Goal: Complete application form

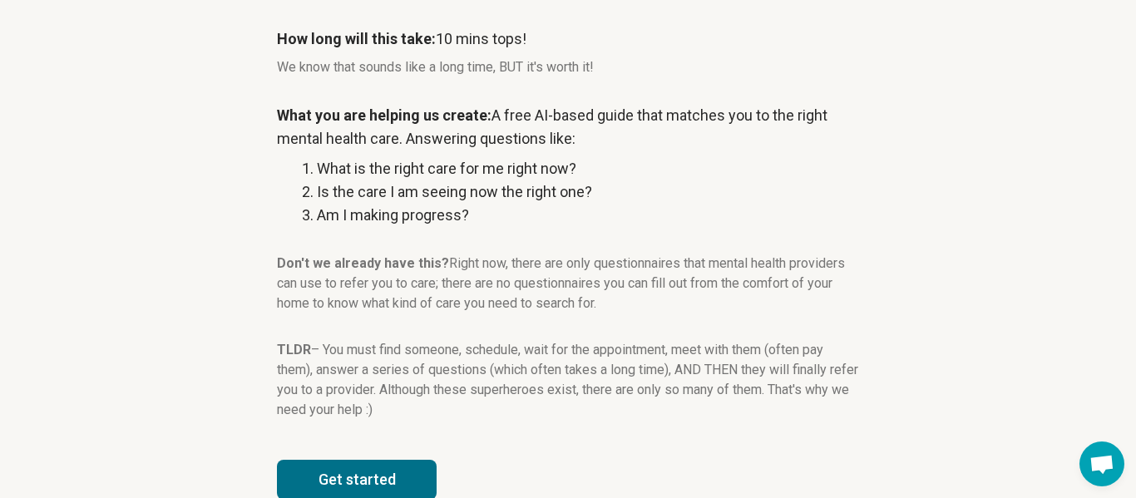
scroll to position [309, 0]
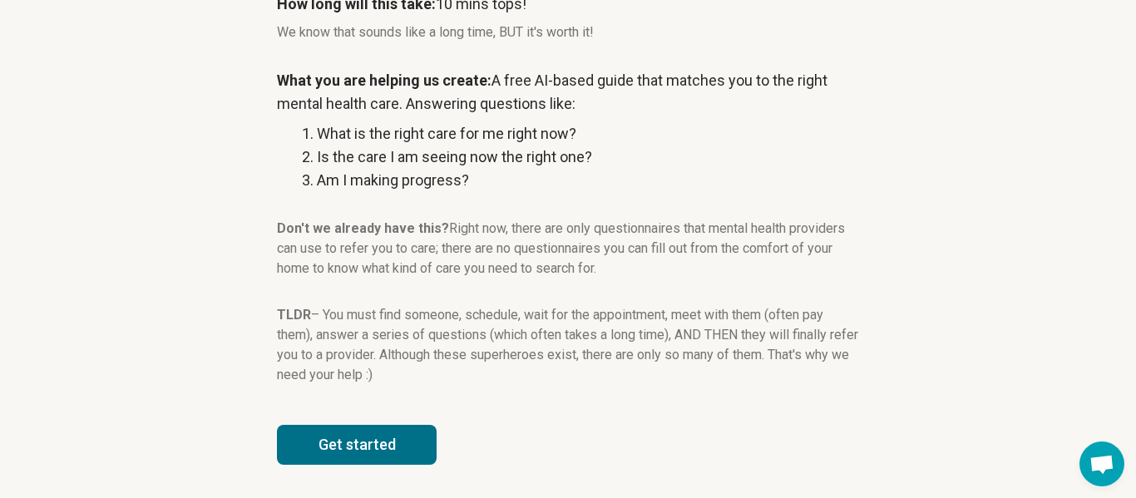
click at [369, 453] on button "Get started" at bounding box center [357, 445] width 160 height 40
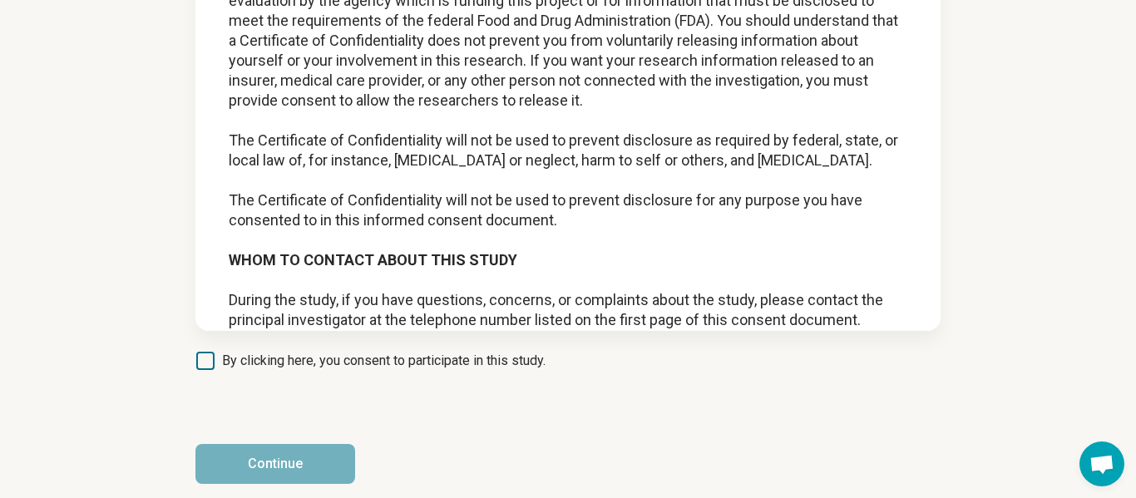
scroll to position [1592, 0]
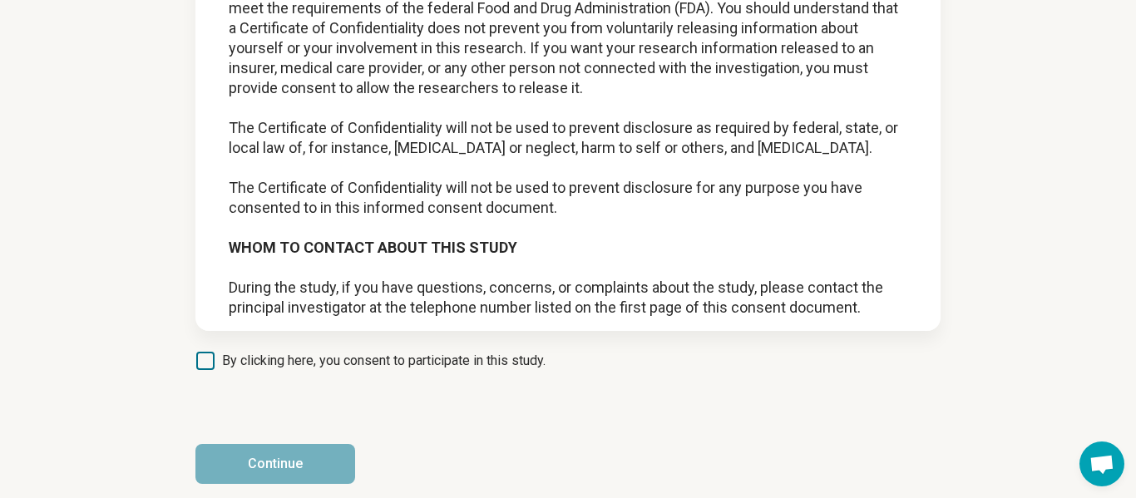
click at [198, 360] on icon at bounding box center [205, 361] width 18 height 18
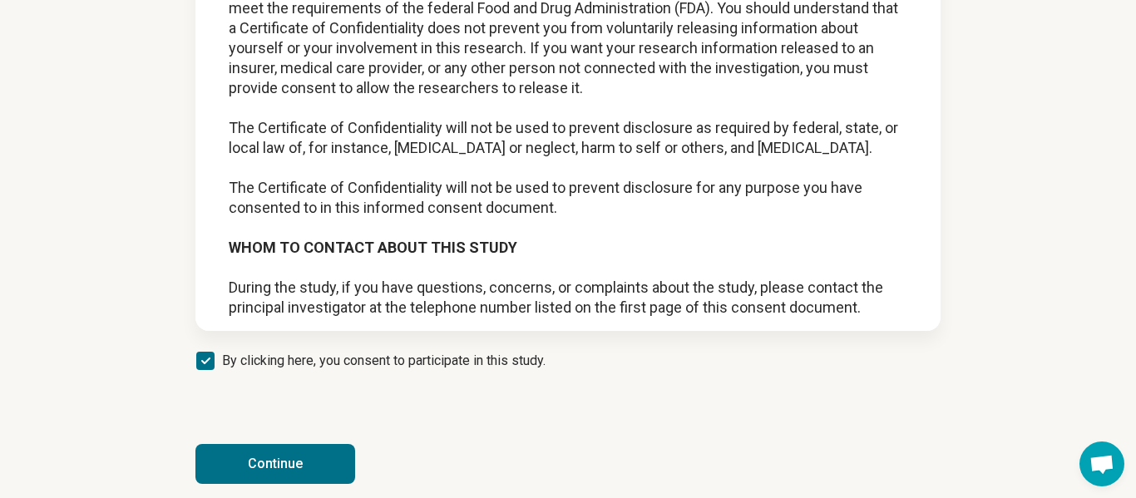
scroll to position [8, 0]
click at [198, 360] on icon at bounding box center [205, 361] width 18 height 18
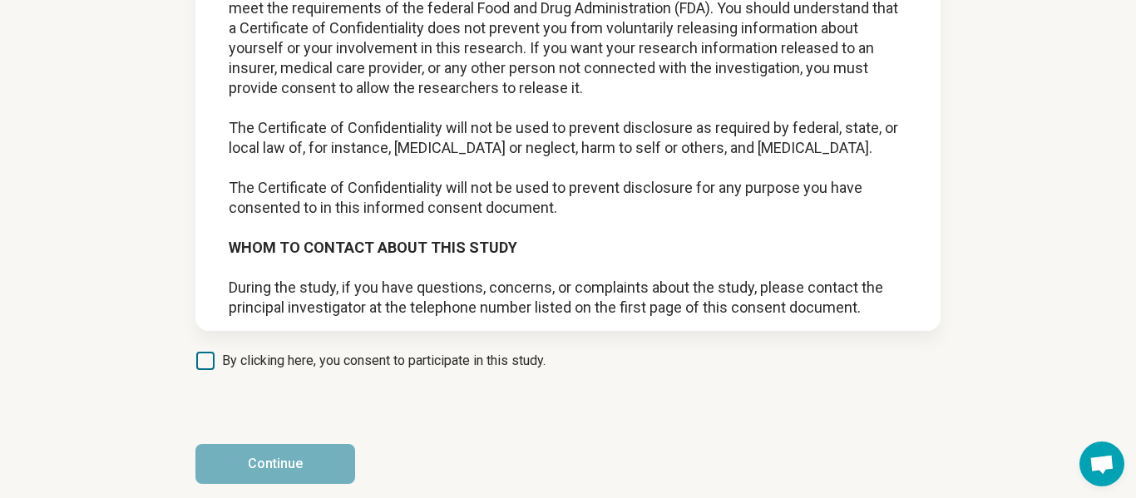
click at [198, 360] on icon at bounding box center [205, 361] width 18 height 18
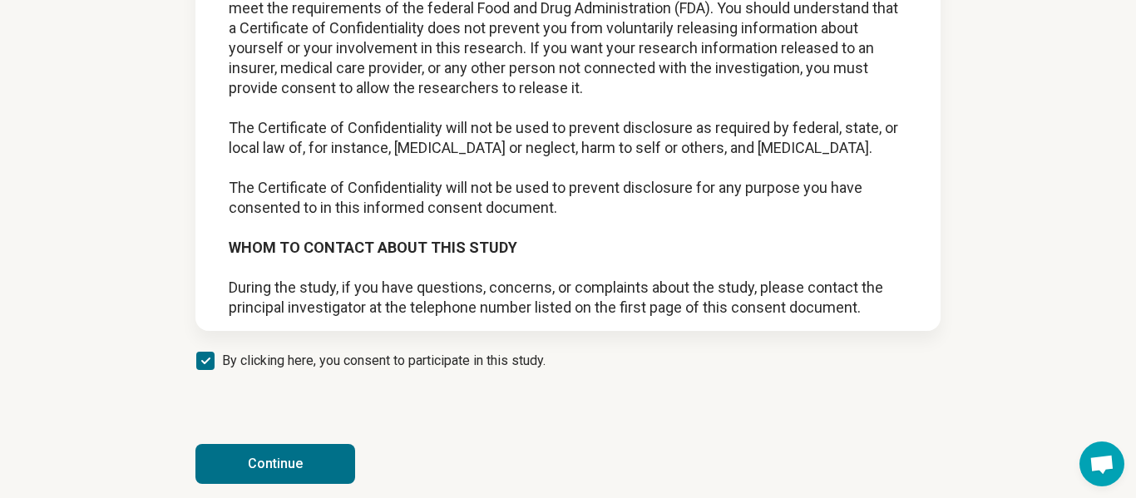
click at [262, 466] on button "Continue" at bounding box center [276, 464] width 160 height 40
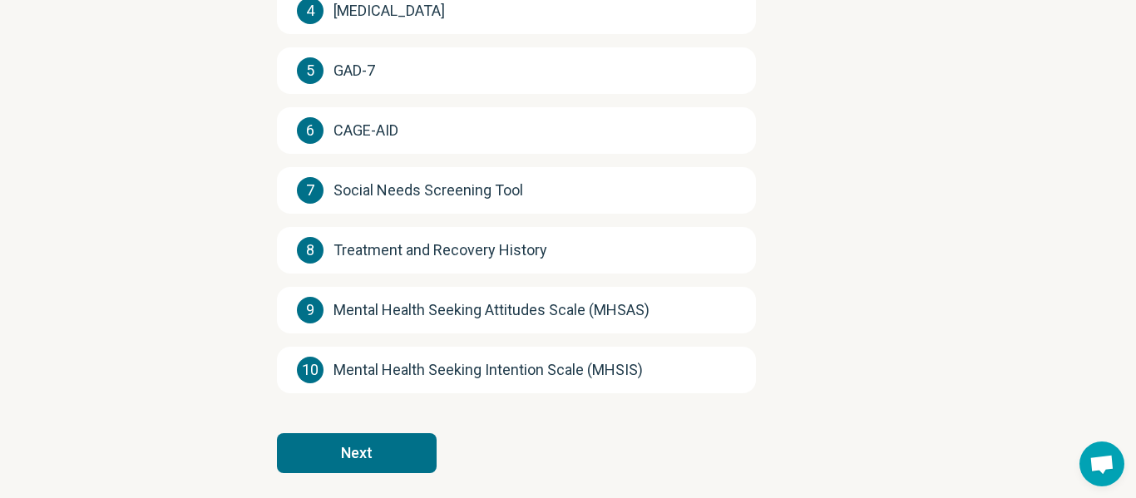
scroll to position [443, 0]
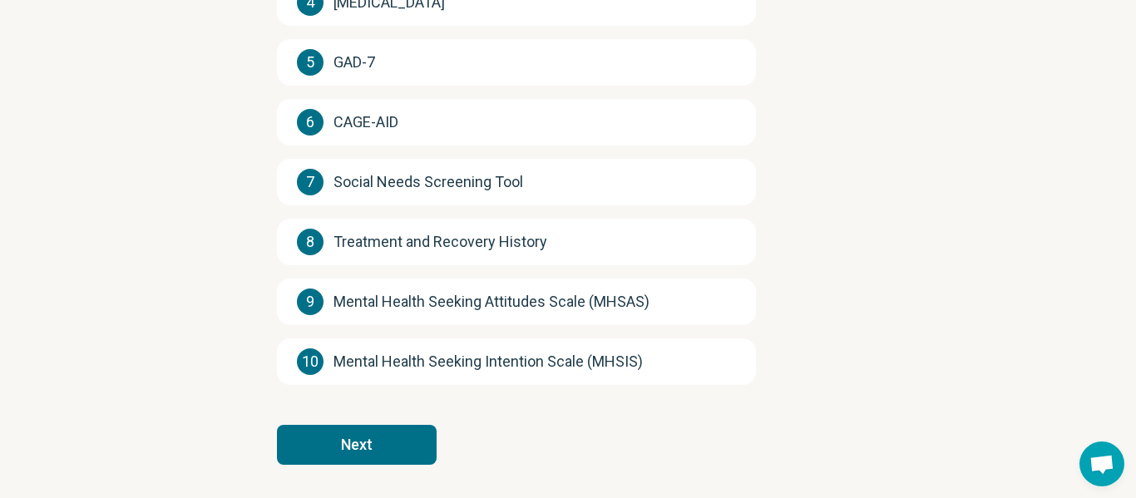
click at [347, 440] on button "Next" at bounding box center [357, 445] width 160 height 40
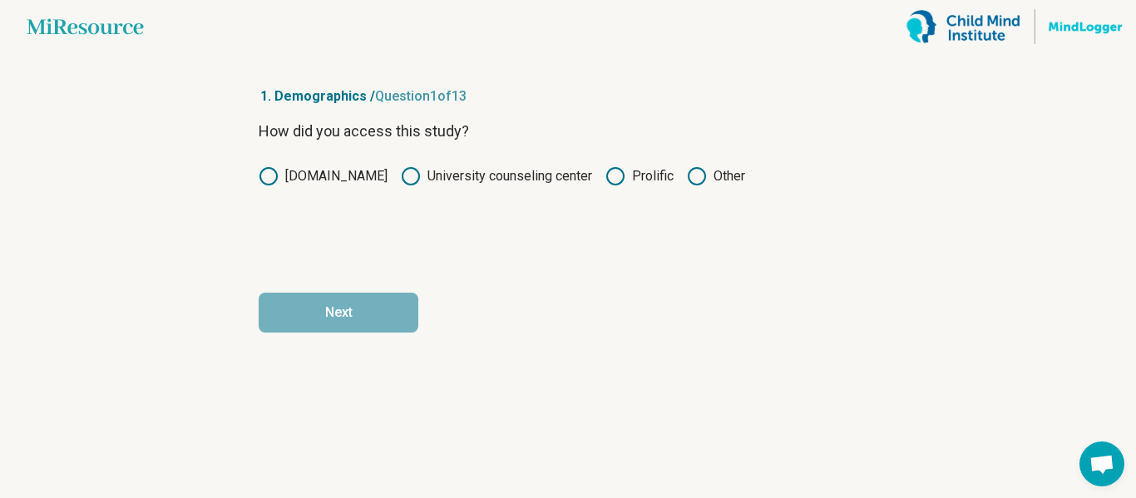
scroll to position [0, 0]
click at [624, 176] on label "Prolific" at bounding box center [640, 176] width 68 height 20
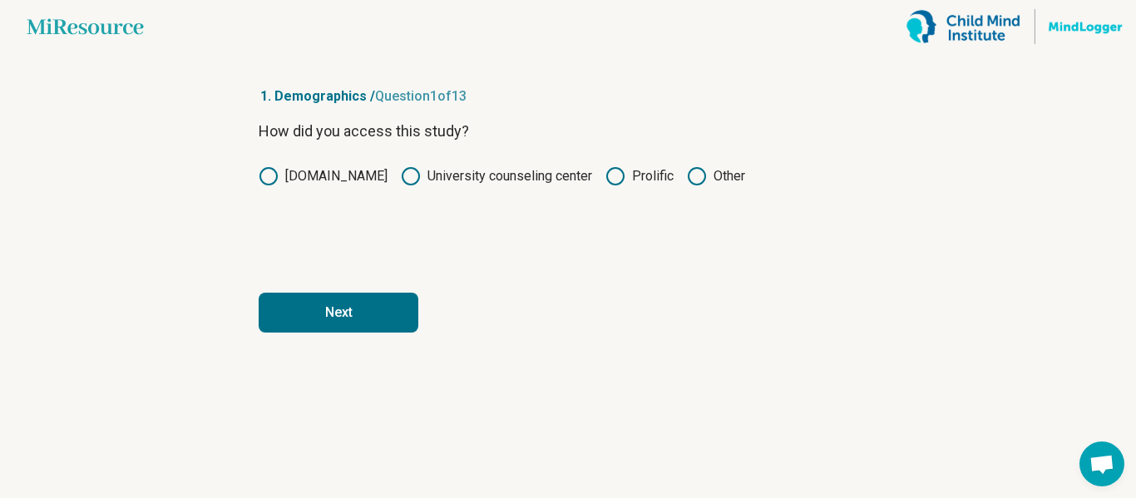
click at [329, 318] on button "Next" at bounding box center [339, 313] width 160 height 40
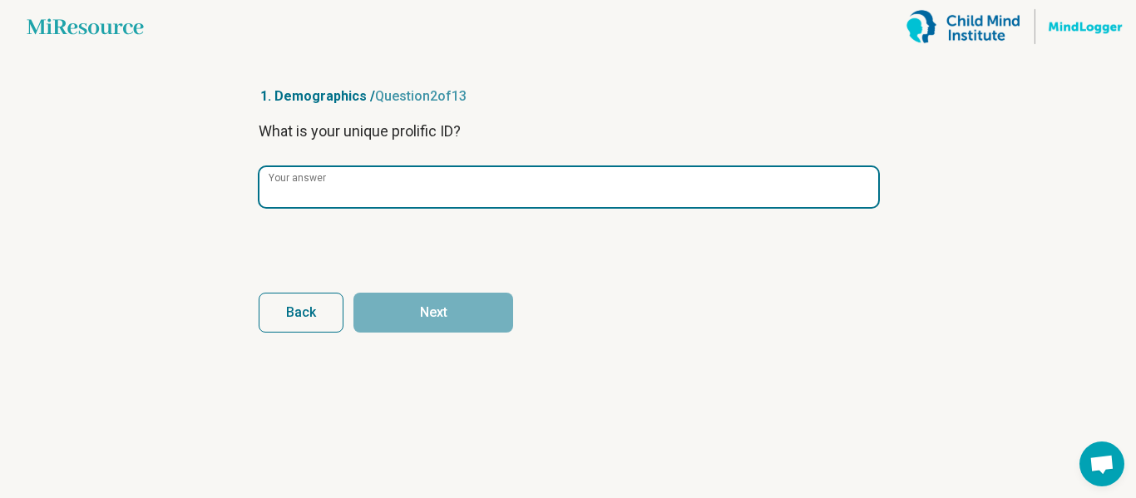
click at [374, 201] on input "Your answer" at bounding box center [569, 187] width 619 height 40
paste input "**********"
type input "**********"
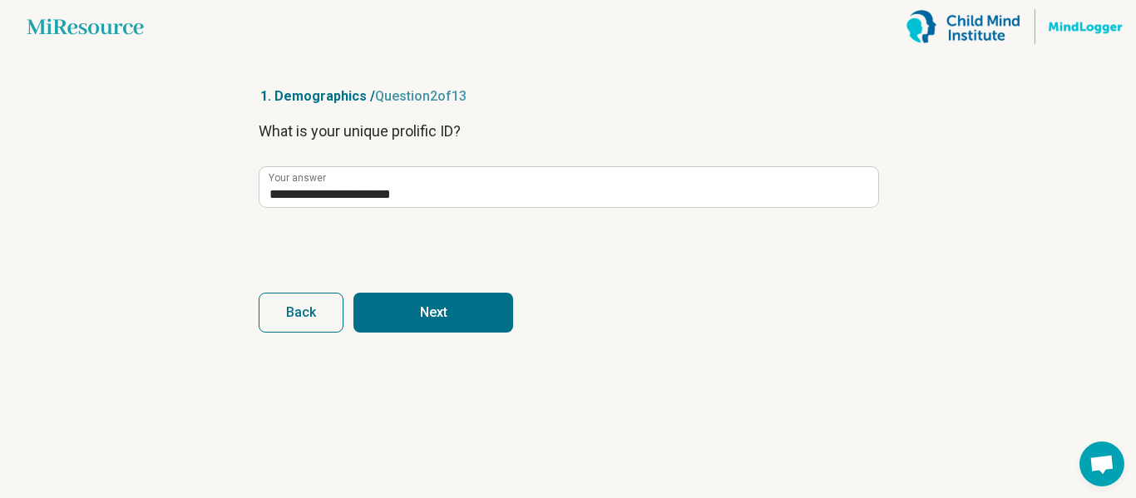
click at [423, 314] on button "Next" at bounding box center [434, 313] width 160 height 40
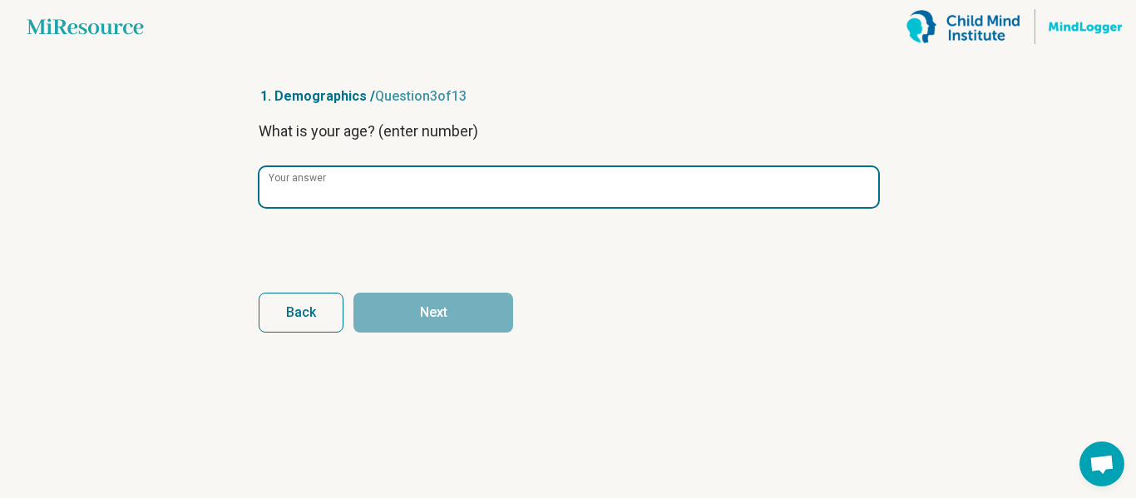
click at [315, 196] on input "Your answer" at bounding box center [569, 187] width 619 height 40
type input "**"
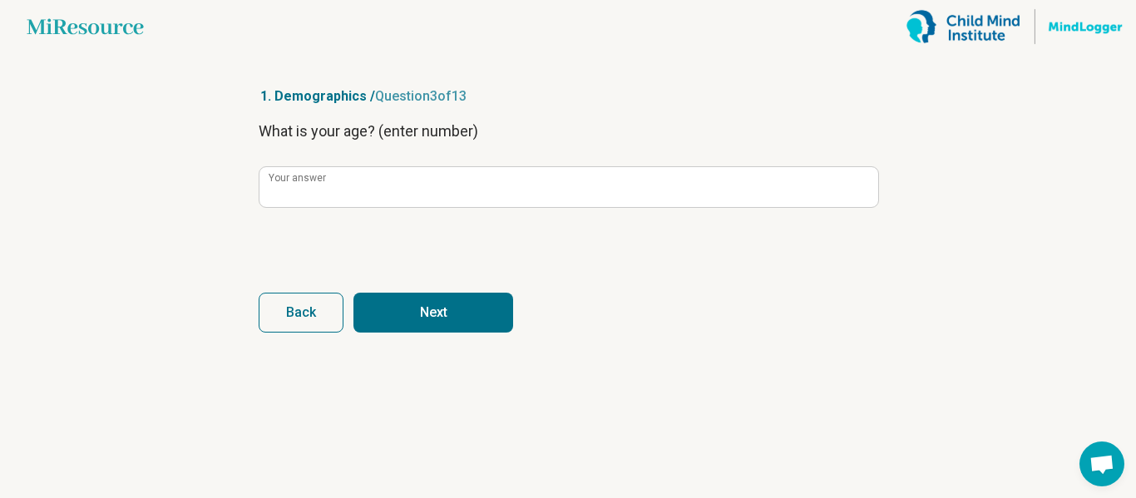
click at [366, 321] on button "Next" at bounding box center [434, 313] width 160 height 40
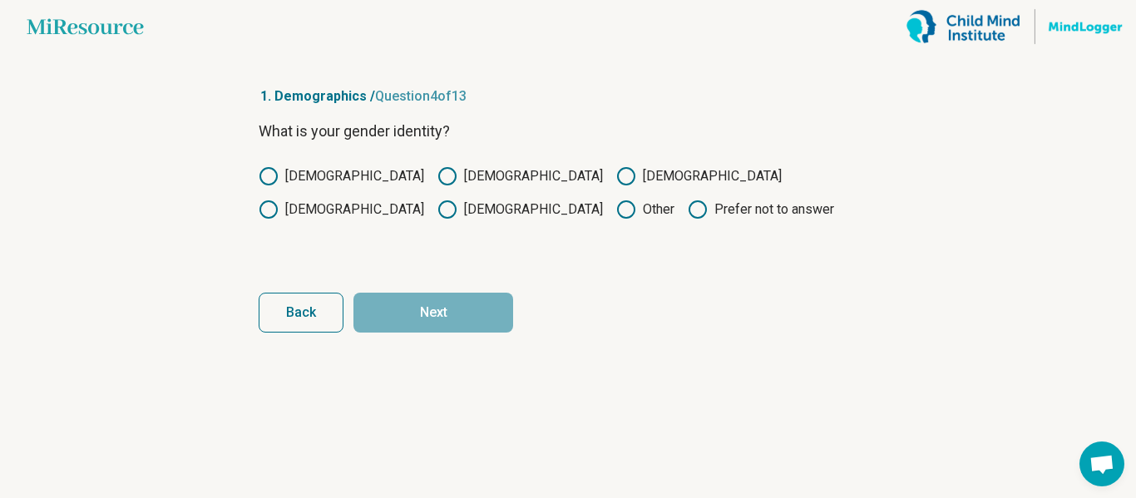
click at [438, 176] on icon at bounding box center [448, 176] width 20 height 20
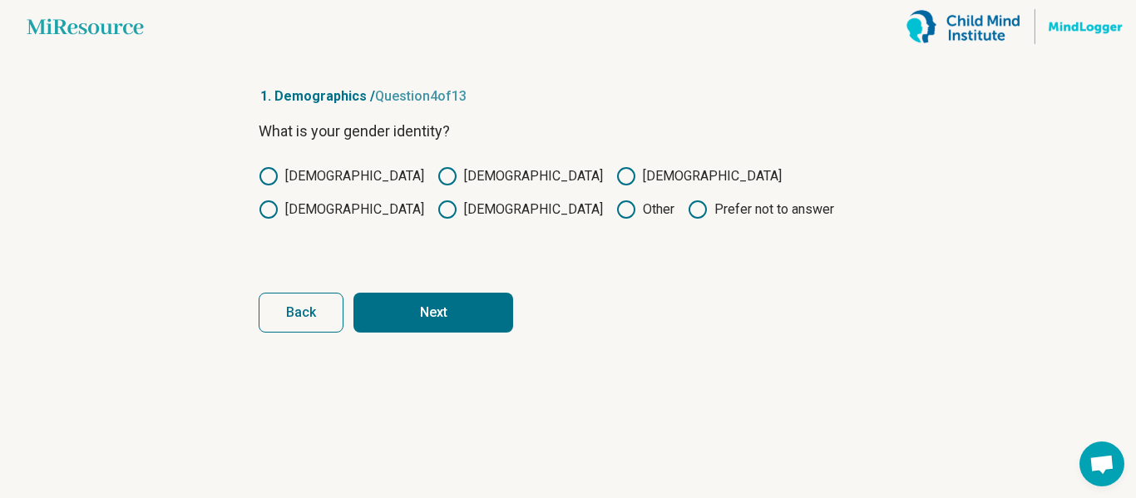
click at [416, 305] on button "Next" at bounding box center [434, 313] width 160 height 40
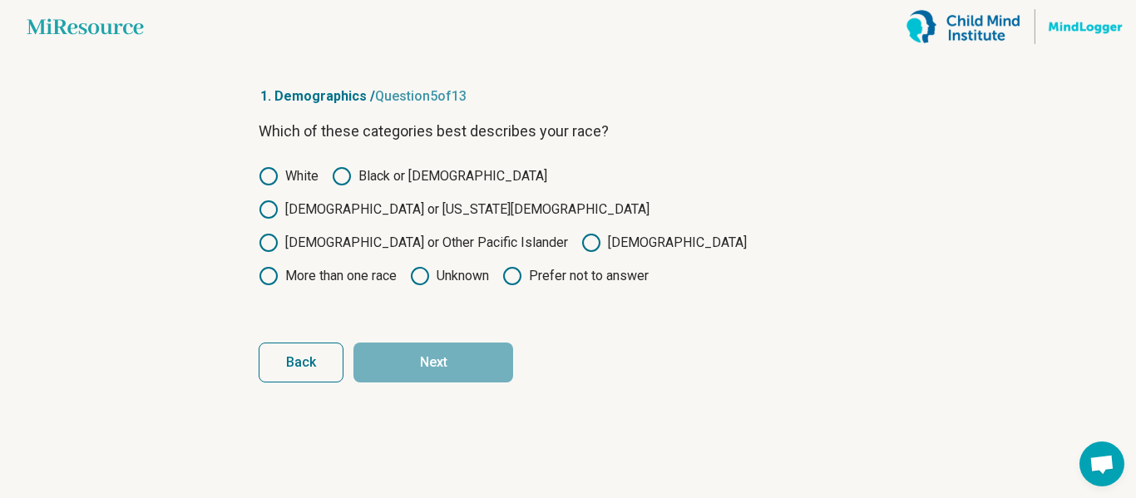
click at [497, 176] on label "Black or [DEMOGRAPHIC_DATA]" at bounding box center [439, 176] width 215 height 20
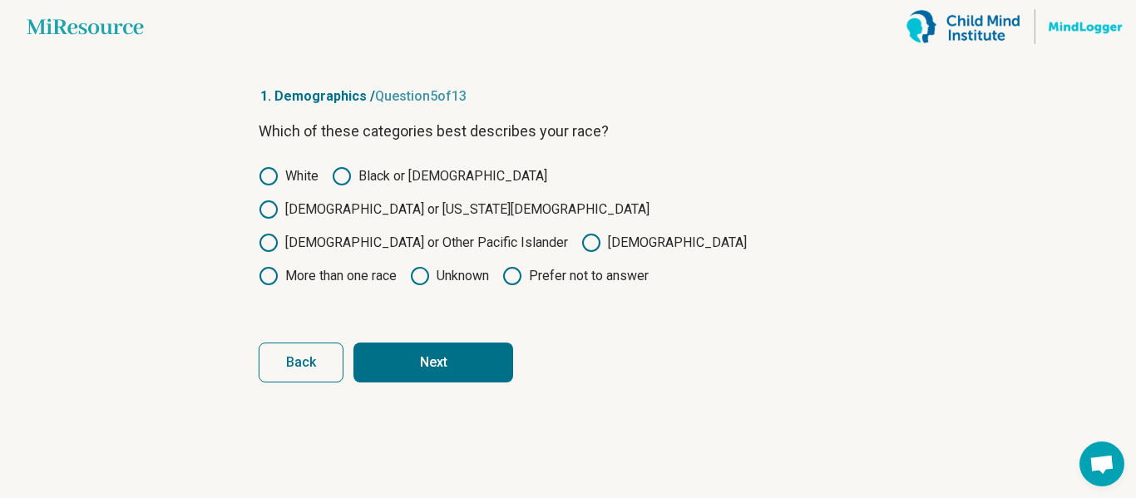
click at [463, 343] on button "Next" at bounding box center [434, 363] width 160 height 40
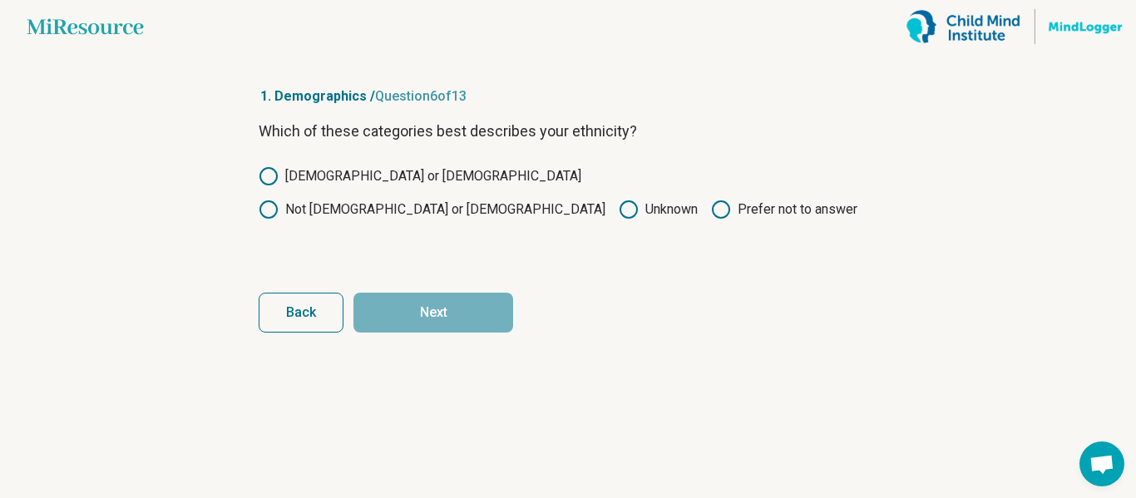
click at [537, 200] on label "Not [DEMOGRAPHIC_DATA] or [DEMOGRAPHIC_DATA]" at bounding box center [432, 210] width 347 height 20
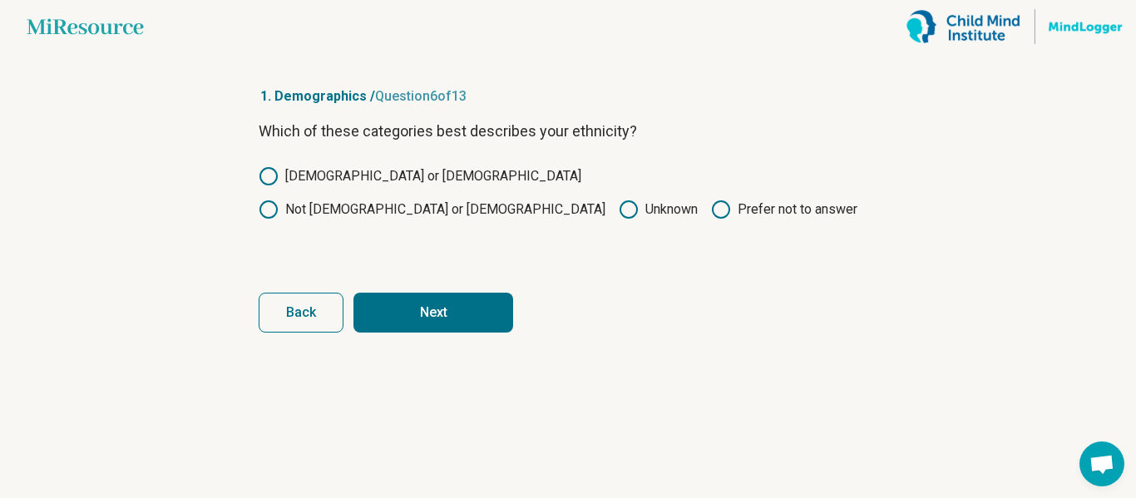
click at [469, 301] on button "Next" at bounding box center [434, 313] width 160 height 40
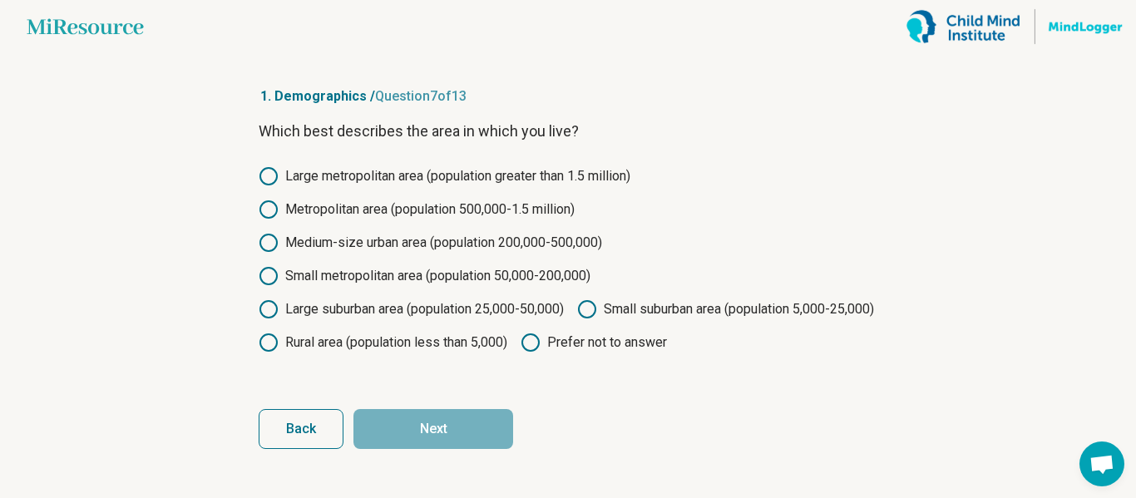
click at [318, 237] on label "Medium-size urban area (population 200,000-500,000)" at bounding box center [431, 243] width 344 height 20
click at [400, 449] on button "Next" at bounding box center [434, 429] width 160 height 40
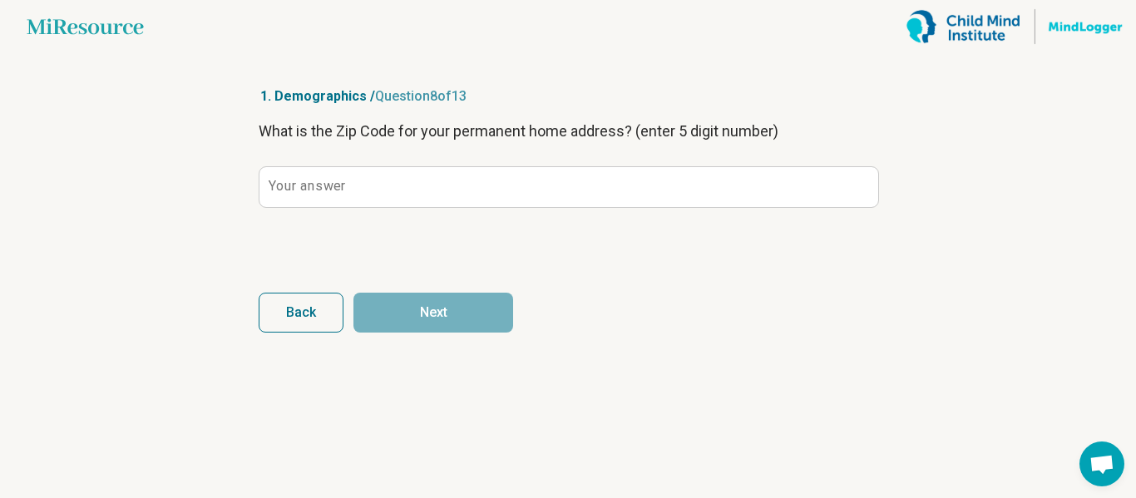
click at [314, 191] on label "Your answer" at bounding box center [307, 186] width 77 height 13
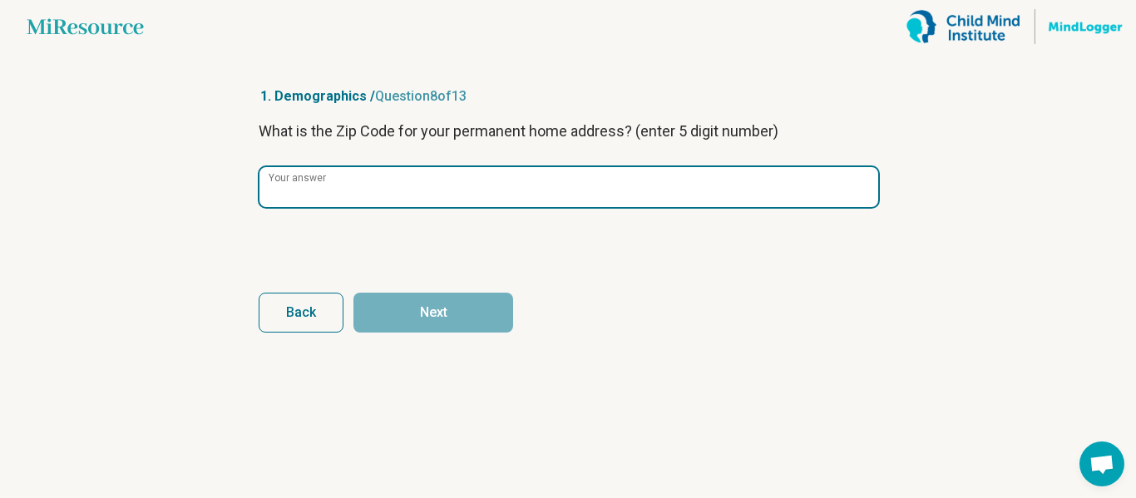
click at [314, 191] on input "Your answer" at bounding box center [569, 187] width 619 height 40
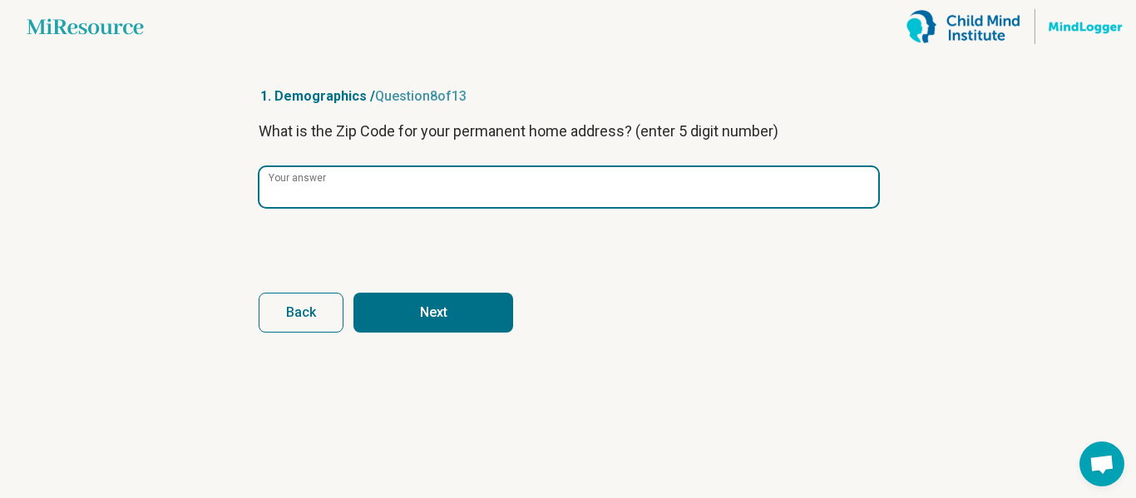
type input "*****"
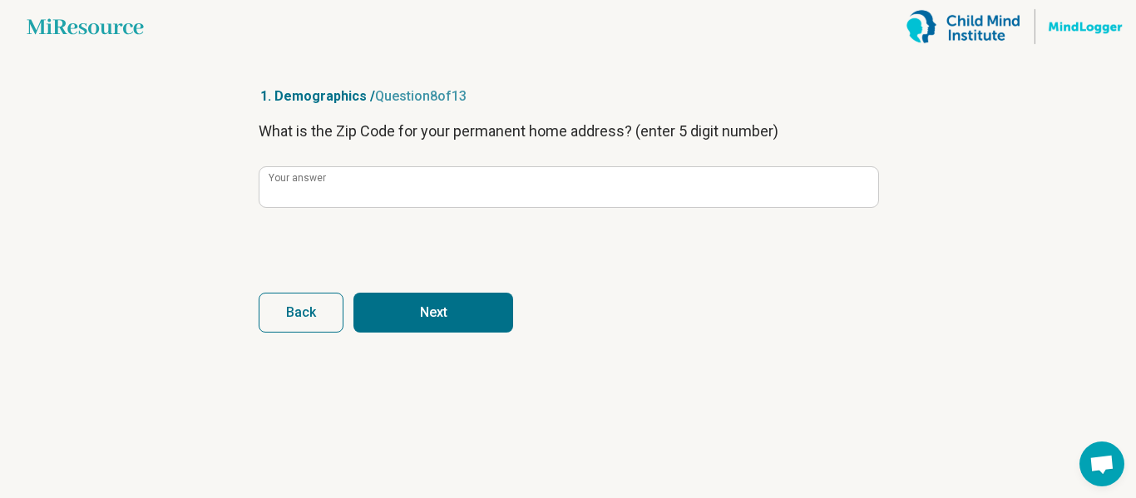
click at [380, 314] on button "Next" at bounding box center [434, 313] width 160 height 40
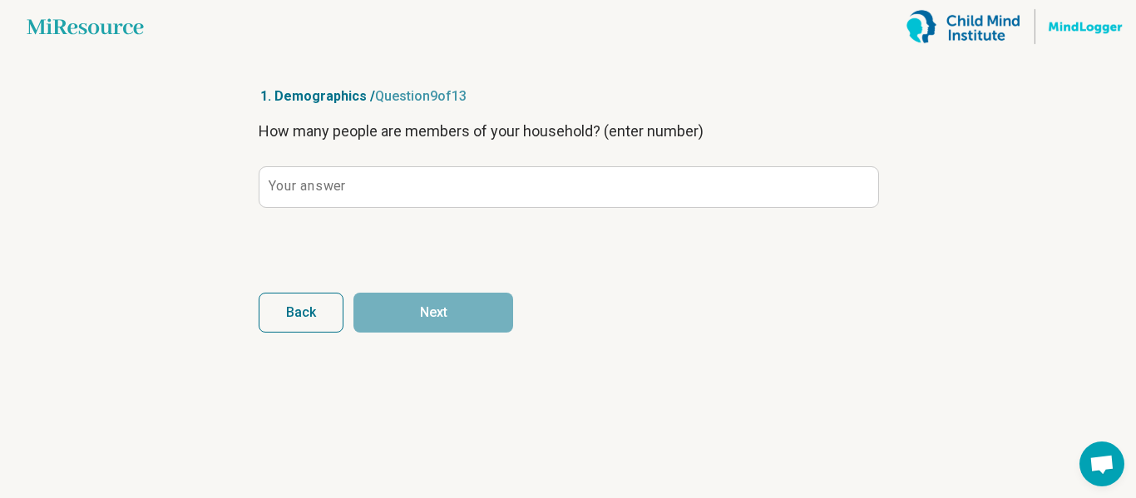
click at [312, 188] on label "Your answer" at bounding box center [307, 186] width 77 height 13
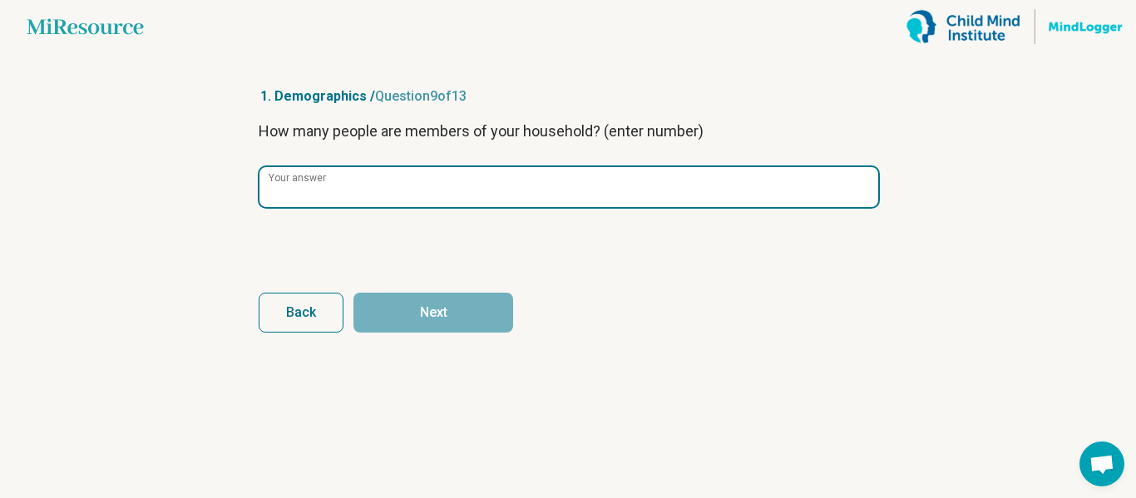
click at [312, 188] on input "Your answer" at bounding box center [569, 187] width 619 height 40
type input "*"
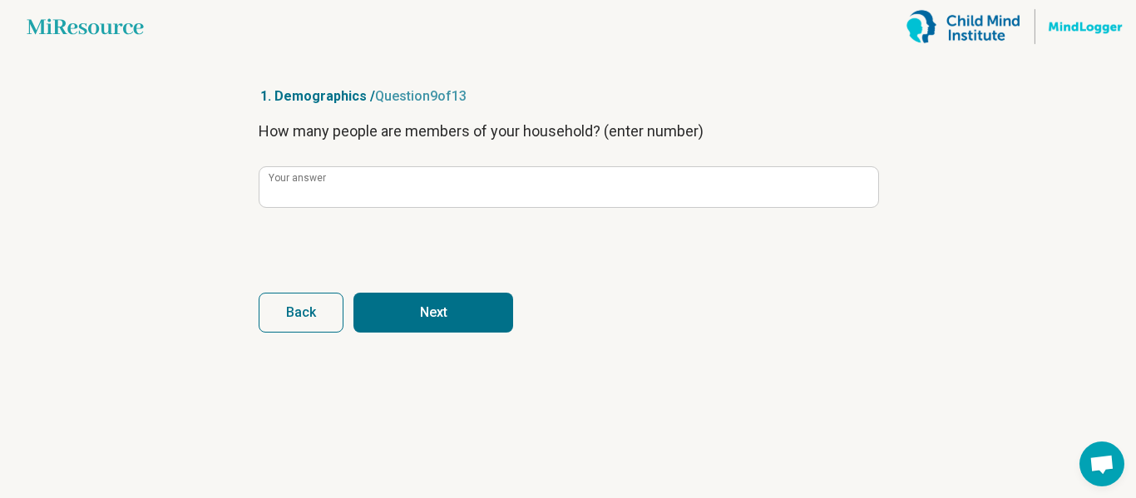
click at [395, 322] on button "Next" at bounding box center [434, 313] width 160 height 40
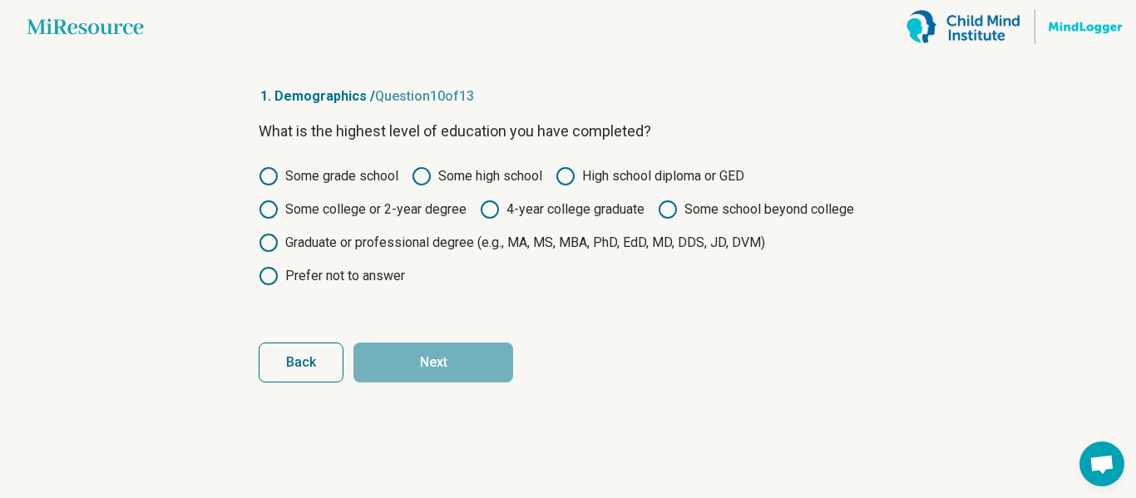
click at [438, 203] on label "Some college or 2-year degree" at bounding box center [363, 210] width 208 height 20
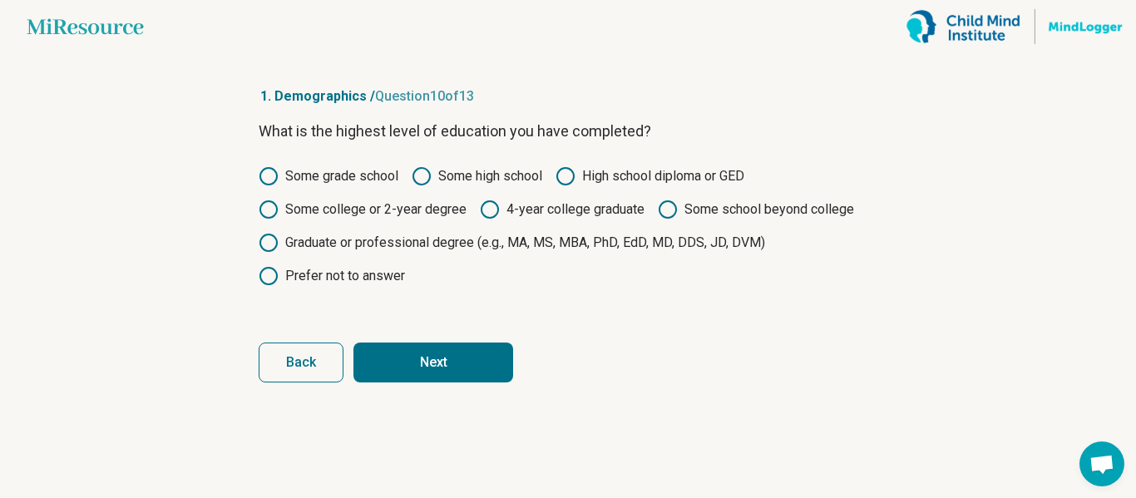
click at [436, 366] on button "Next" at bounding box center [434, 363] width 160 height 40
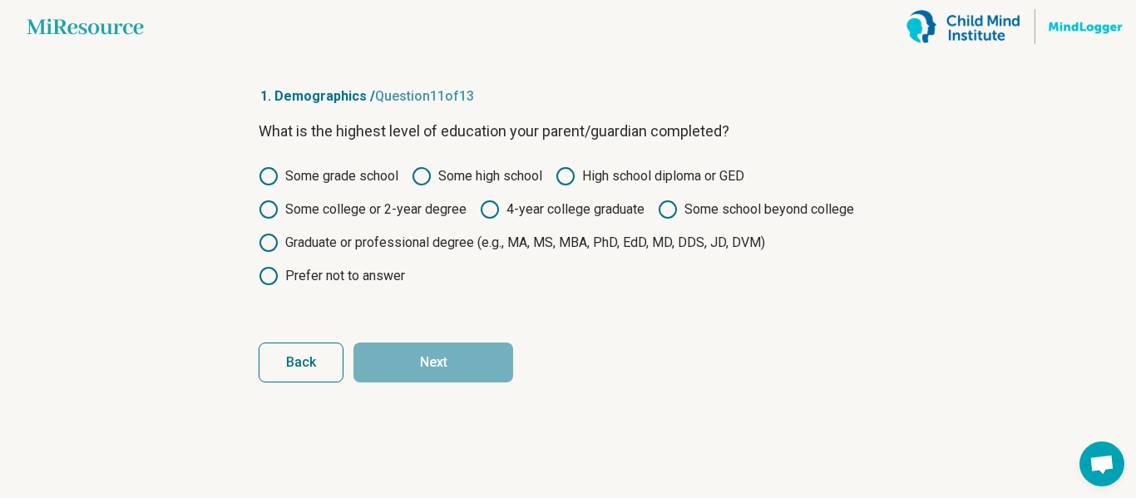
click at [556, 207] on label "4-year college graduate" at bounding box center [562, 210] width 165 height 20
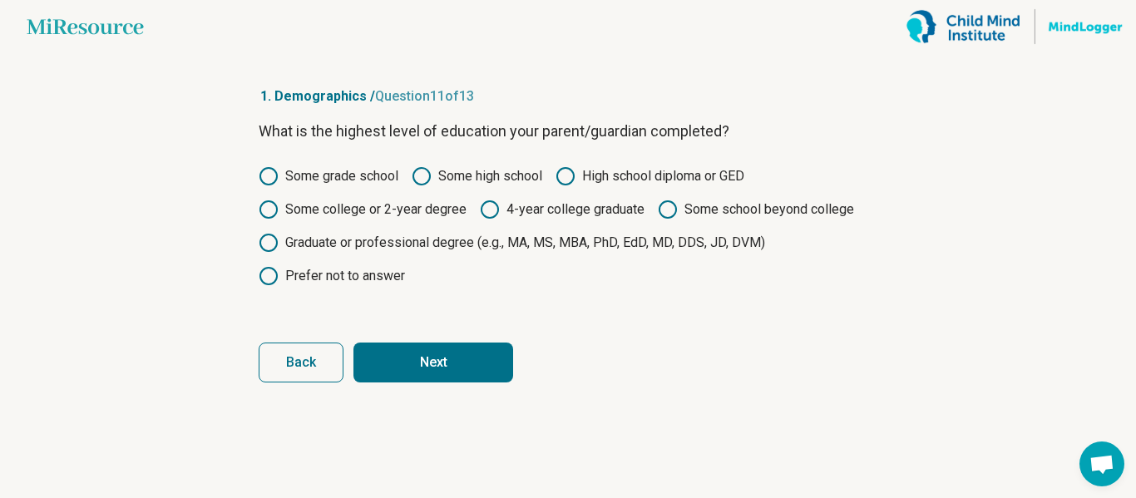
click at [399, 365] on button "Next" at bounding box center [434, 363] width 160 height 40
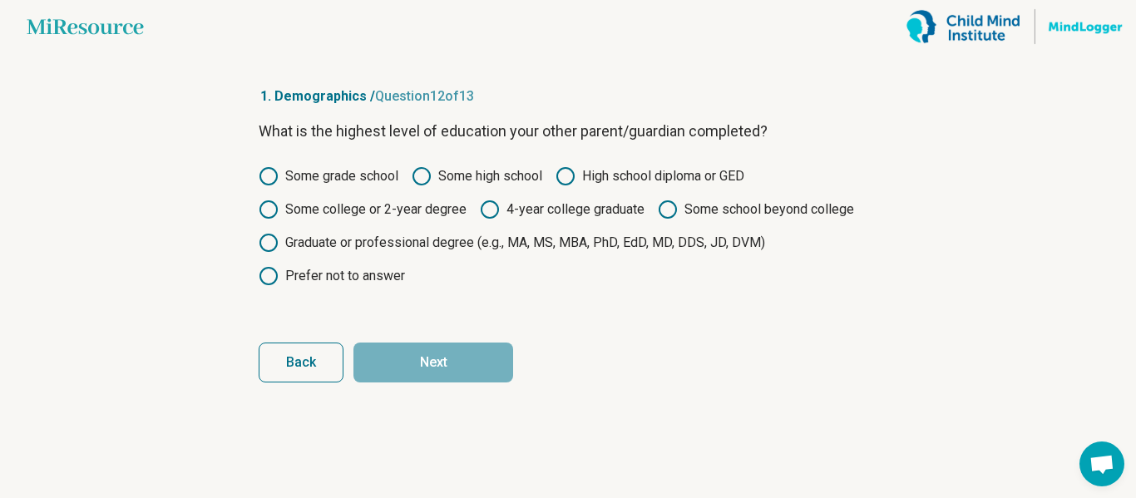
click at [438, 202] on label "Some college or 2-year degree" at bounding box center [363, 210] width 208 height 20
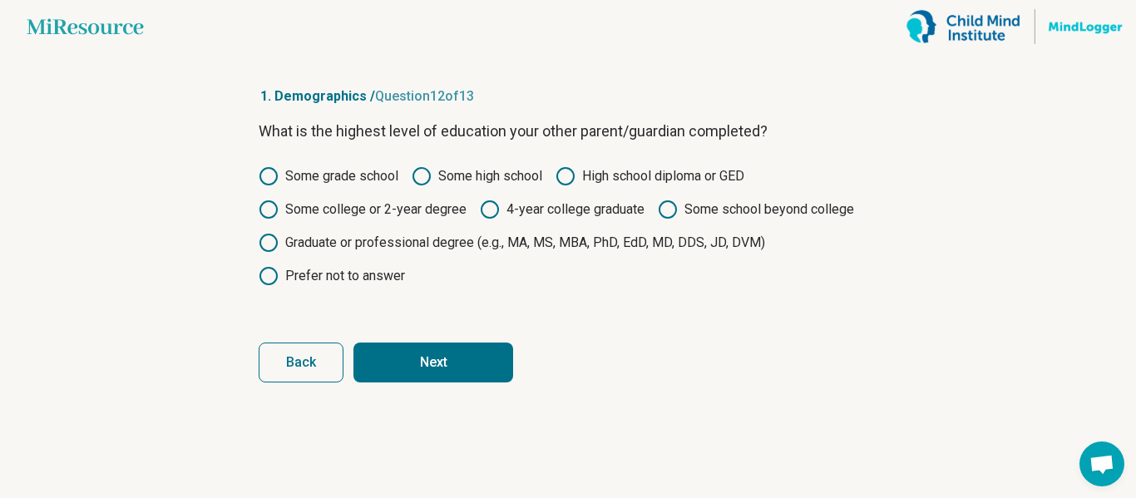
click at [402, 356] on button "Next" at bounding box center [434, 363] width 160 height 40
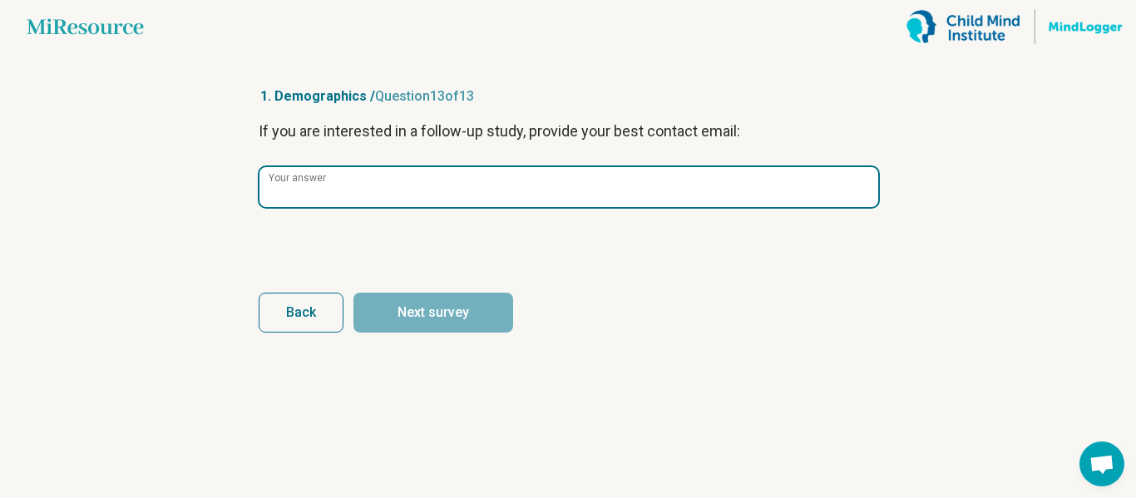
click at [394, 189] on input "Your answer" at bounding box center [569, 187] width 619 height 40
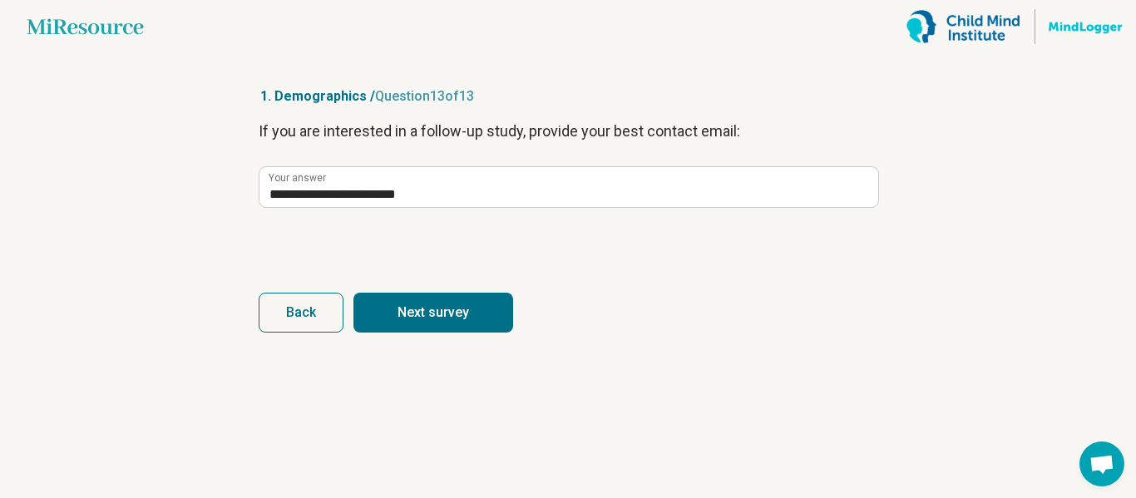
click at [431, 319] on button "Next survey" at bounding box center [434, 313] width 160 height 40
type input "**********"
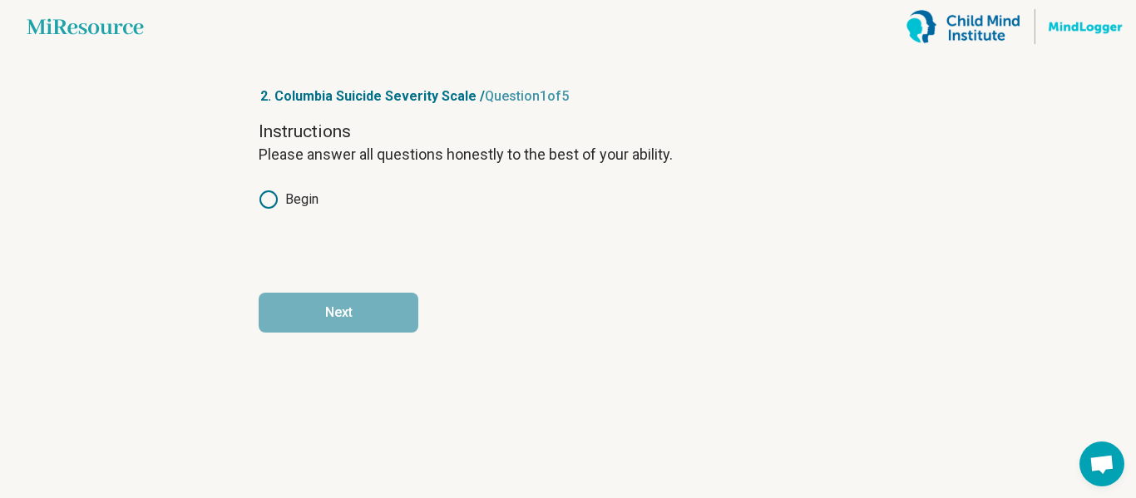
click at [293, 186] on div "Instructions Please answer all questions honestly to the best of your ability. …" at bounding box center [568, 190] width 619 height 140
click at [292, 196] on label "Begin" at bounding box center [289, 200] width 60 height 20
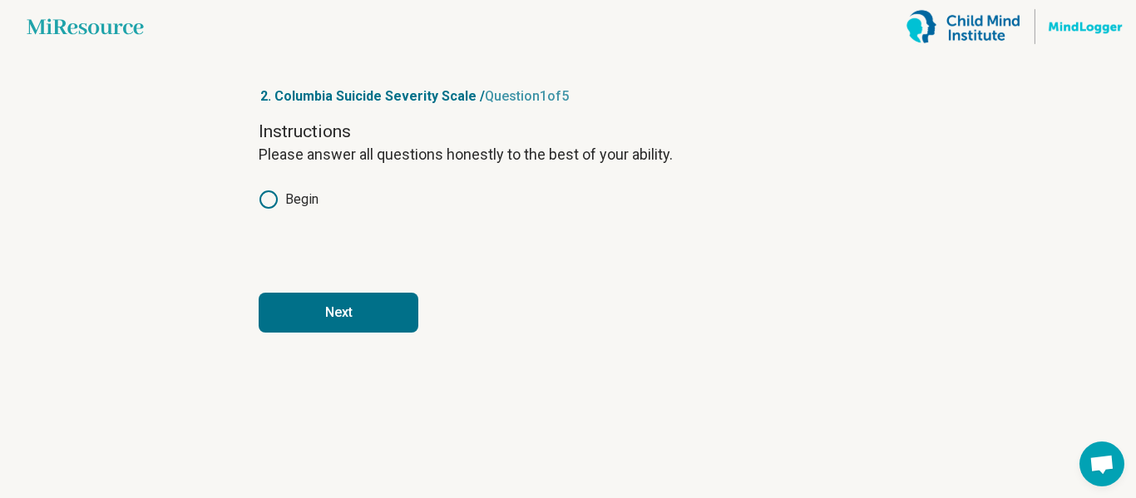
click at [301, 307] on button "Next" at bounding box center [339, 313] width 160 height 40
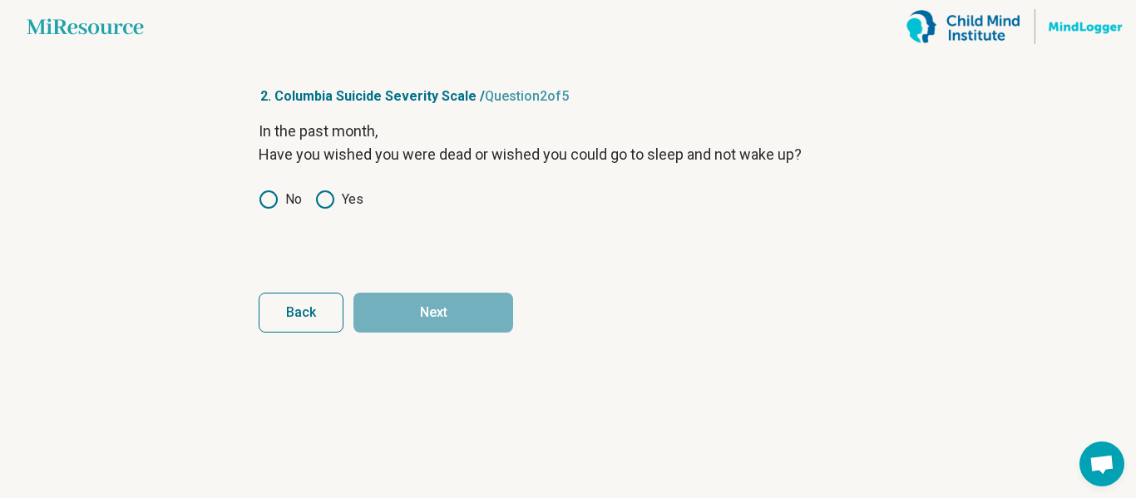
click at [275, 201] on icon at bounding box center [269, 200] width 20 height 20
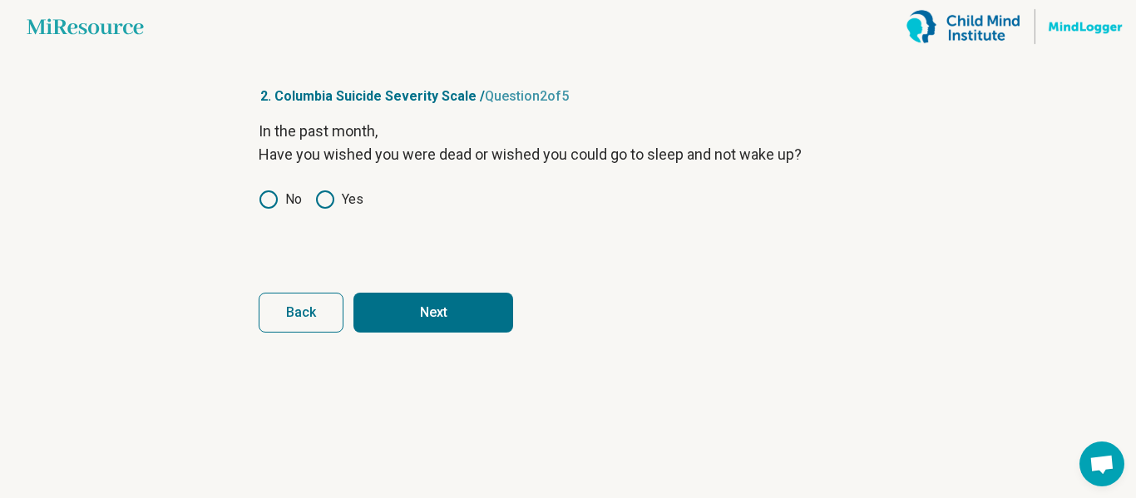
click at [487, 320] on button "Next" at bounding box center [434, 313] width 160 height 40
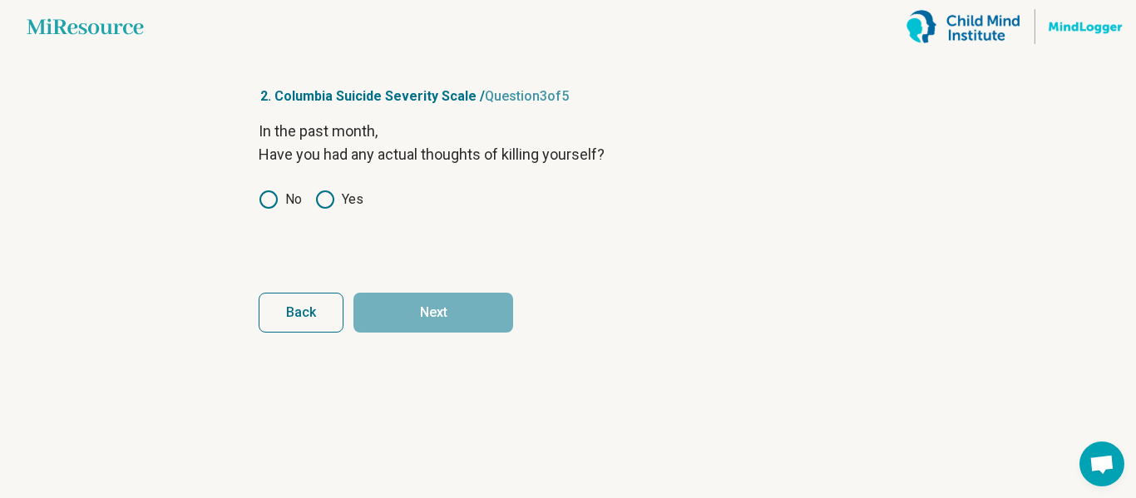
click at [273, 194] on icon at bounding box center [269, 200] width 20 height 20
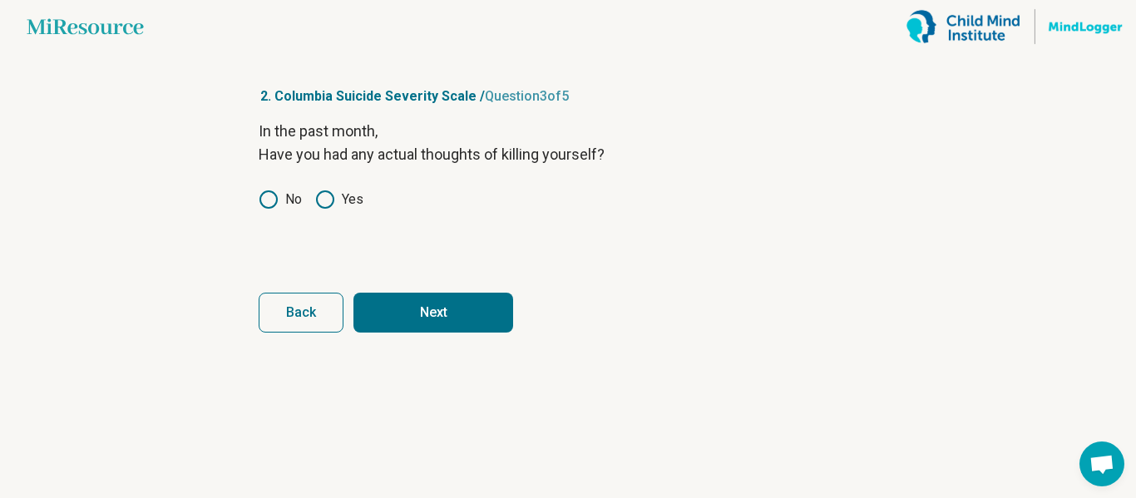
click at [432, 313] on button "Next" at bounding box center [434, 313] width 160 height 40
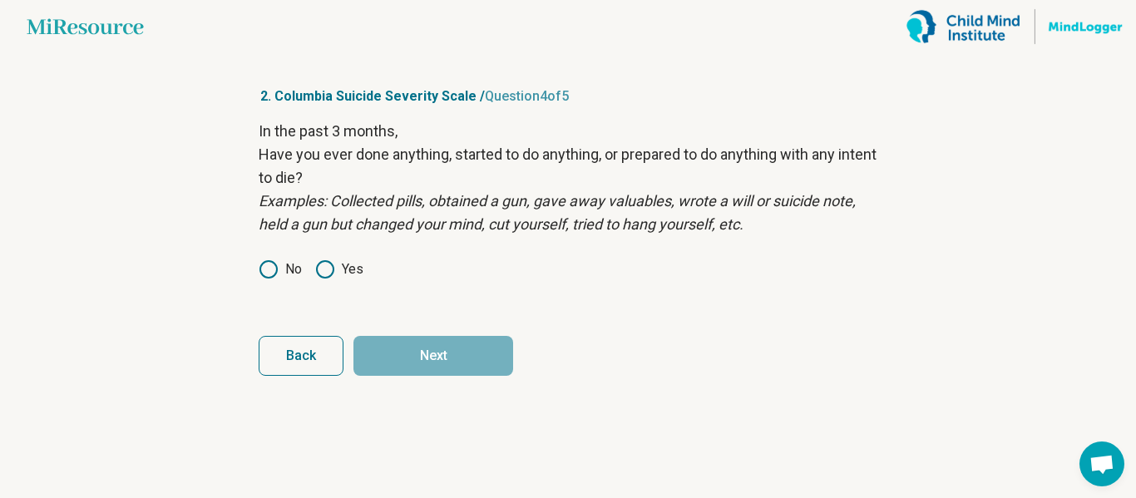
click at [270, 264] on icon at bounding box center [269, 270] width 20 height 20
click at [419, 345] on button "Next" at bounding box center [434, 356] width 160 height 40
click at [333, 265] on circle at bounding box center [325, 269] width 17 height 17
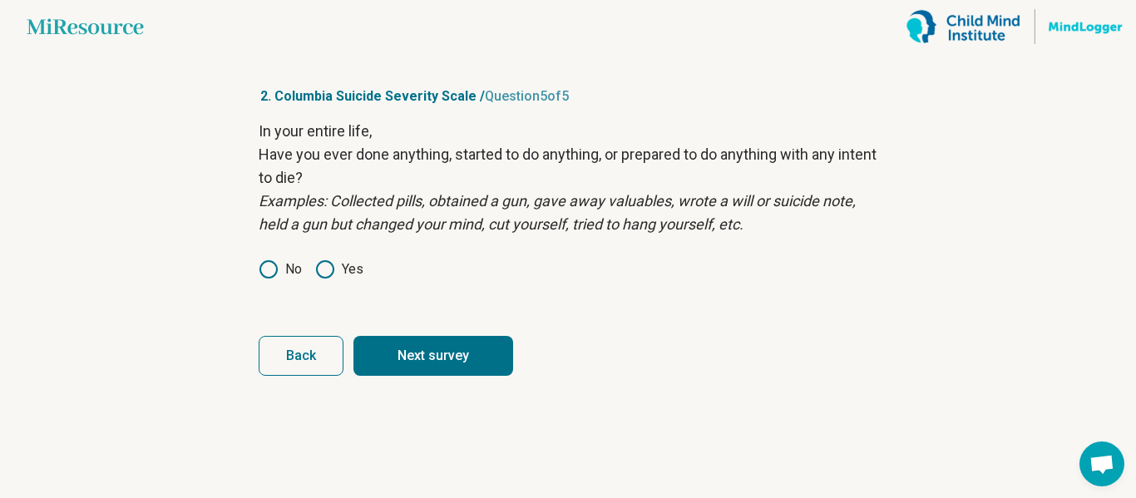
click at [390, 368] on button "Next survey" at bounding box center [434, 356] width 160 height 40
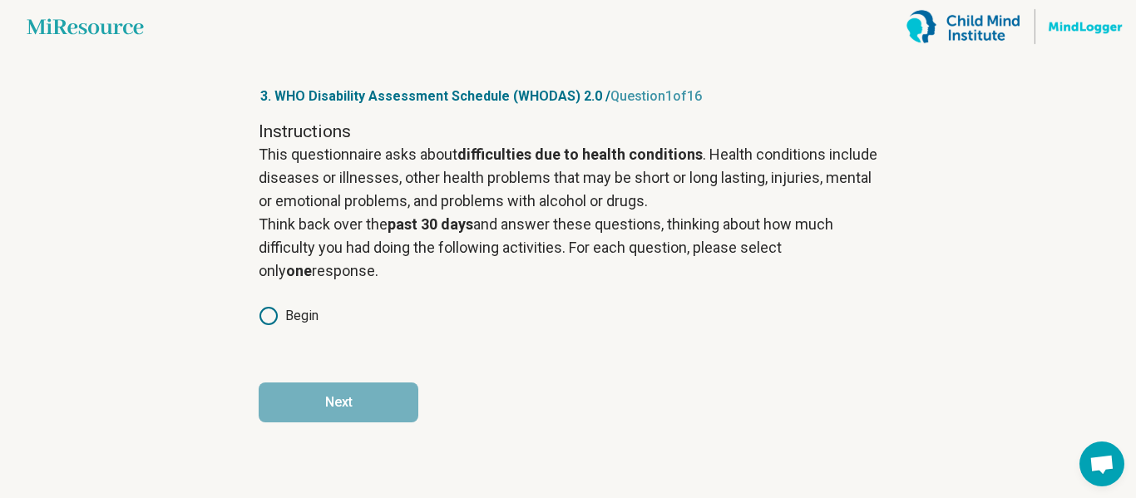
click at [274, 314] on icon at bounding box center [269, 316] width 20 height 20
click at [299, 386] on button "Next" at bounding box center [339, 403] width 160 height 40
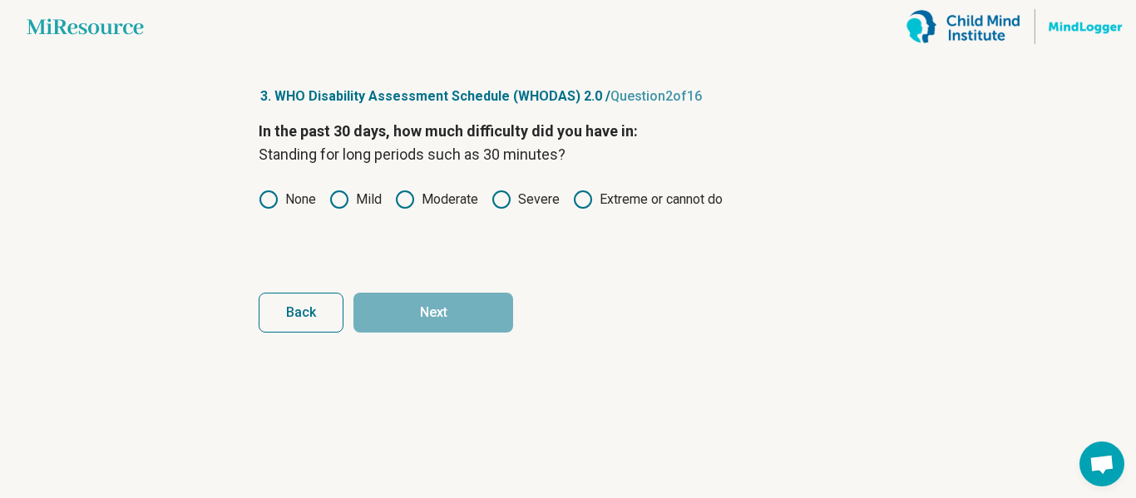
click at [271, 200] on icon at bounding box center [269, 200] width 20 height 20
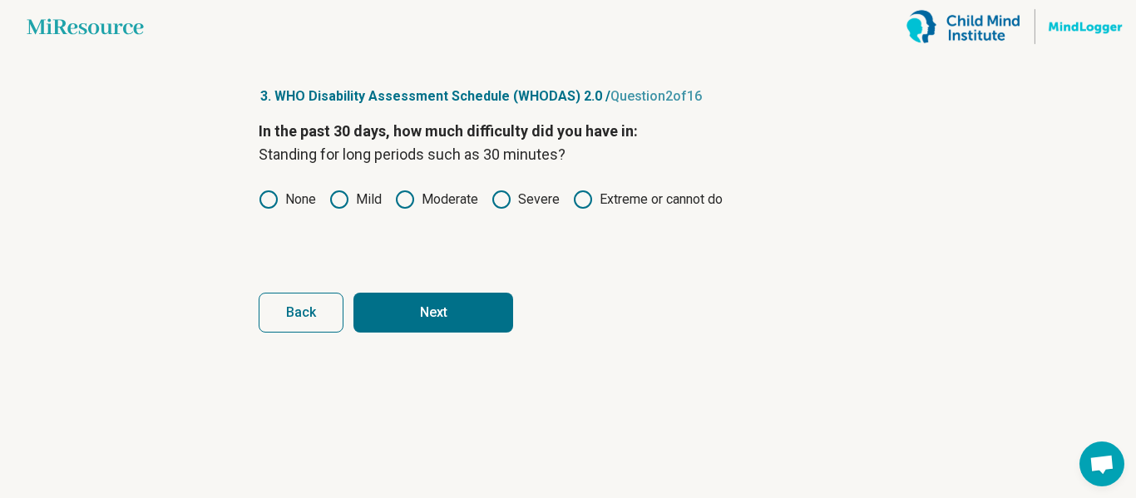
click at [395, 318] on button "Next" at bounding box center [434, 313] width 160 height 40
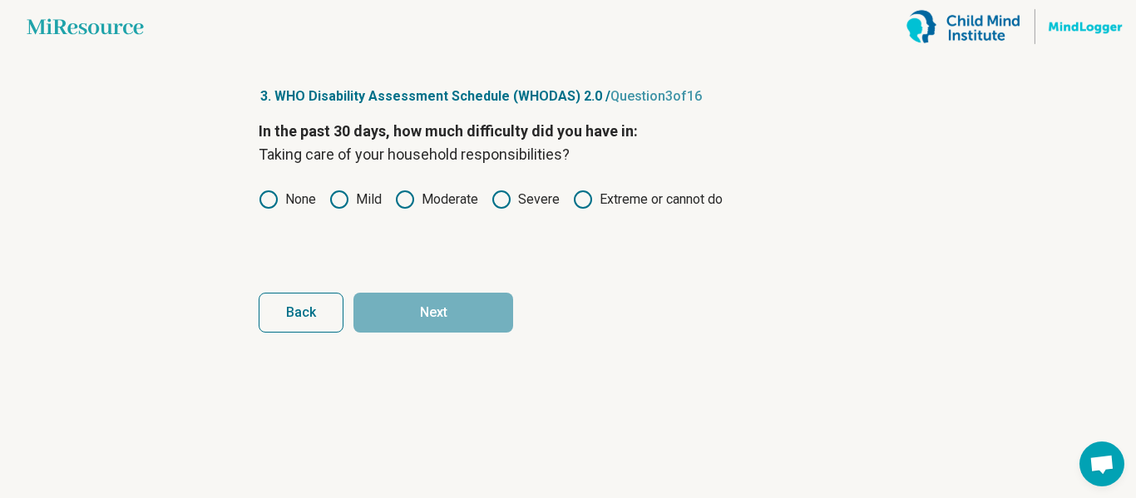
click at [411, 201] on icon at bounding box center [405, 200] width 20 height 20
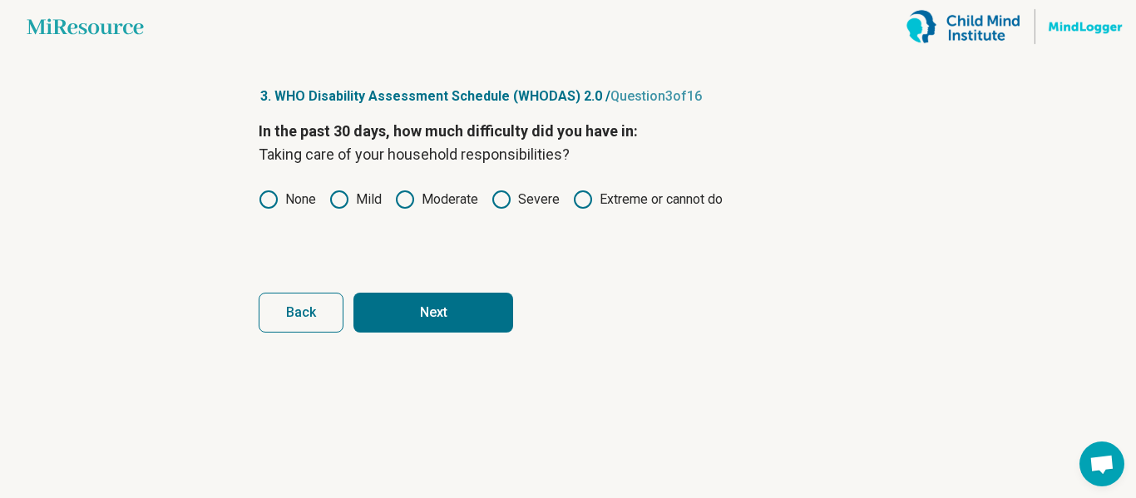
click at [411, 305] on button "Next" at bounding box center [434, 313] width 160 height 40
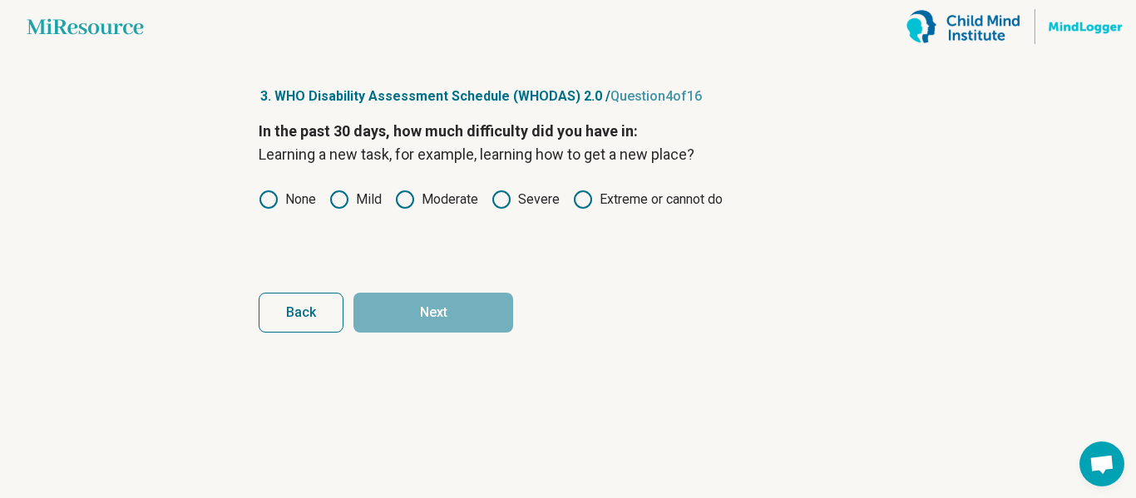
click at [406, 200] on icon at bounding box center [405, 200] width 20 height 20
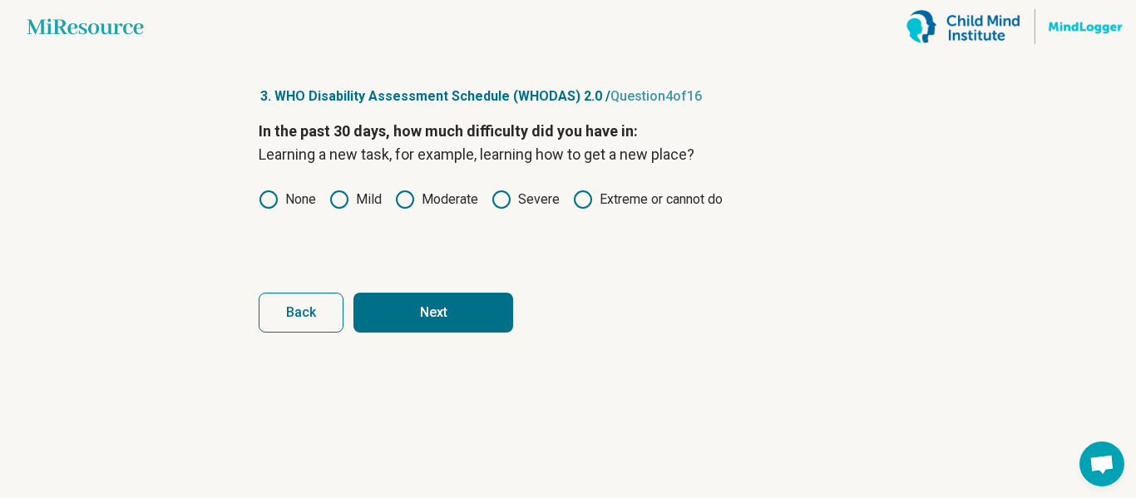
click at [429, 309] on button "Next" at bounding box center [434, 313] width 160 height 40
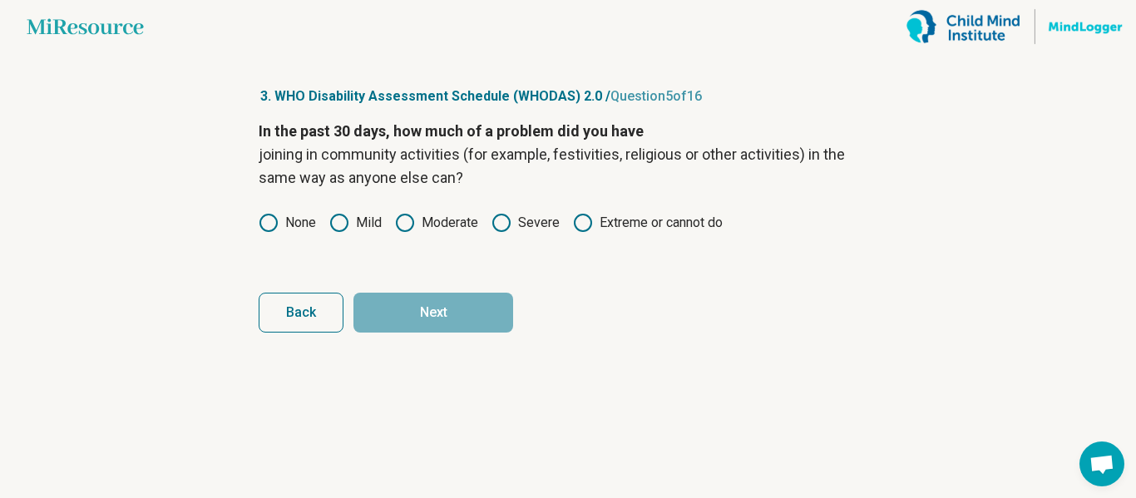
click at [502, 224] on icon at bounding box center [502, 223] width 20 height 20
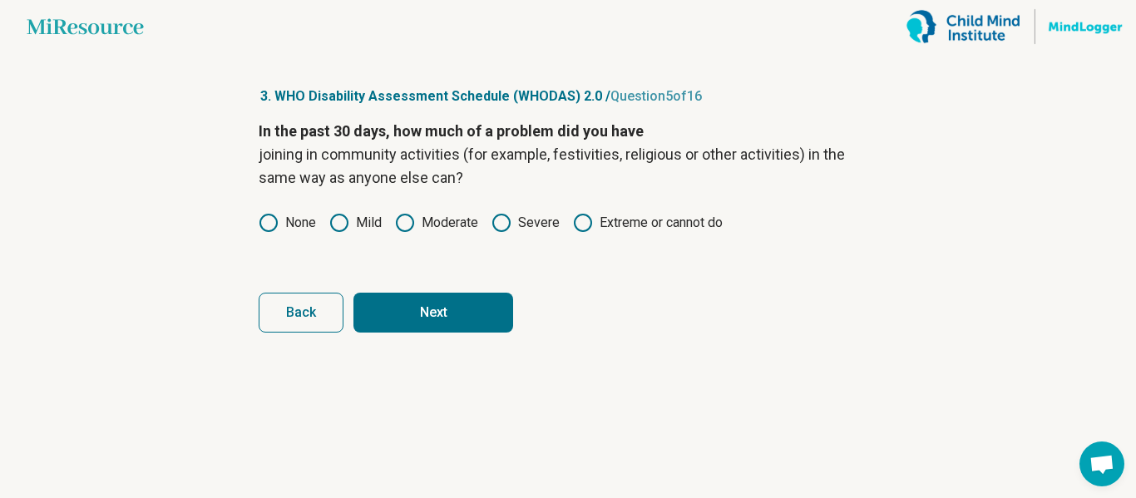
click at [431, 310] on button "Next" at bounding box center [434, 313] width 160 height 40
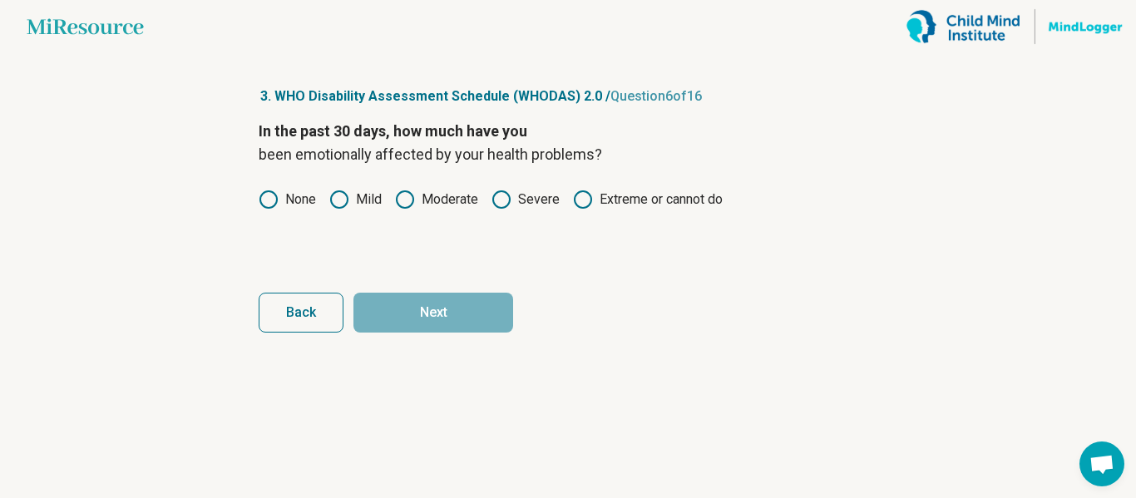
click at [408, 197] on icon at bounding box center [405, 200] width 20 height 20
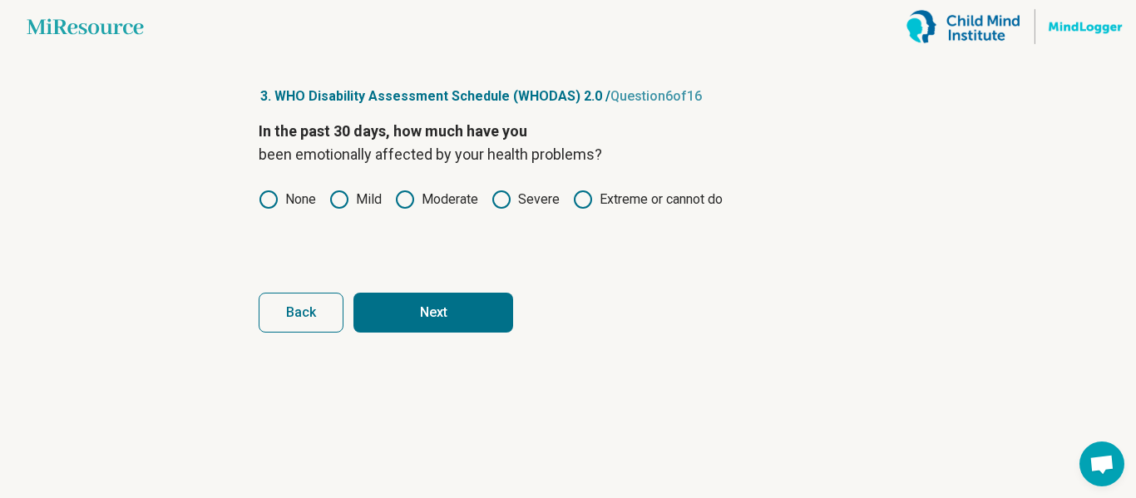
click at [399, 309] on button "Next" at bounding box center [434, 313] width 160 height 40
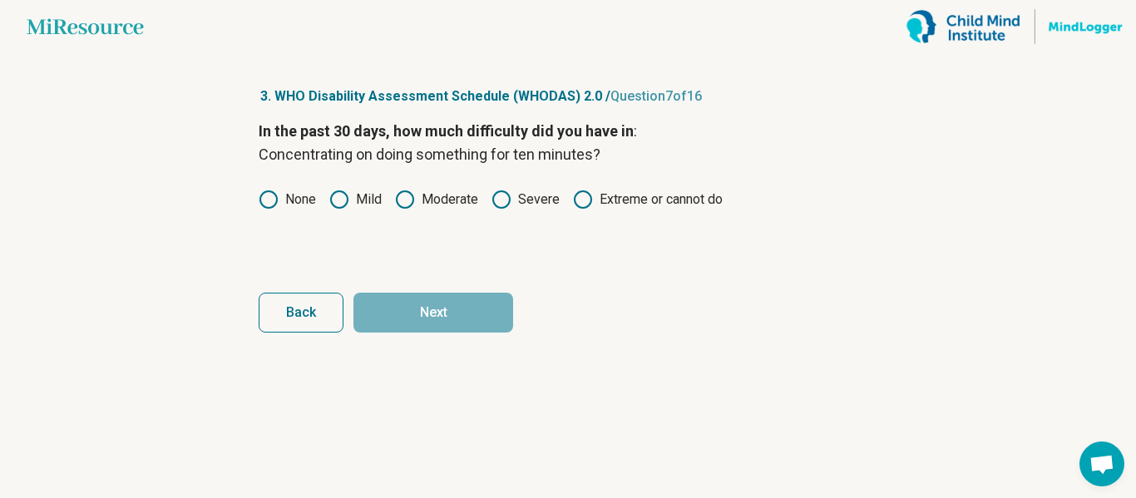
click at [299, 200] on label "None" at bounding box center [287, 200] width 57 height 20
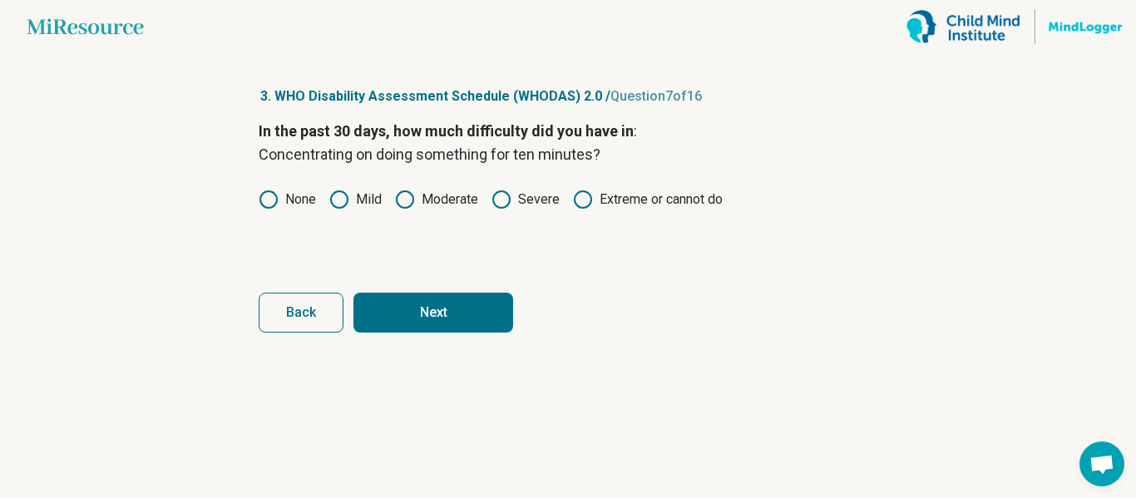
click at [337, 202] on icon at bounding box center [339, 200] width 20 height 20
click at [387, 320] on button "Next" at bounding box center [434, 313] width 160 height 40
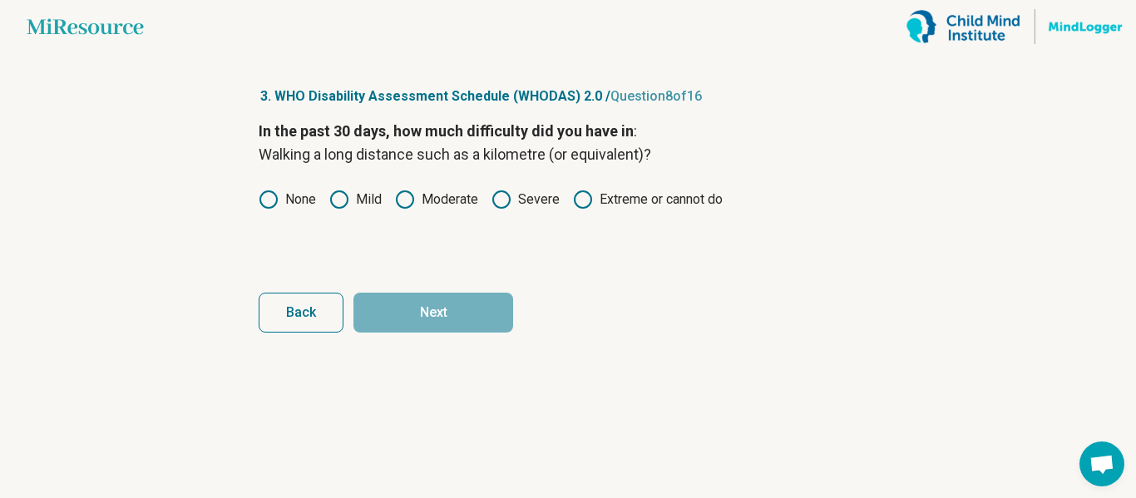
click at [268, 196] on icon at bounding box center [269, 200] width 20 height 20
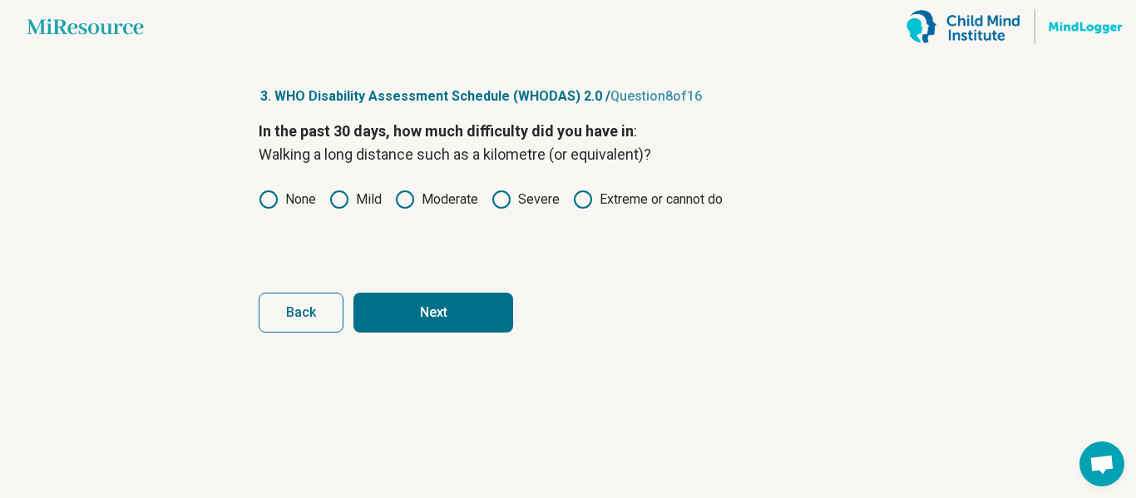
click at [388, 320] on button "Next" at bounding box center [434, 313] width 160 height 40
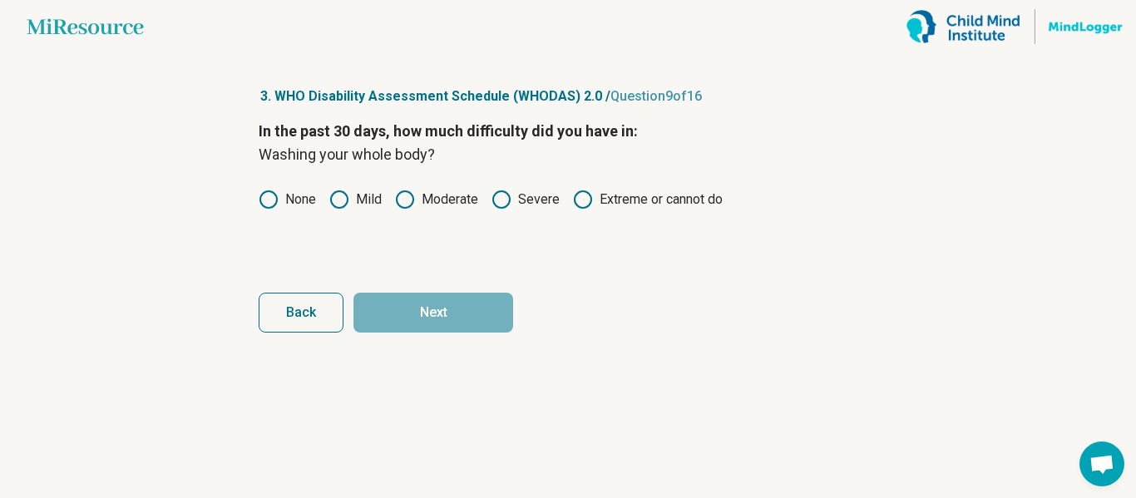
click at [342, 203] on icon at bounding box center [339, 200] width 20 height 20
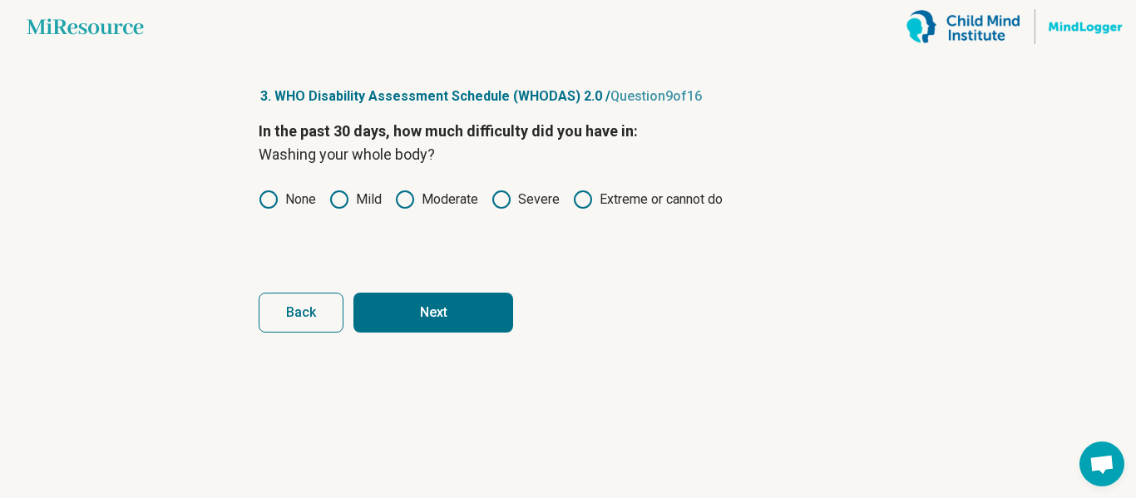
click at [370, 309] on button "Next" at bounding box center [434, 313] width 160 height 40
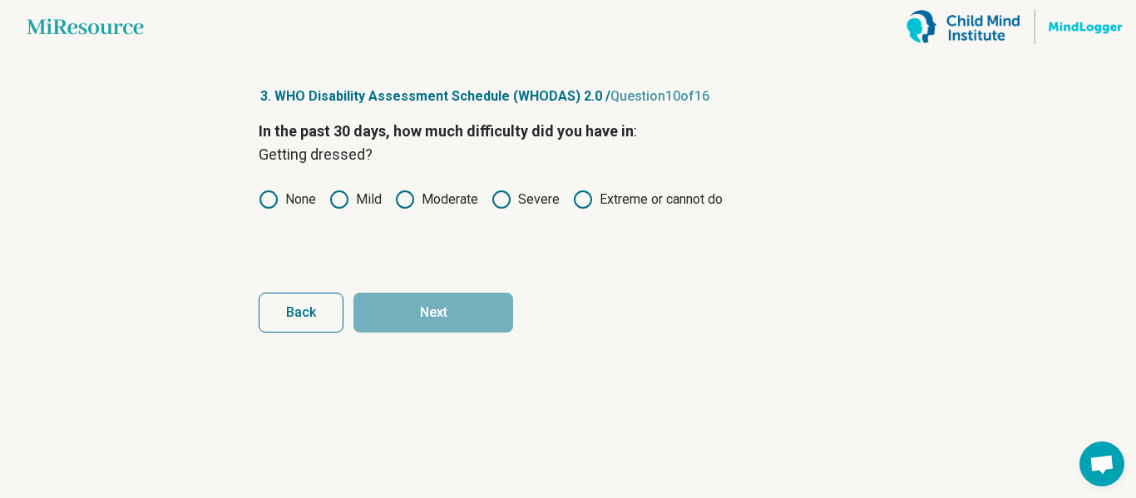
click at [345, 193] on circle at bounding box center [339, 199] width 17 height 17
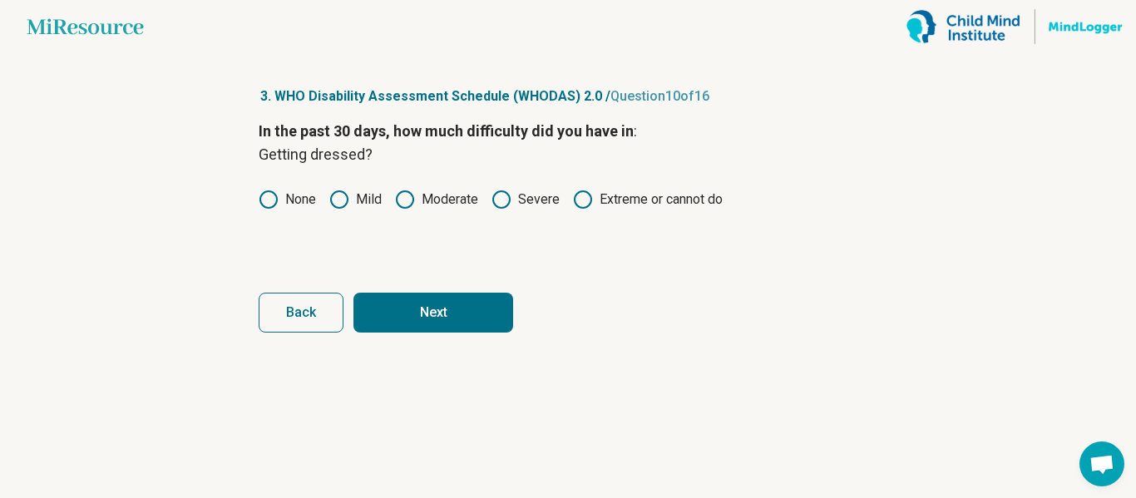
click at [415, 300] on button "Next" at bounding box center [434, 313] width 160 height 40
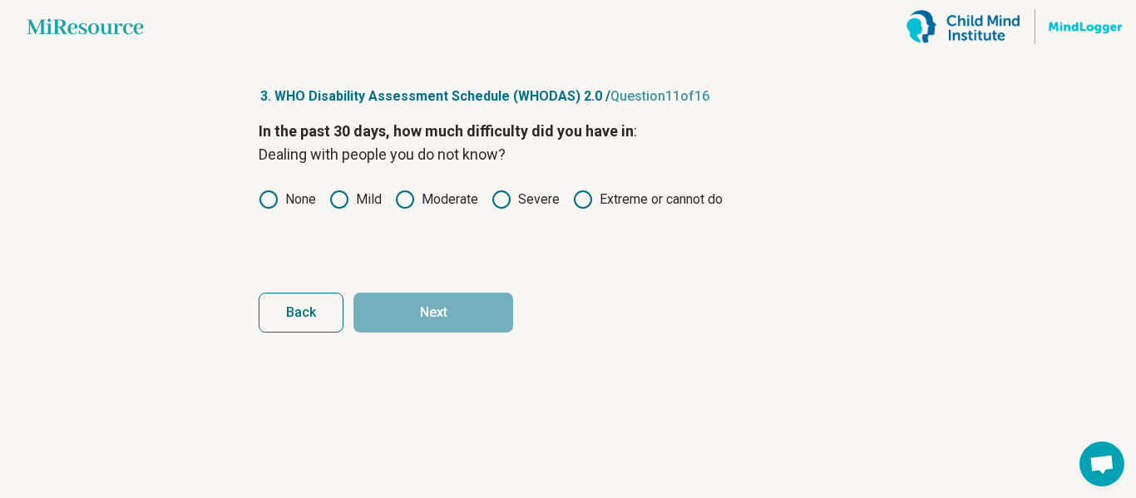
click at [344, 202] on icon at bounding box center [339, 200] width 20 height 20
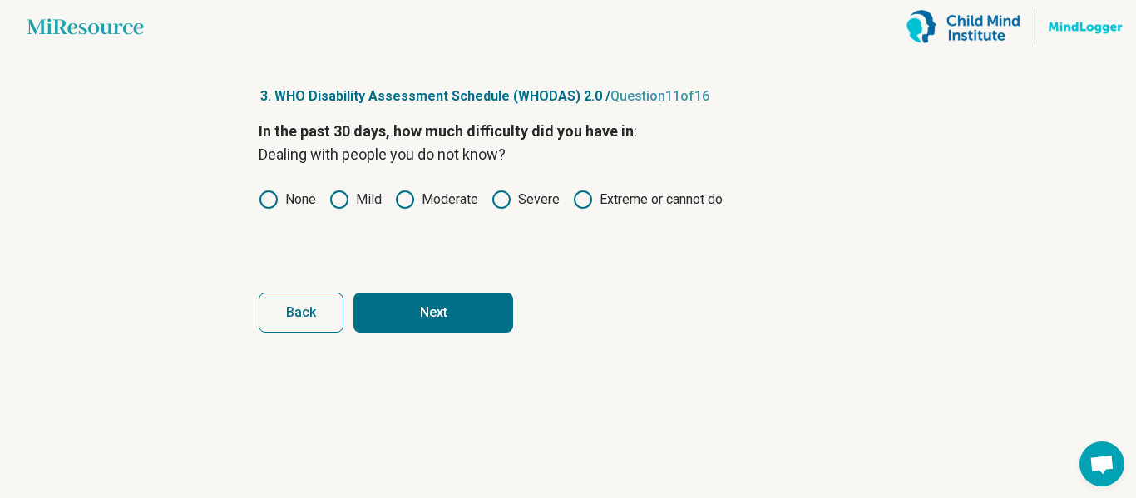
click at [449, 305] on button "Next" at bounding box center [434, 313] width 160 height 40
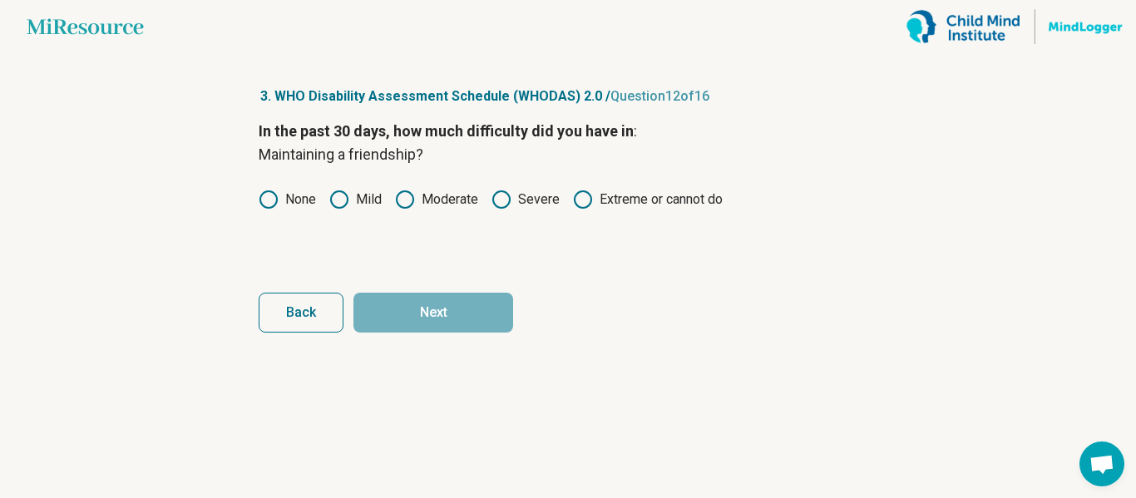
click at [503, 201] on icon at bounding box center [502, 200] width 20 height 20
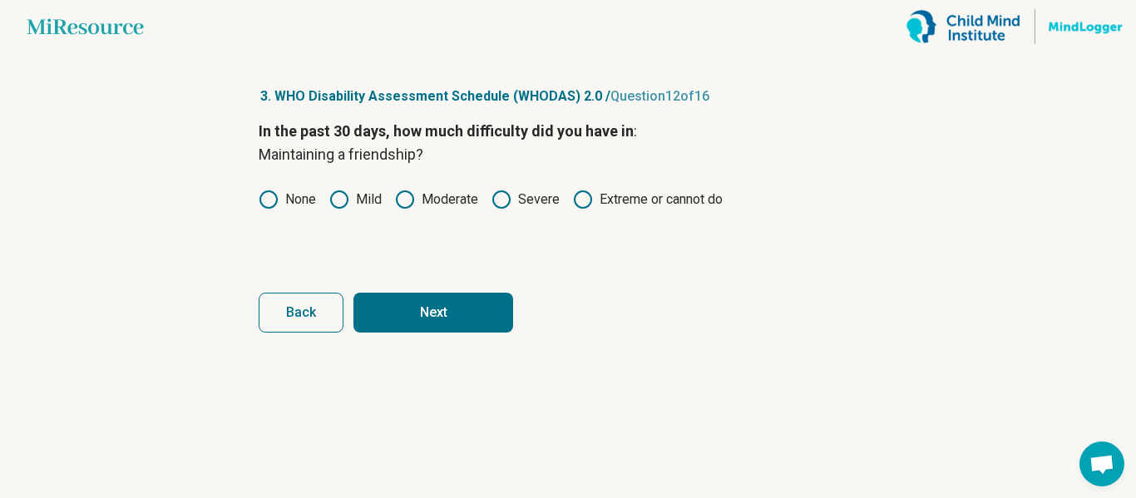
click at [457, 300] on button "Next" at bounding box center [434, 313] width 160 height 40
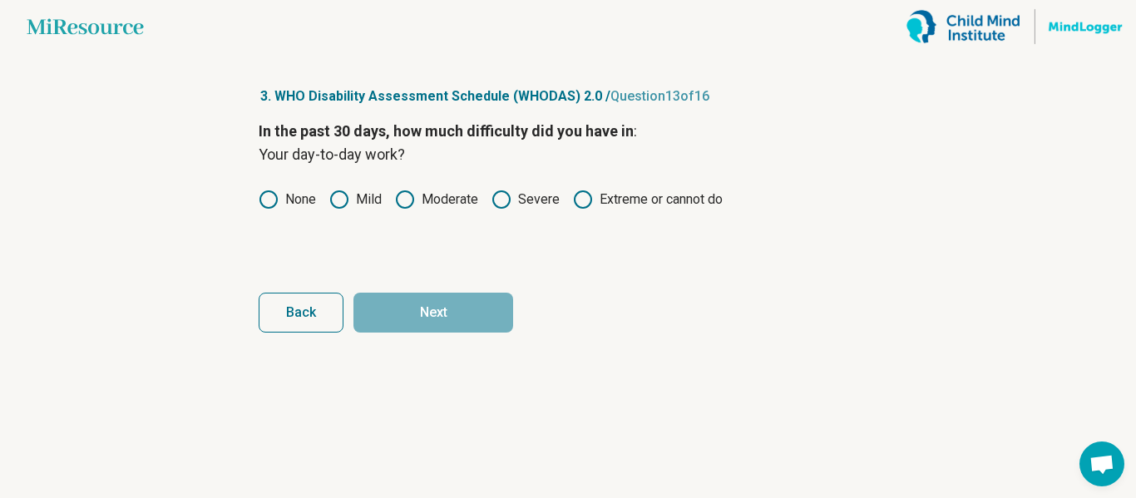
click at [406, 204] on icon at bounding box center [405, 200] width 20 height 20
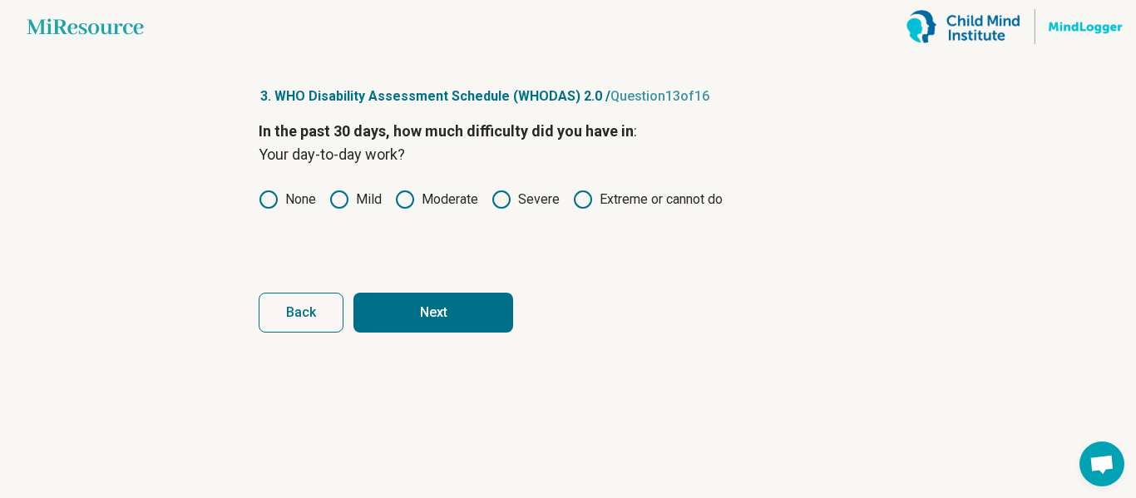
click at [421, 294] on button "Next" at bounding box center [434, 313] width 160 height 40
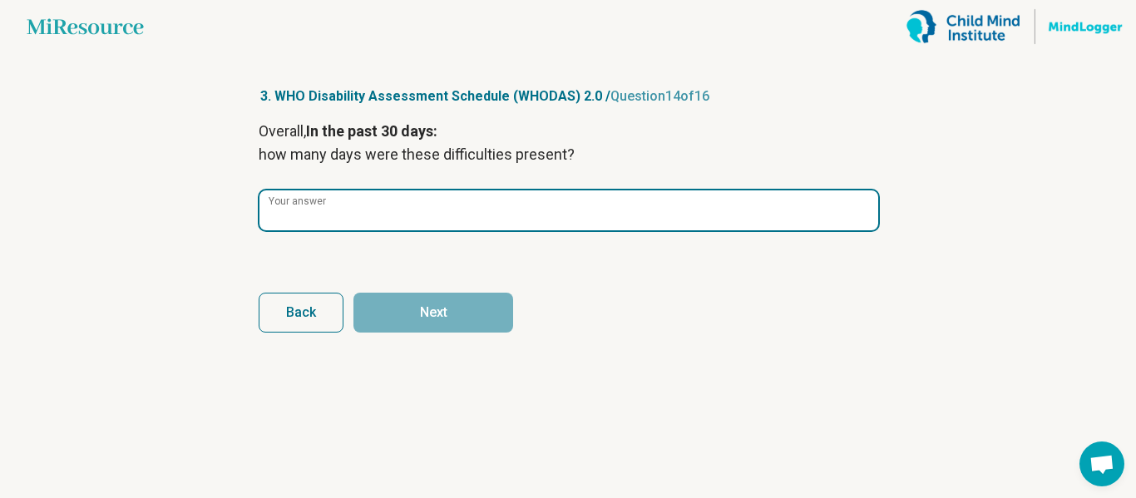
click at [386, 206] on input "Your answer" at bounding box center [569, 211] width 619 height 40
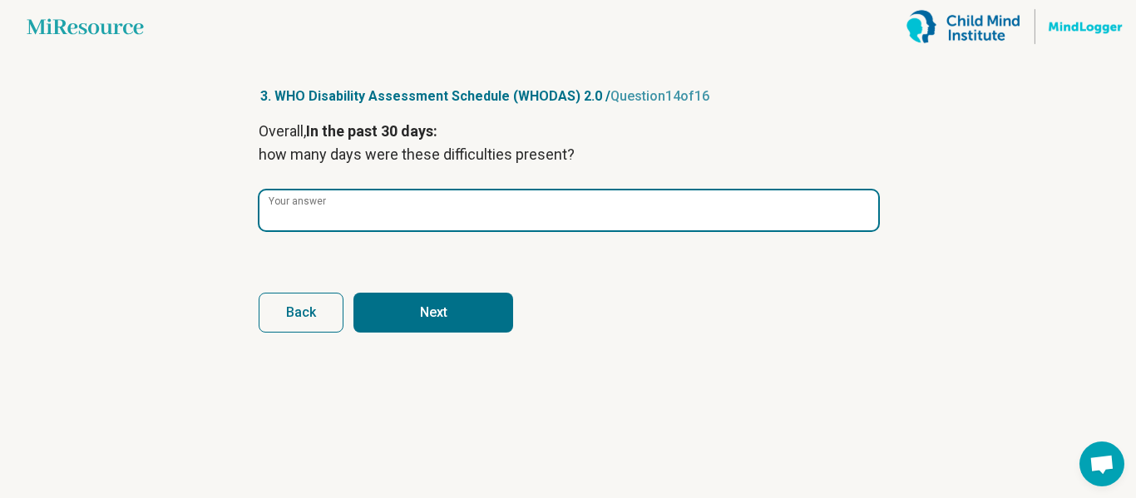
type input "**"
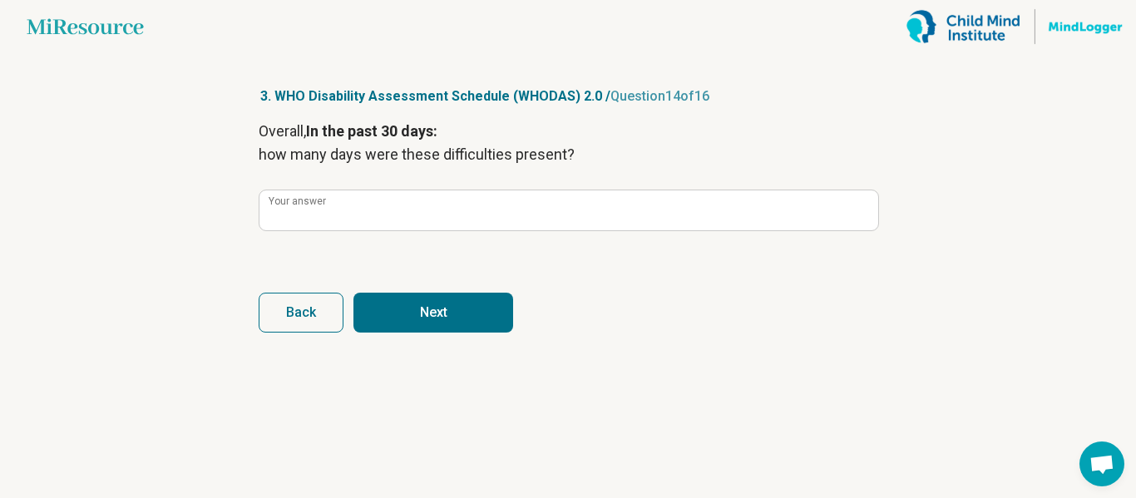
click at [470, 329] on button "Next" at bounding box center [434, 313] width 160 height 40
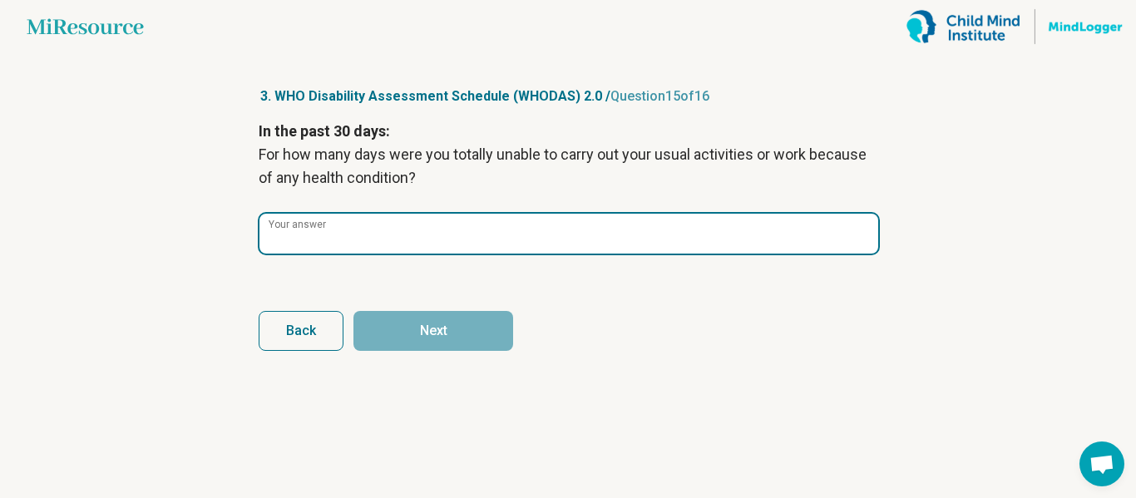
click at [381, 233] on input "Your answer" at bounding box center [569, 234] width 619 height 40
type input "**"
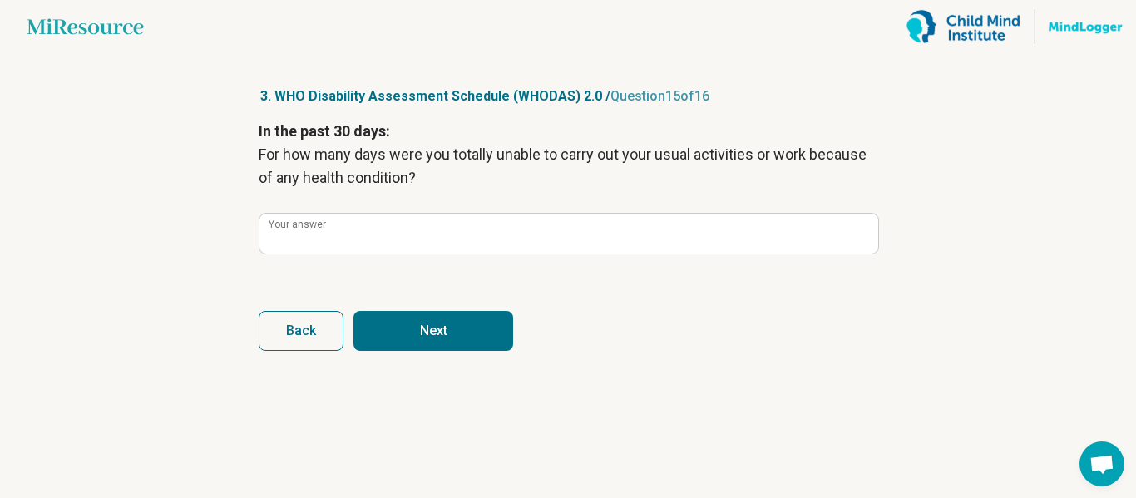
click at [404, 333] on button "Next" at bounding box center [434, 331] width 160 height 40
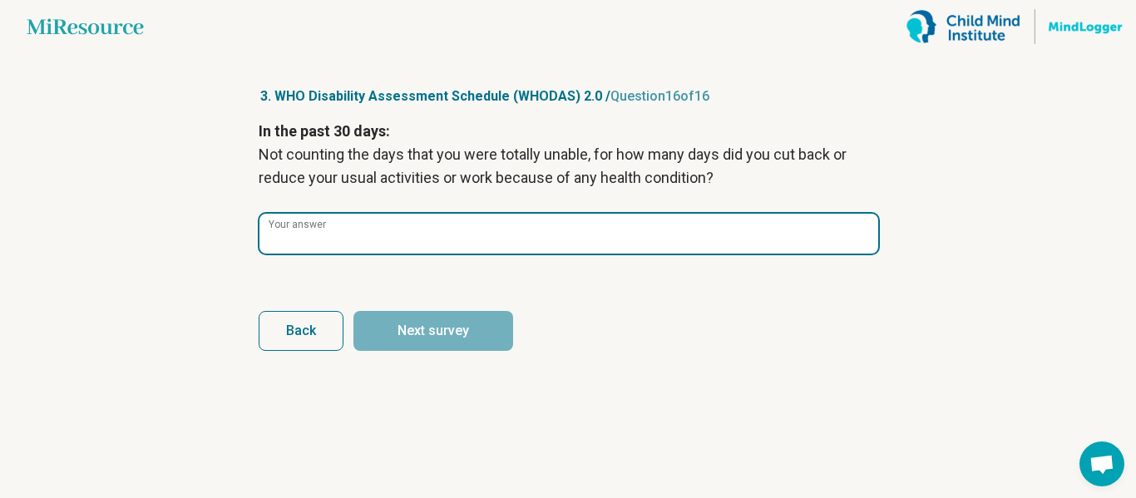
click at [410, 241] on input "Your answer" at bounding box center [569, 234] width 619 height 40
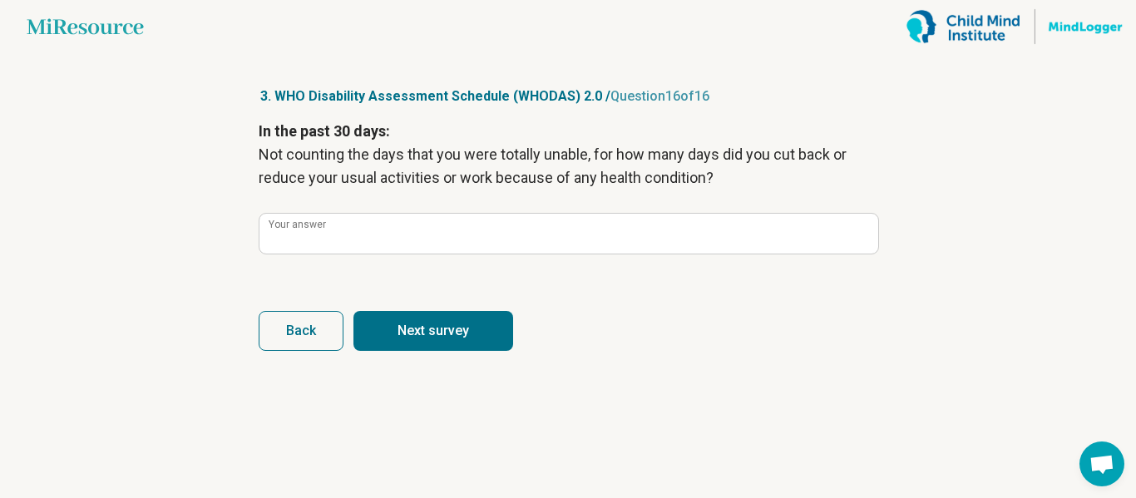
click at [399, 328] on button "Next survey" at bounding box center [434, 331] width 160 height 40
type input "**"
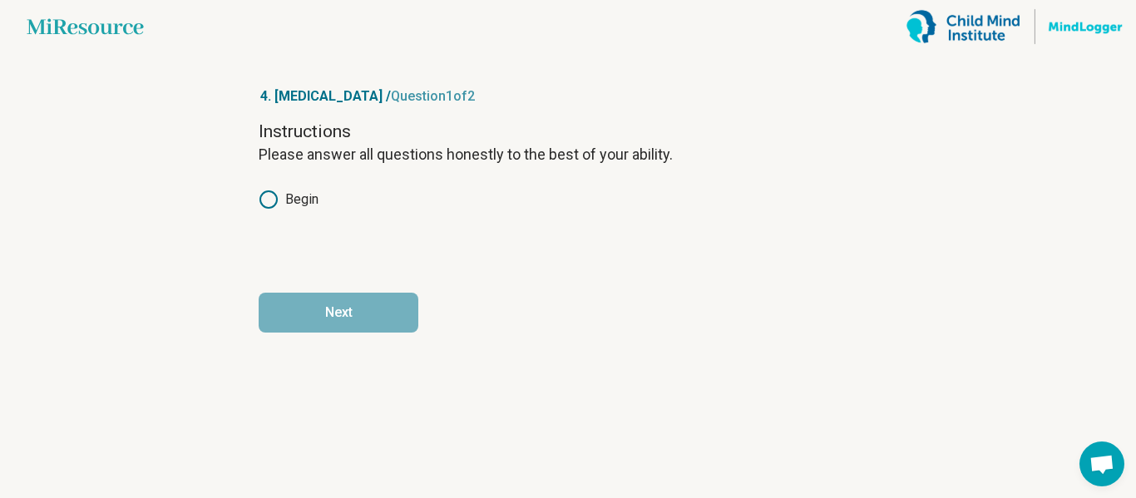
click at [274, 198] on icon at bounding box center [269, 200] width 20 height 20
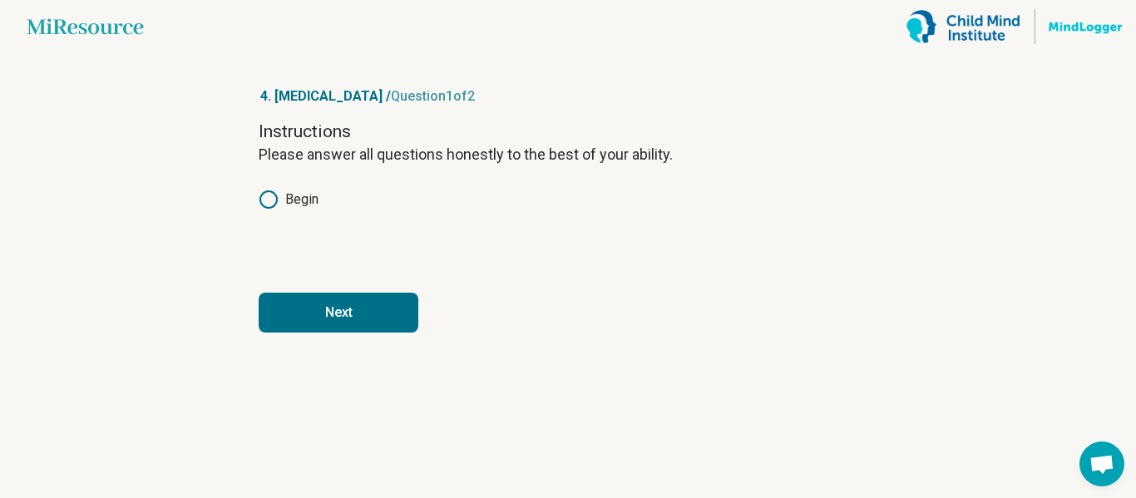
click at [295, 314] on button "Next" at bounding box center [339, 313] width 160 height 40
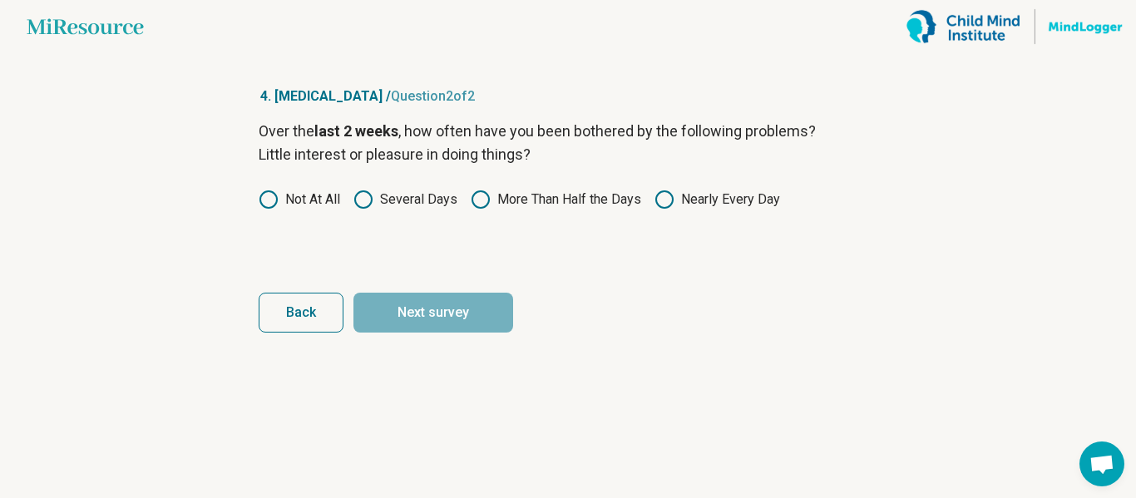
click at [358, 200] on icon at bounding box center [364, 200] width 20 height 20
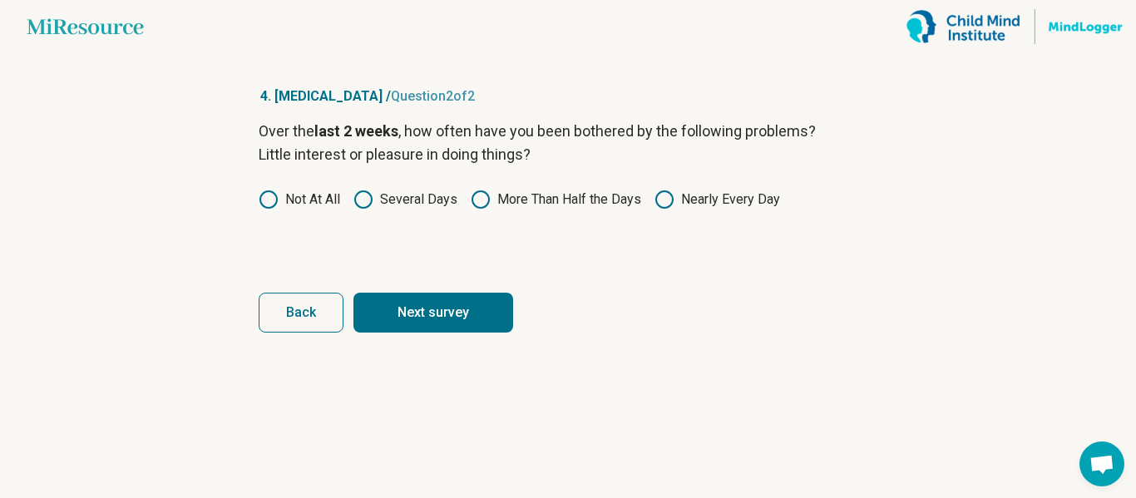
click at [369, 316] on button "Next survey" at bounding box center [434, 313] width 160 height 40
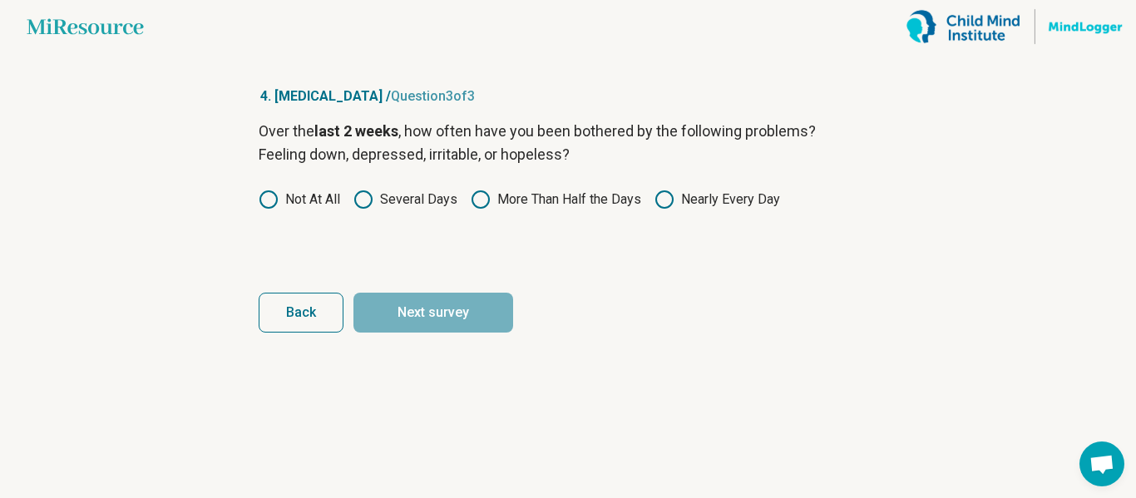
click at [364, 205] on icon at bounding box center [364, 200] width 20 height 20
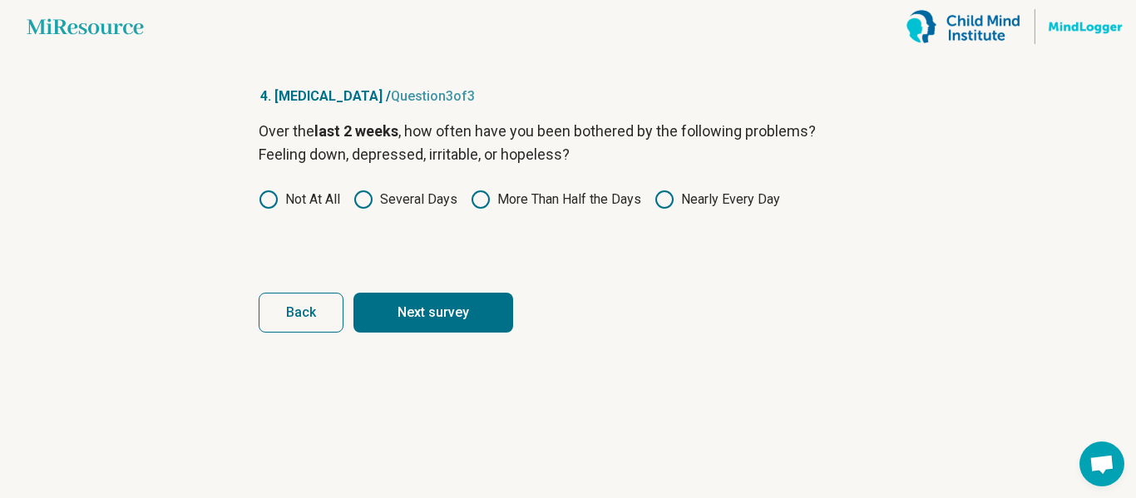
click at [453, 314] on button "Next survey" at bounding box center [434, 313] width 160 height 40
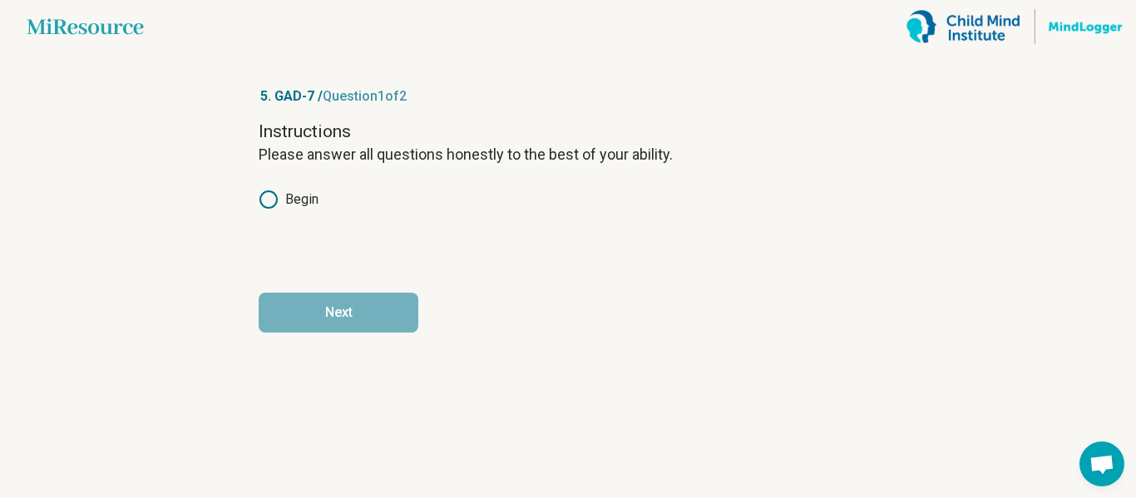
click at [272, 201] on icon at bounding box center [269, 200] width 20 height 20
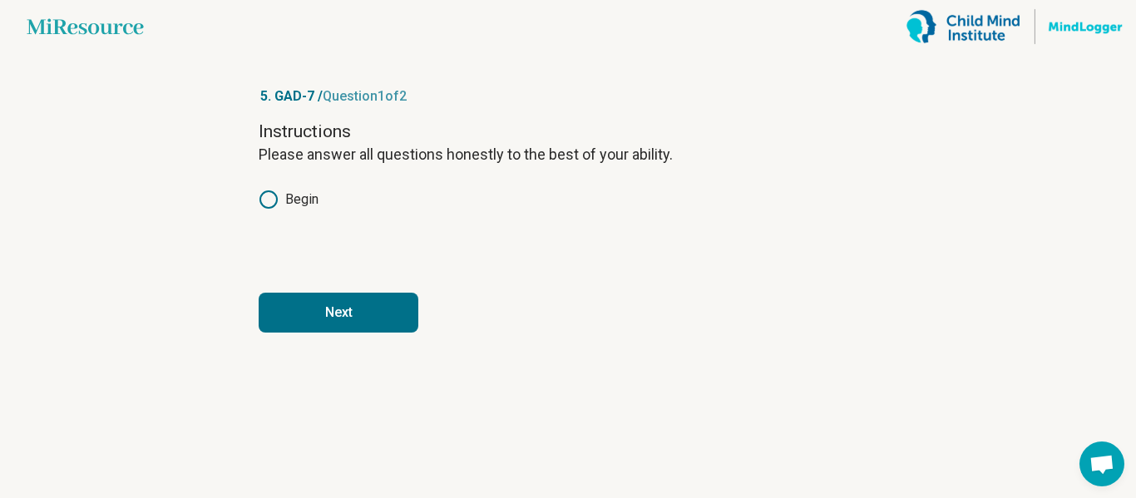
click at [282, 308] on button "Next" at bounding box center [339, 313] width 160 height 40
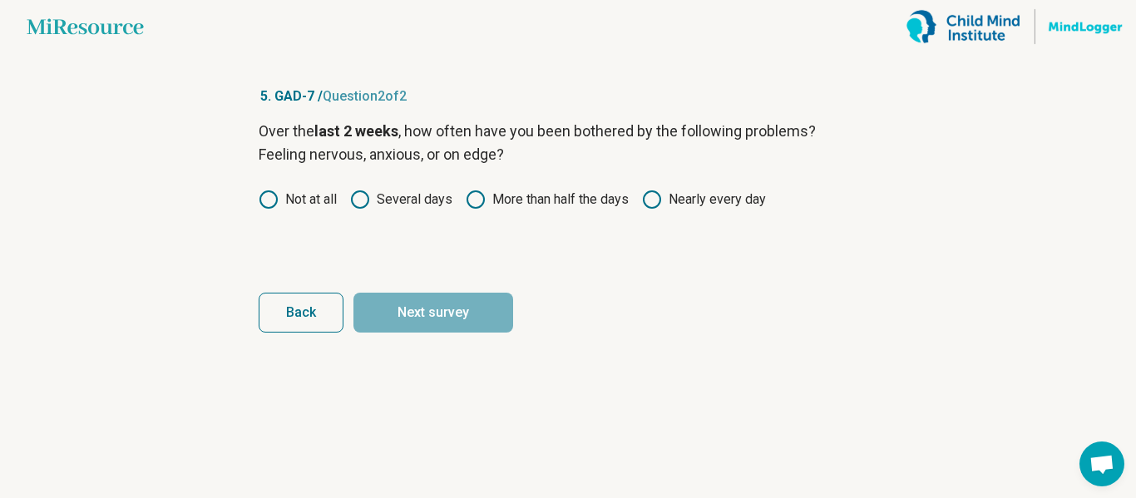
click at [478, 202] on icon at bounding box center [476, 200] width 20 height 20
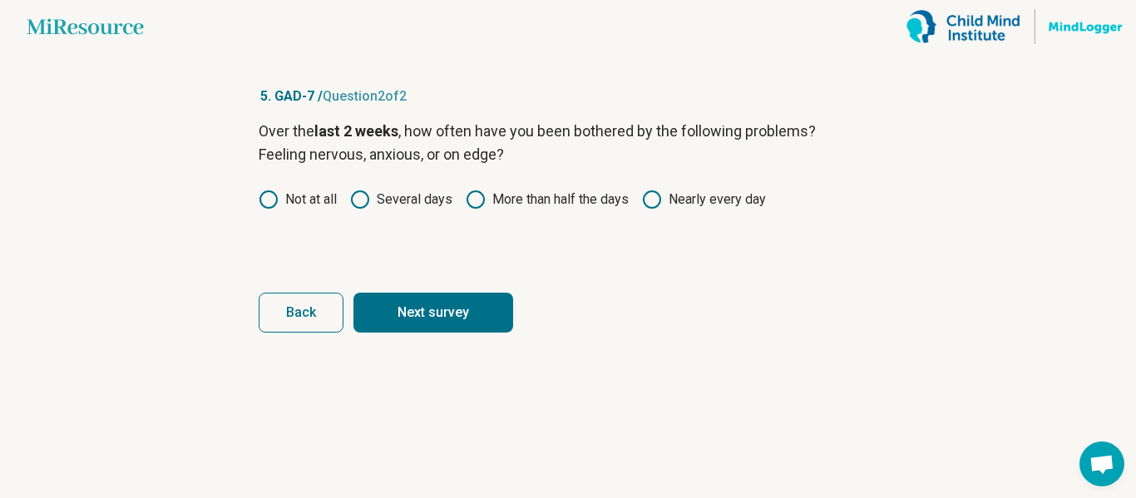
click at [651, 197] on icon at bounding box center [652, 200] width 20 height 20
click at [450, 326] on button "Next survey" at bounding box center [434, 313] width 160 height 40
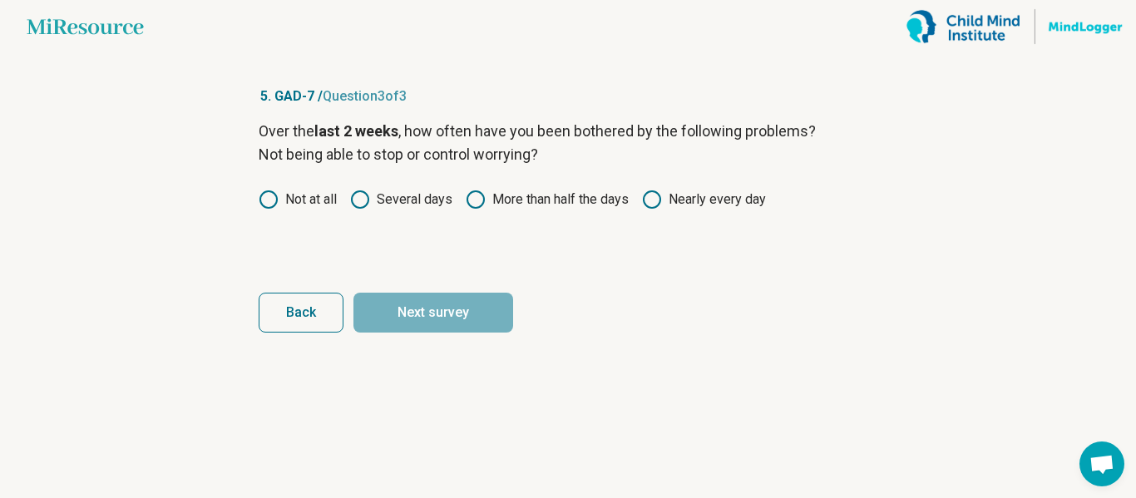
click at [554, 200] on label "More than half the days" at bounding box center [547, 200] width 163 height 20
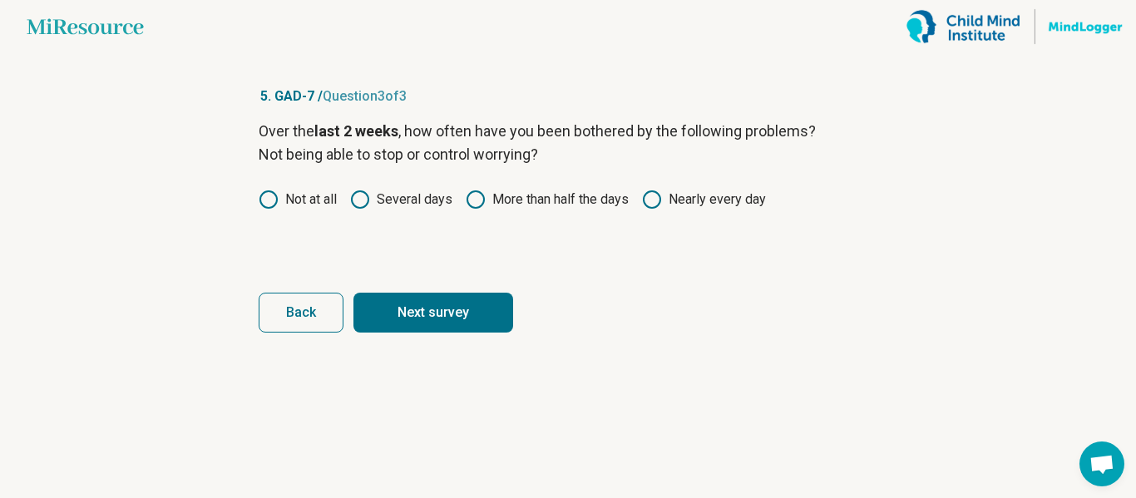
click at [451, 303] on button "Next survey" at bounding box center [434, 313] width 160 height 40
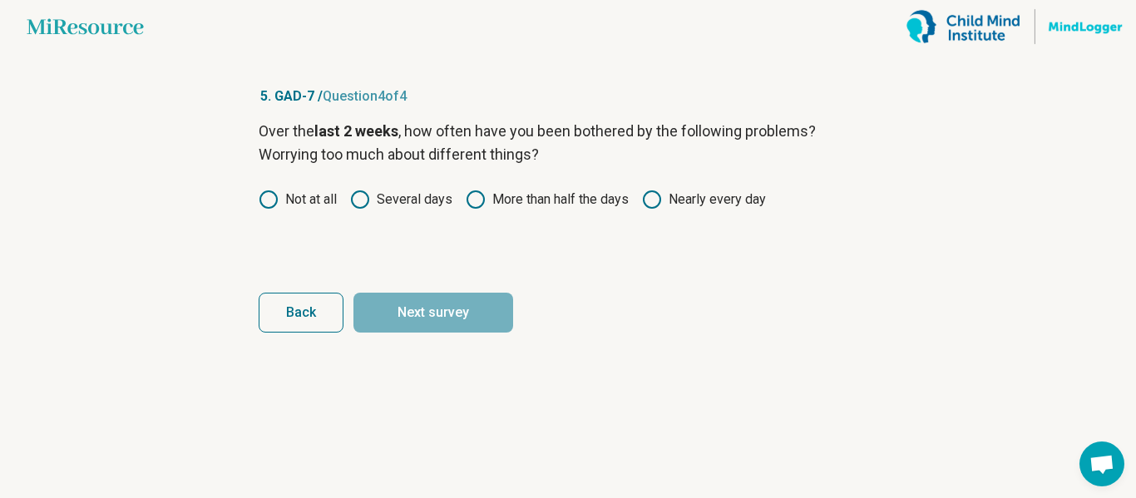
click at [526, 194] on label "More than half the days" at bounding box center [547, 200] width 163 height 20
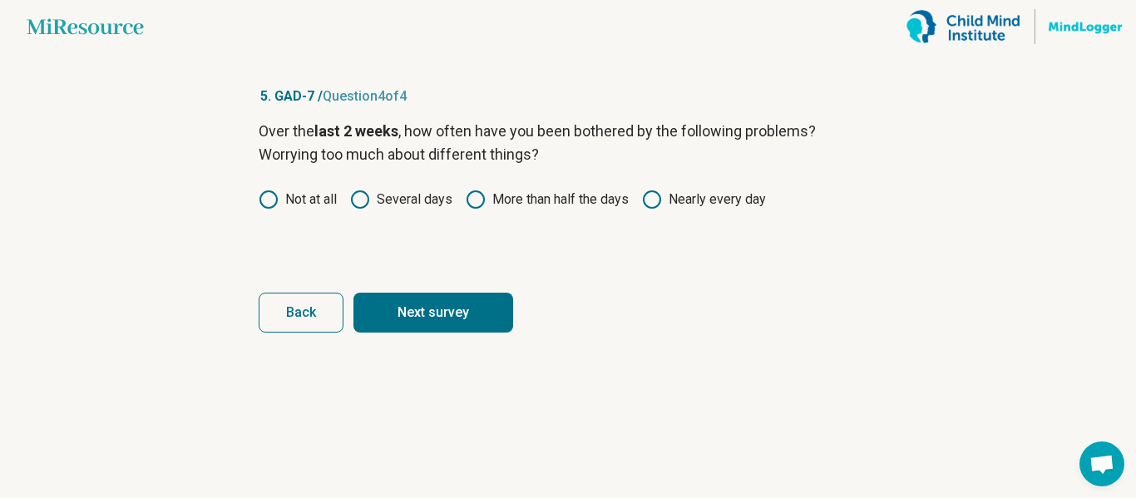
click at [433, 309] on button "Next survey" at bounding box center [434, 313] width 160 height 40
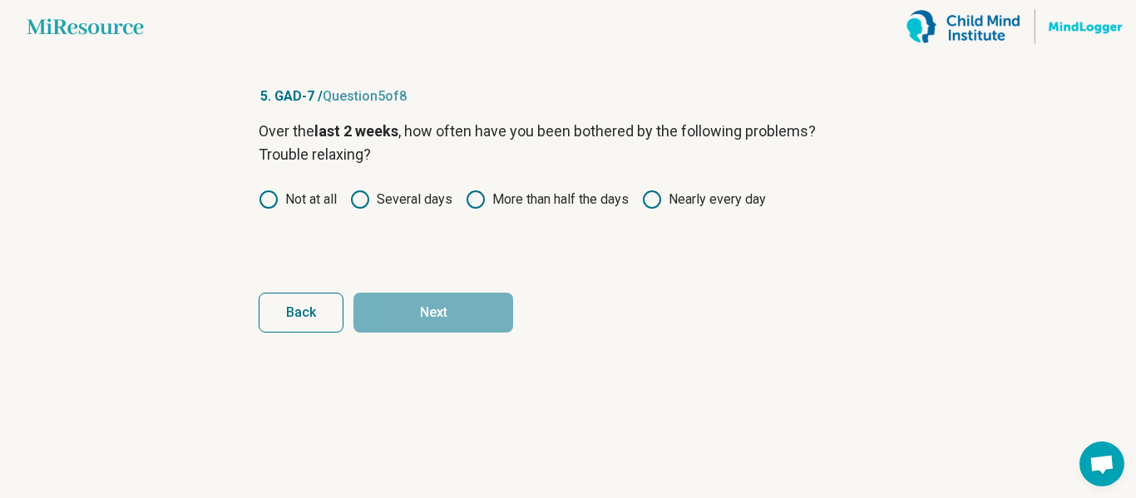
click at [541, 198] on label "More than half the days" at bounding box center [547, 200] width 163 height 20
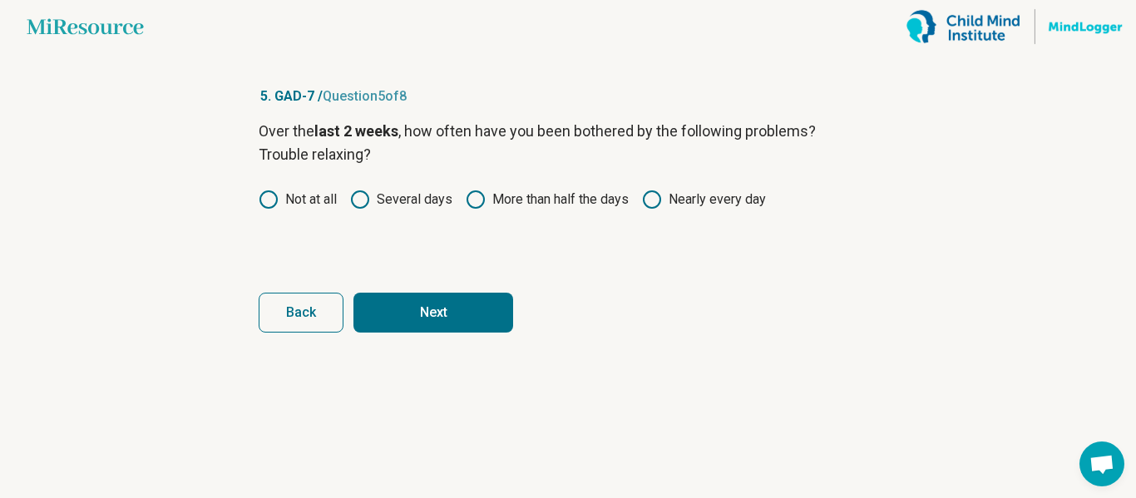
click at [450, 323] on button "Next" at bounding box center [434, 313] width 160 height 40
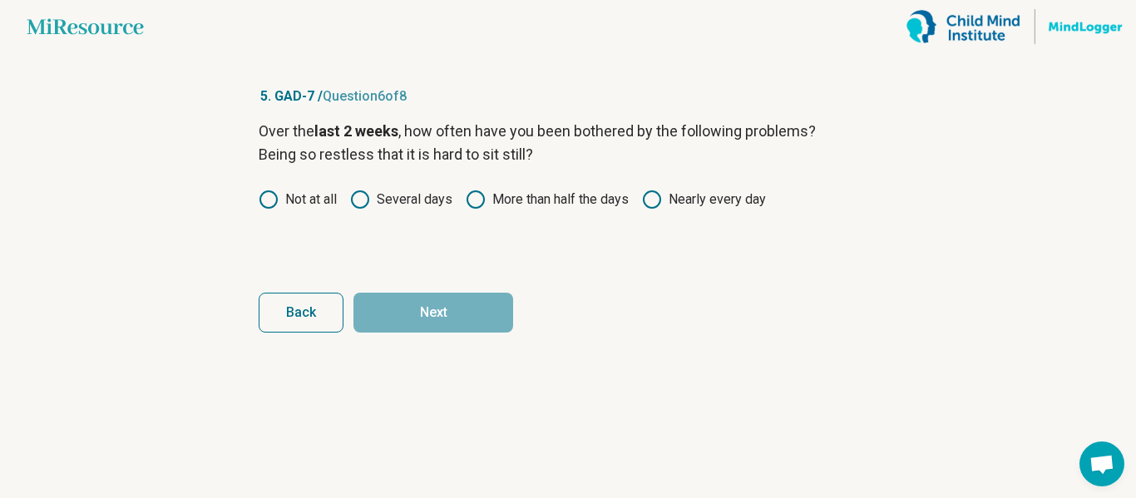
click at [588, 201] on label "More than half the days" at bounding box center [547, 200] width 163 height 20
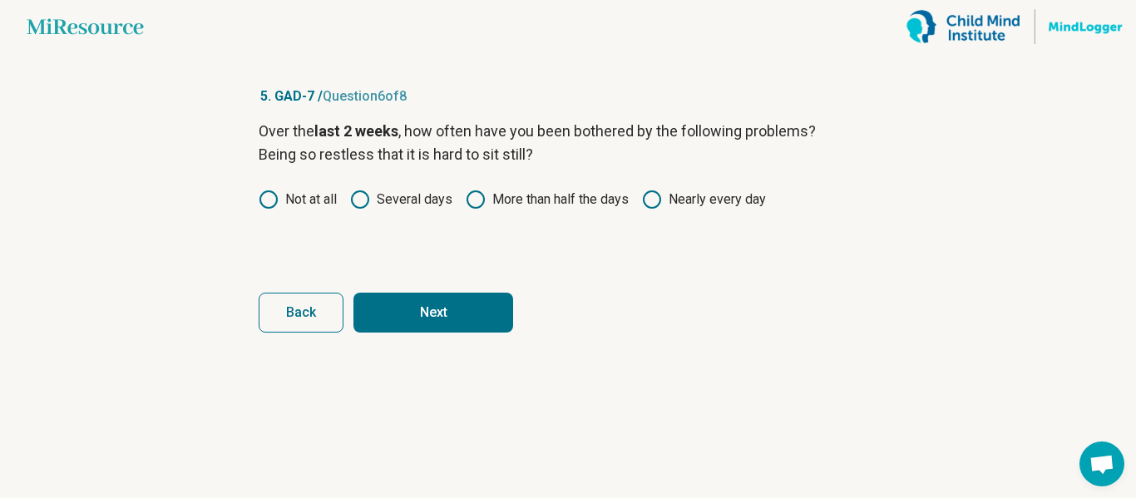
click at [458, 309] on button "Next" at bounding box center [434, 313] width 160 height 40
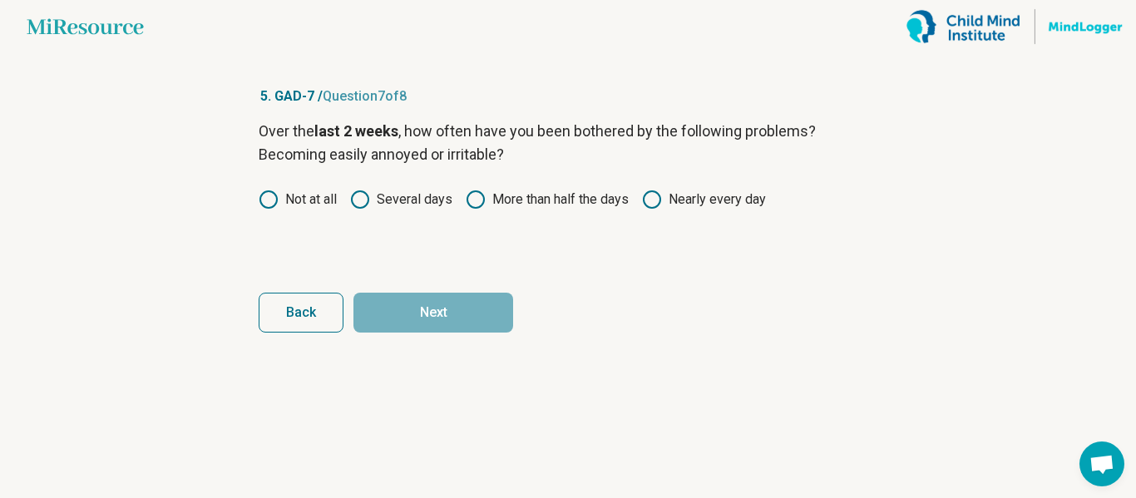
click at [517, 194] on label "More than half the days" at bounding box center [547, 200] width 163 height 20
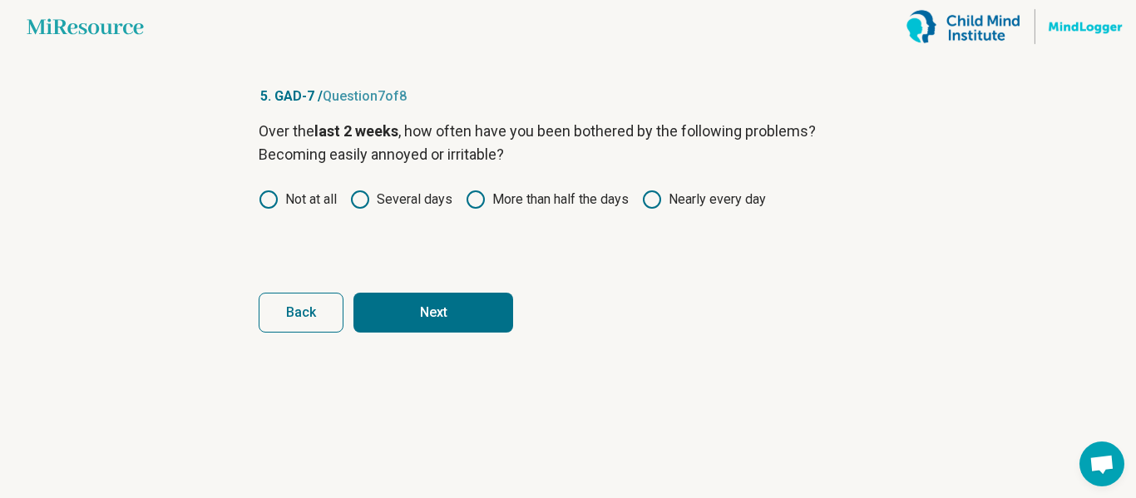
click at [384, 203] on label "Several days" at bounding box center [401, 200] width 102 height 20
click at [409, 301] on button "Next" at bounding box center [434, 313] width 160 height 40
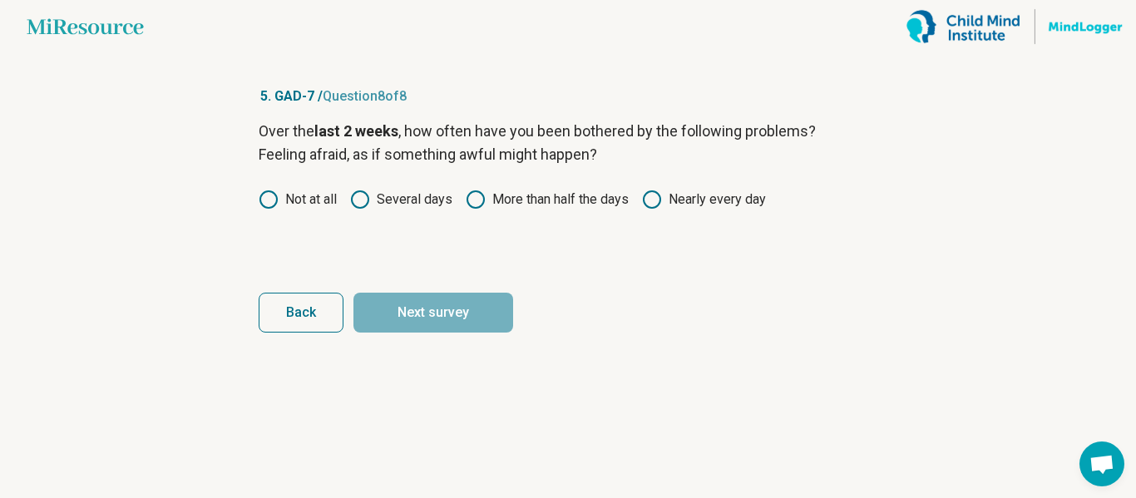
click at [399, 201] on label "Several days" at bounding box center [401, 200] width 102 height 20
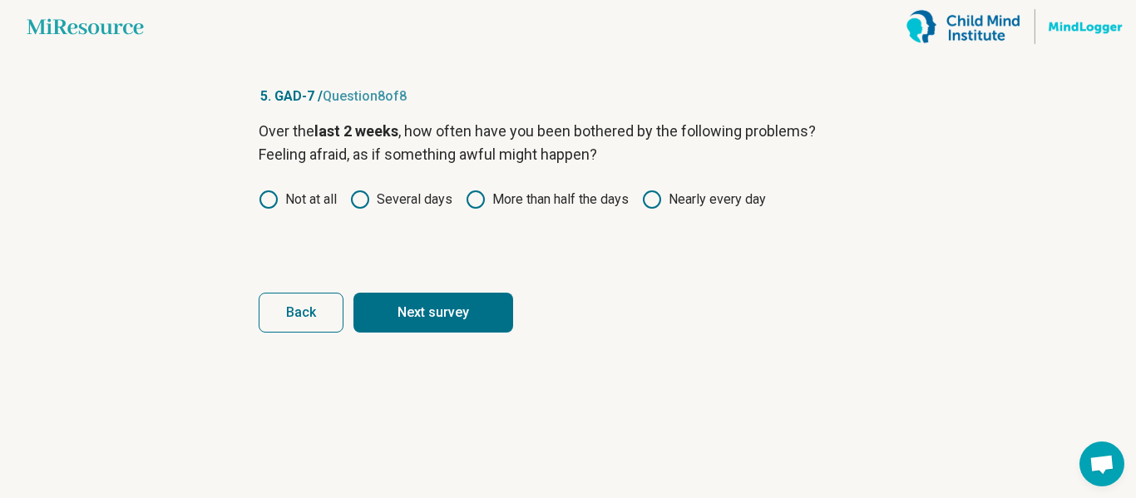
click at [403, 297] on button "Next survey" at bounding box center [434, 313] width 160 height 40
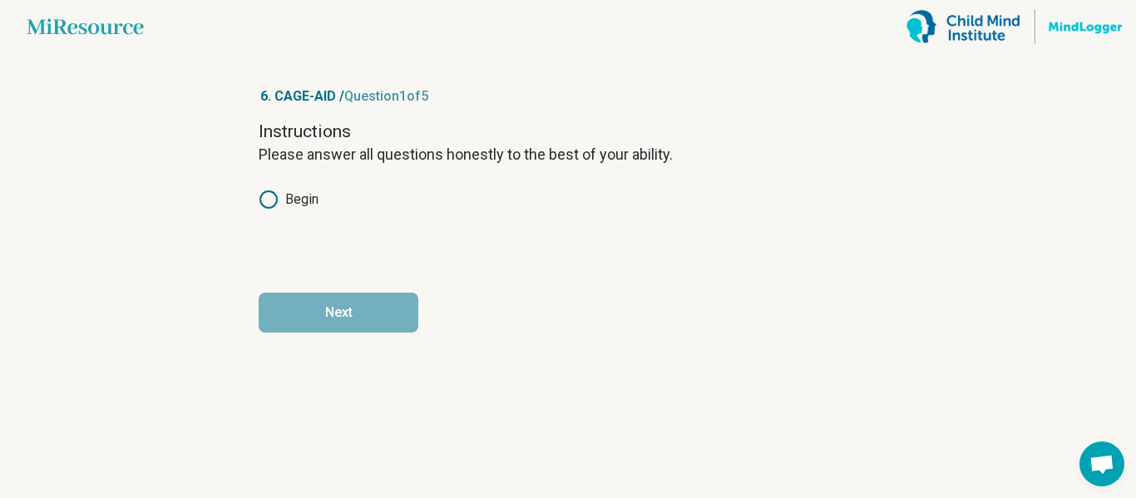
click at [285, 199] on label "Begin" at bounding box center [289, 200] width 60 height 20
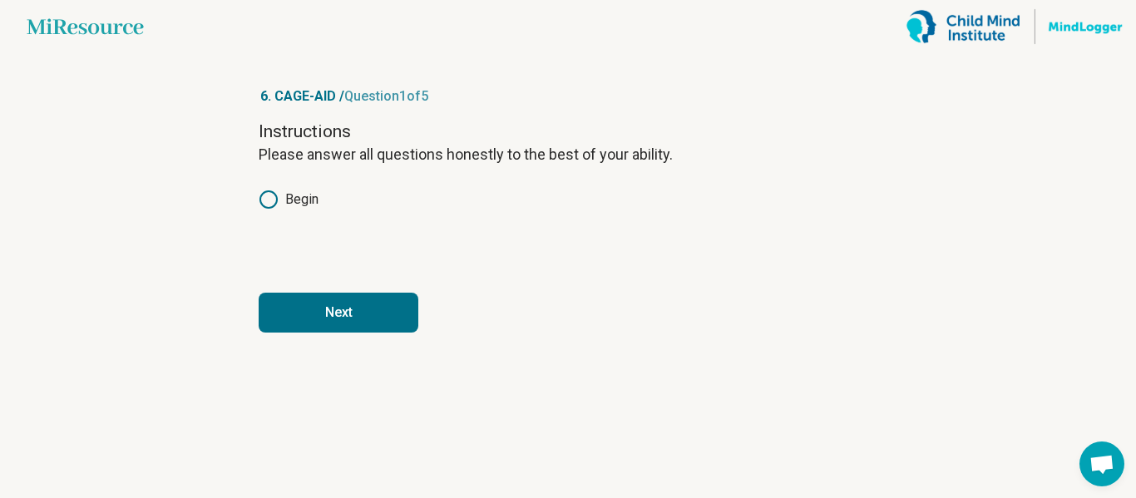
click at [304, 305] on button "Next" at bounding box center [339, 313] width 160 height 40
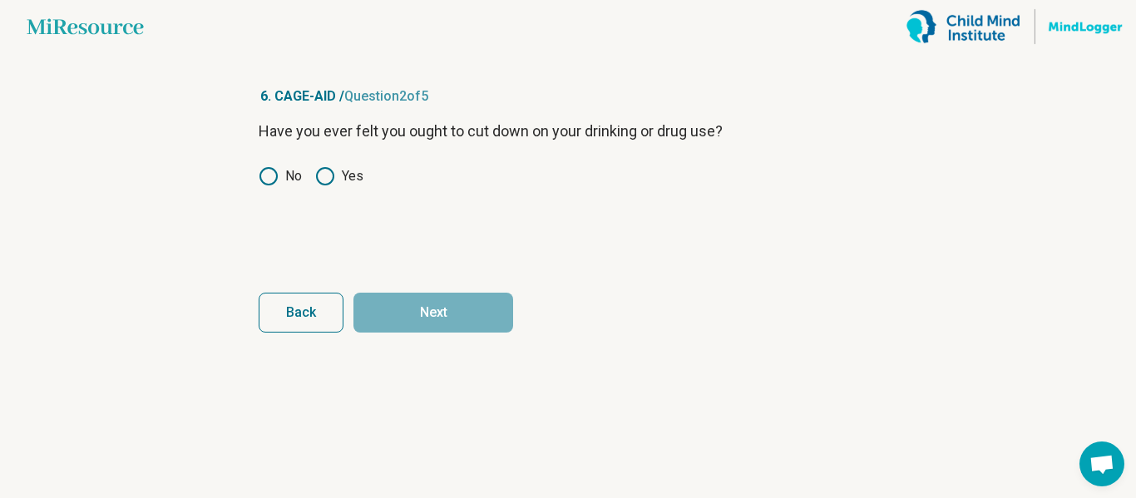
click at [339, 176] on label "Yes" at bounding box center [339, 176] width 48 height 20
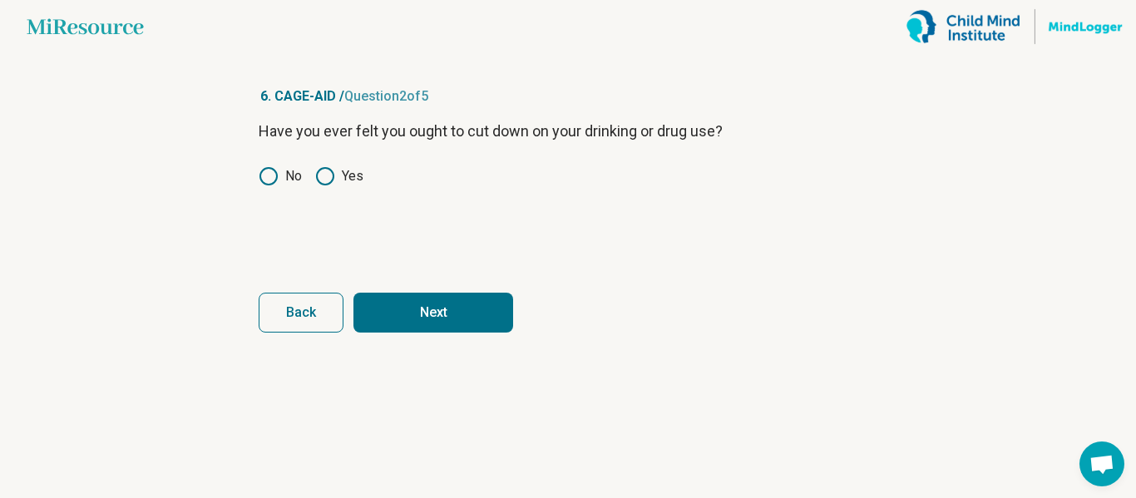
click at [388, 297] on button "Next" at bounding box center [434, 313] width 160 height 40
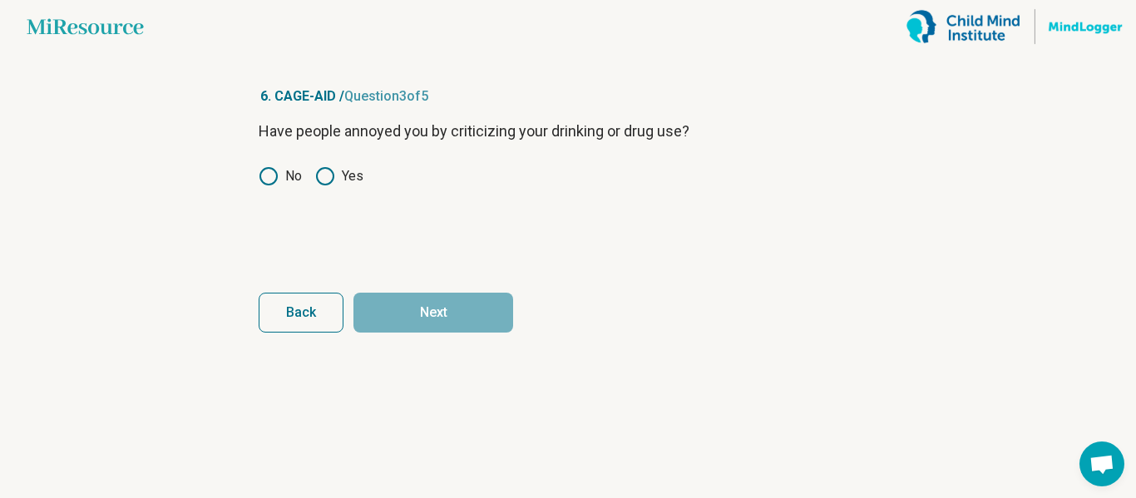
click at [326, 173] on icon at bounding box center [325, 176] width 20 height 20
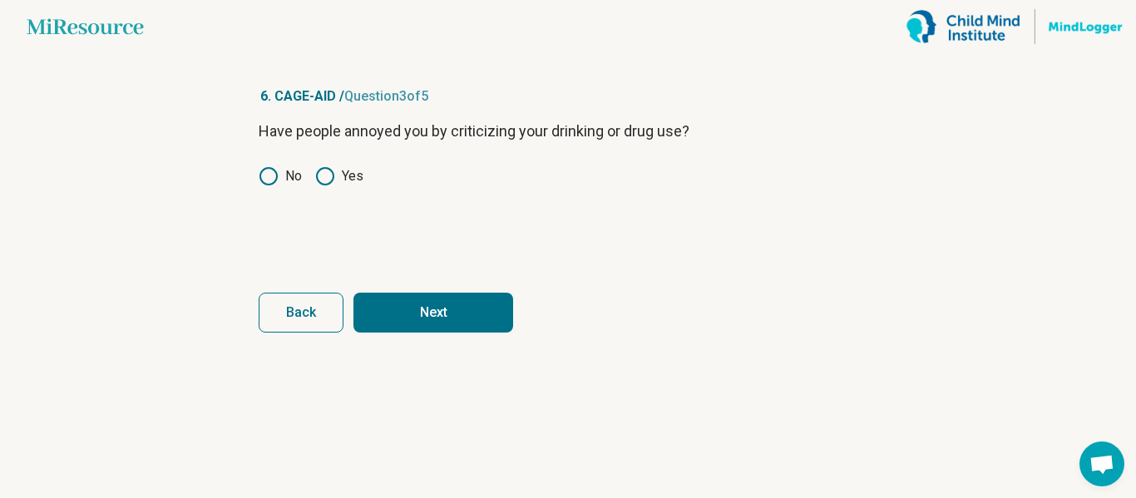
click at [404, 305] on button "Next" at bounding box center [434, 313] width 160 height 40
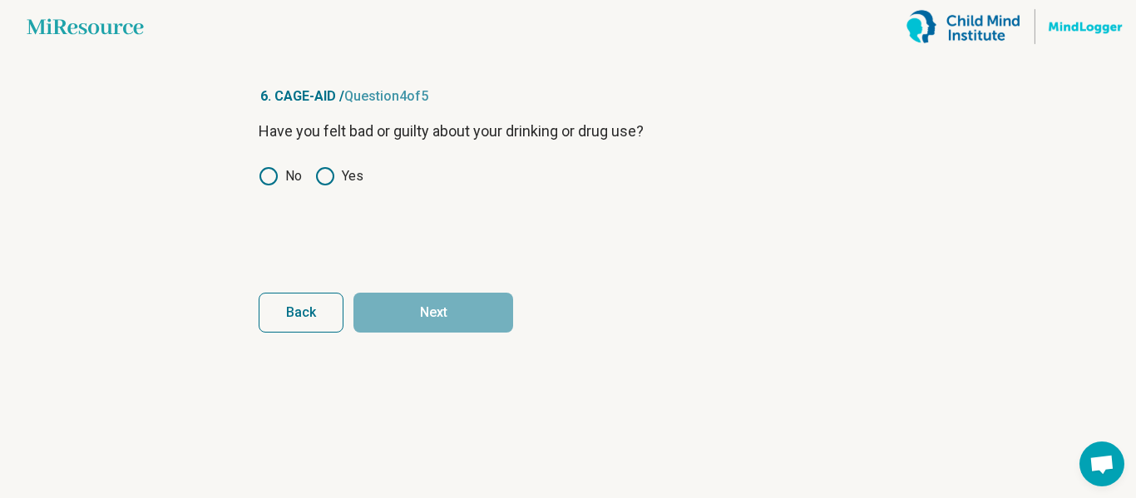
click at [328, 179] on icon at bounding box center [325, 176] width 20 height 20
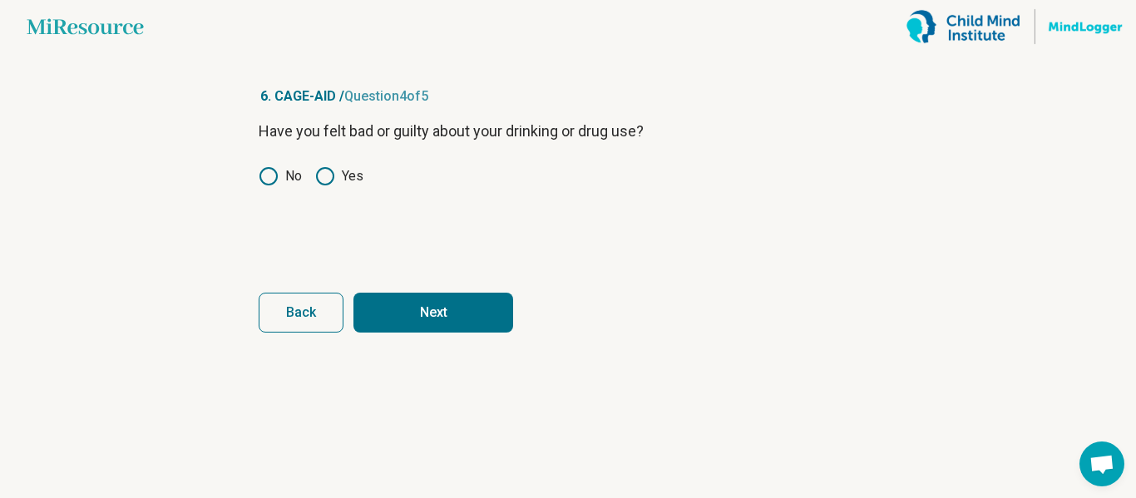
click at [386, 319] on button "Next" at bounding box center [434, 313] width 160 height 40
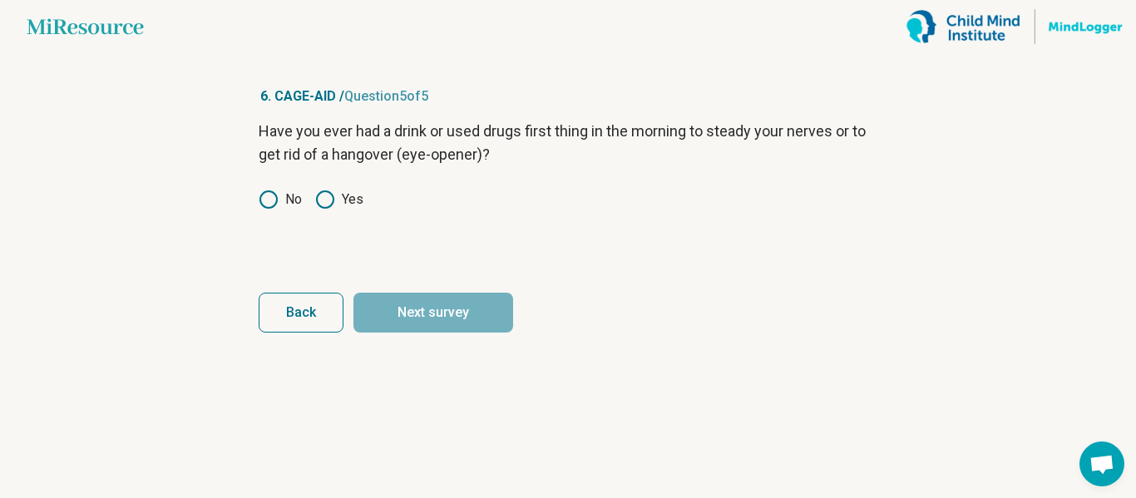
click at [319, 199] on icon at bounding box center [325, 200] width 20 height 20
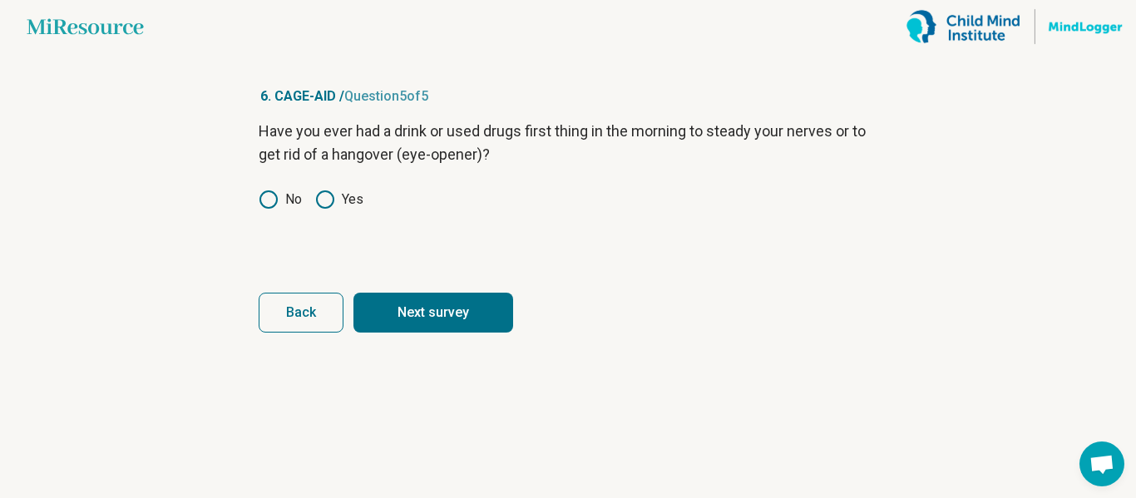
click at [390, 306] on button "Next survey" at bounding box center [434, 313] width 160 height 40
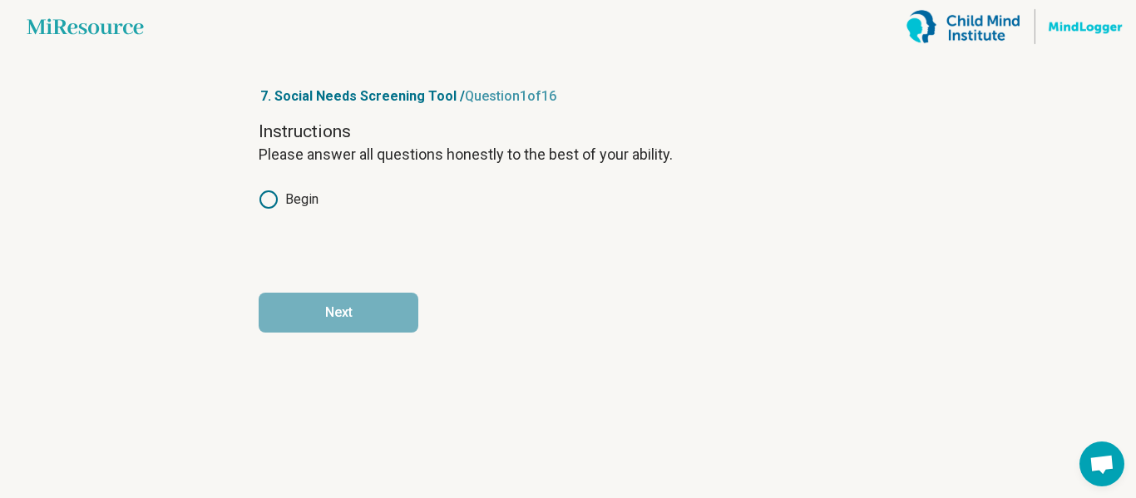
click at [265, 196] on icon at bounding box center [269, 200] width 20 height 20
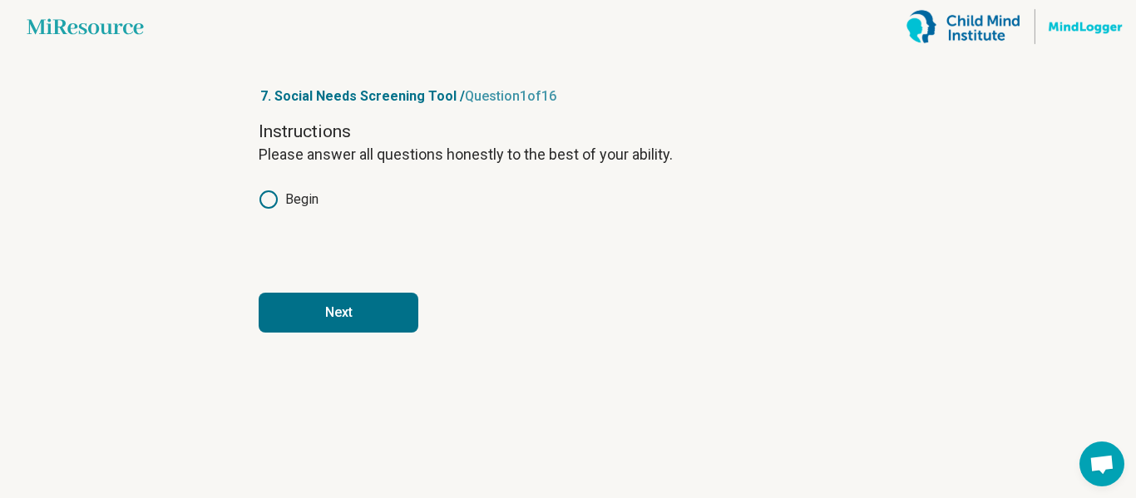
click at [321, 304] on button "Next" at bounding box center [339, 313] width 160 height 40
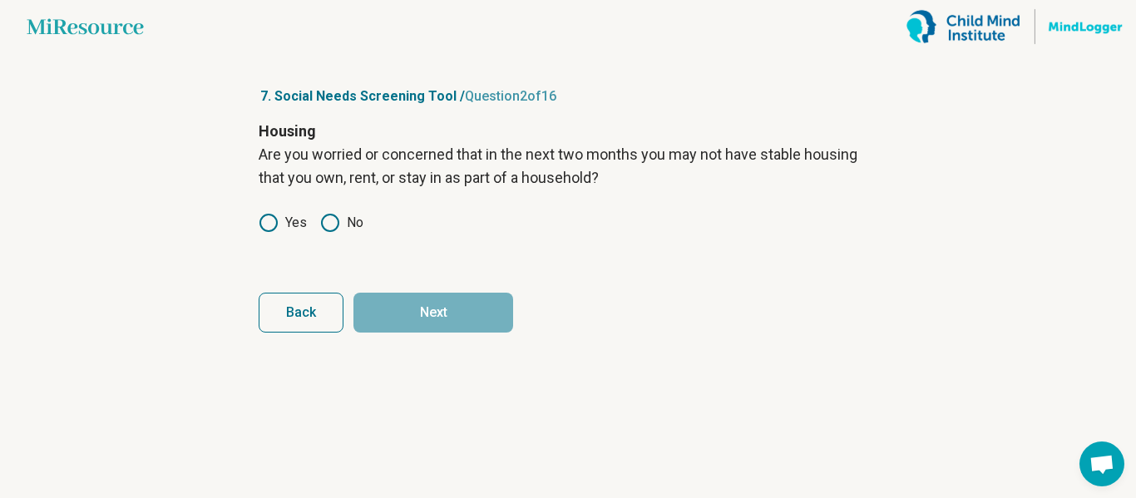
click at [271, 223] on icon at bounding box center [269, 223] width 20 height 20
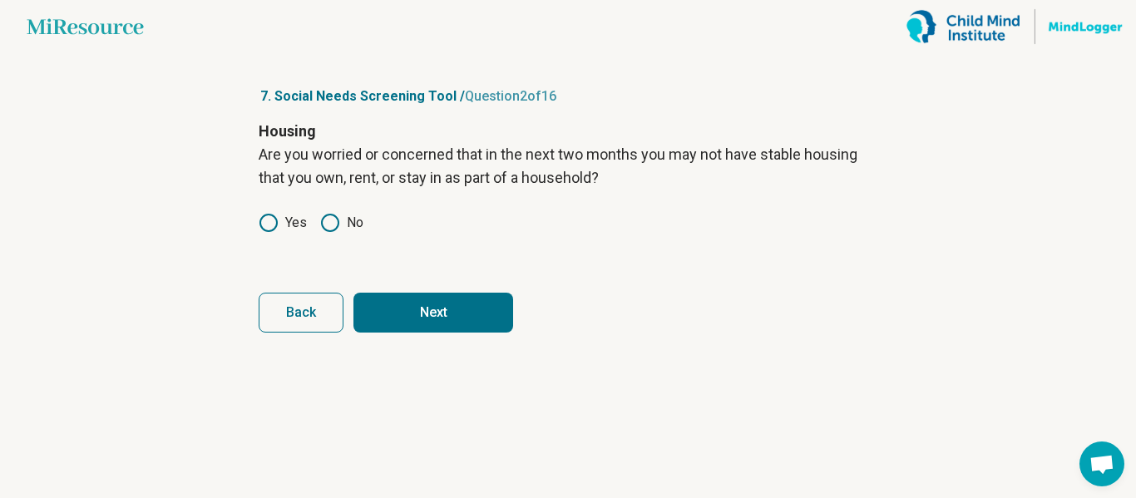
click at [391, 290] on form "Housing Are you worried or concerned that in the next two months you may not ha…" at bounding box center [568, 226] width 619 height 213
click at [402, 308] on button "Next" at bounding box center [434, 313] width 160 height 40
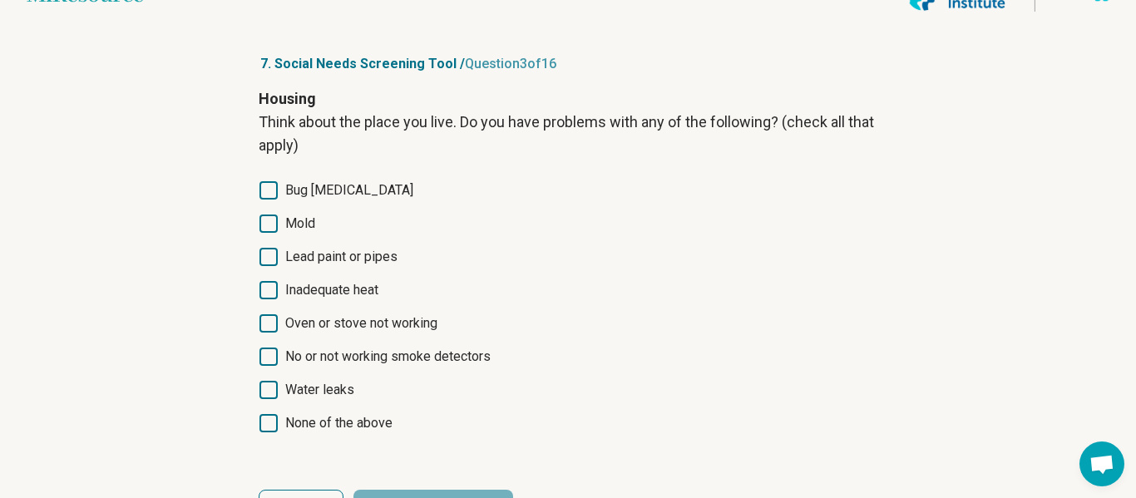
scroll to position [36, 0]
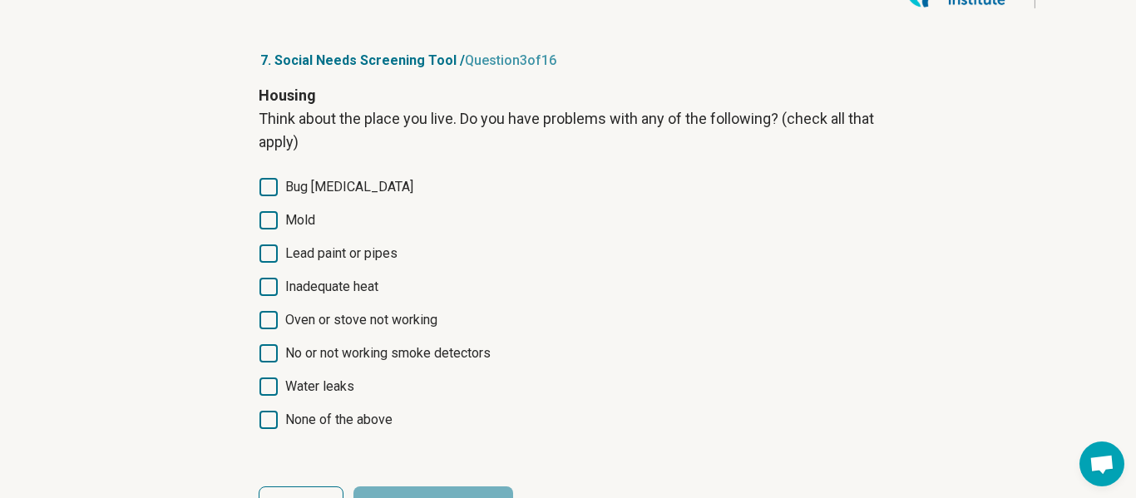
click at [373, 421] on span "None of the above" at bounding box center [338, 420] width 107 height 20
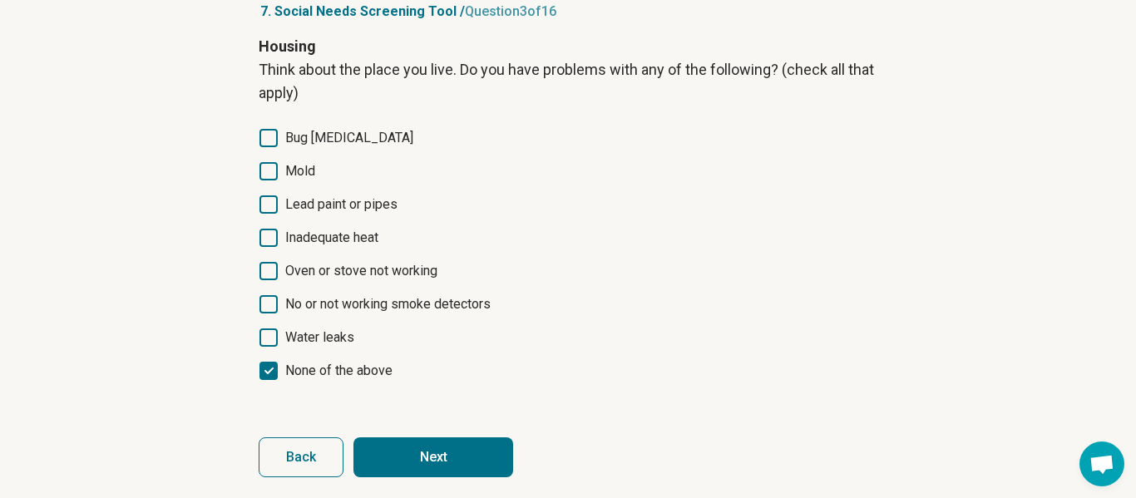
scroll to position [86, 0]
click at [375, 453] on button "Next" at bounding box center [434, 457] width 160 height 40
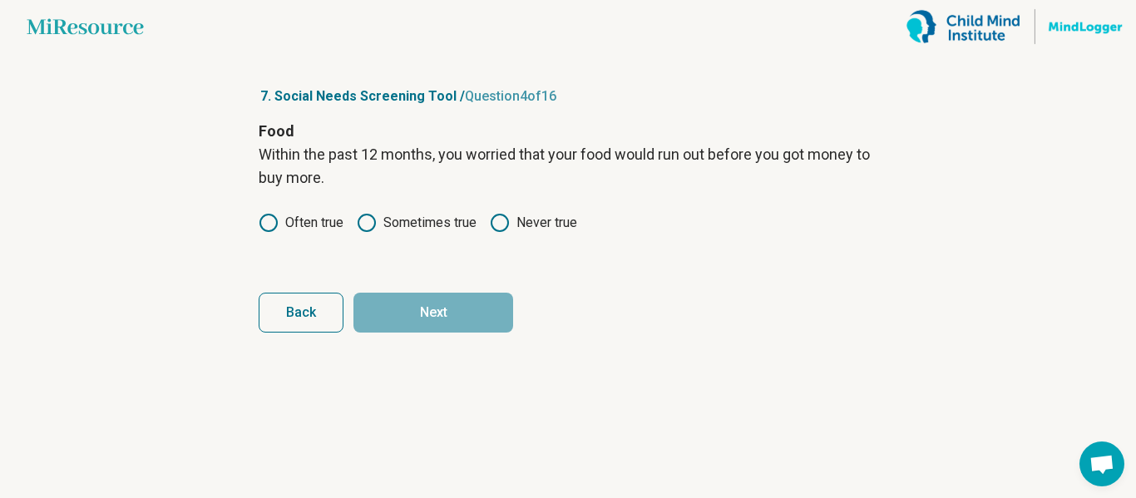
click at [333, 228] on label "Often true" at bounding box center [301, 223] width 85 height 20
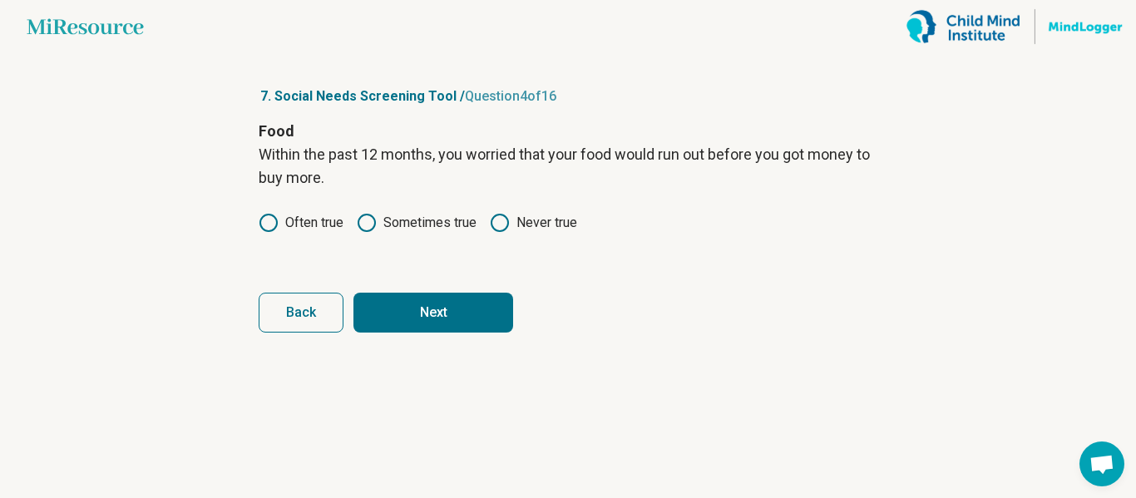
click at [374, 305] on button "Next" at bounding box center [434, 313] width 160 height 40
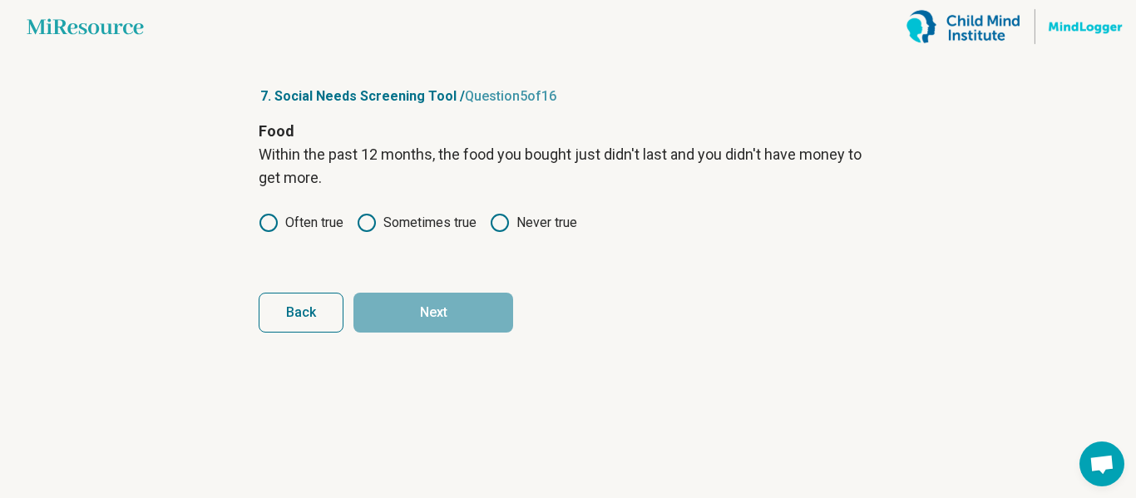
click at [455, 223] on label "Sometimes true" at bounding box center [417, 223] width 120 height 20
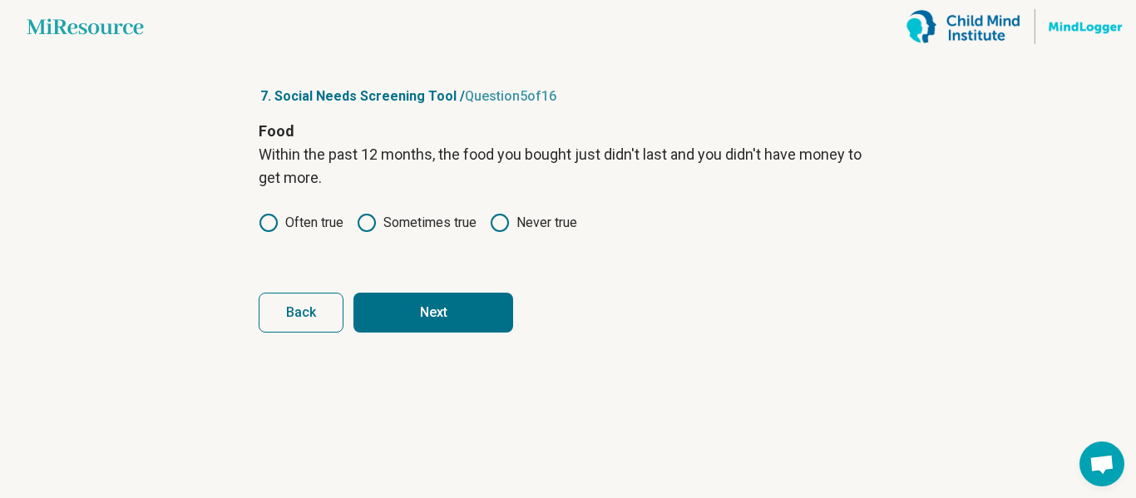
click at [552, 220] on label "Never true" at bounding box center [533, 223] width 87 height 20
click at [443, 228] on label "Sometimes true" at bounding box center [417, 223] width 120 height 20
click at [439, 291] on form "Food Within the past 12 months, the food you bought just didn't last and you di…" at bounding box center [568, 226] width 619 height 213
click at [437, 300] on button "Next" at bounding box center [434, 313] width 160 height 40
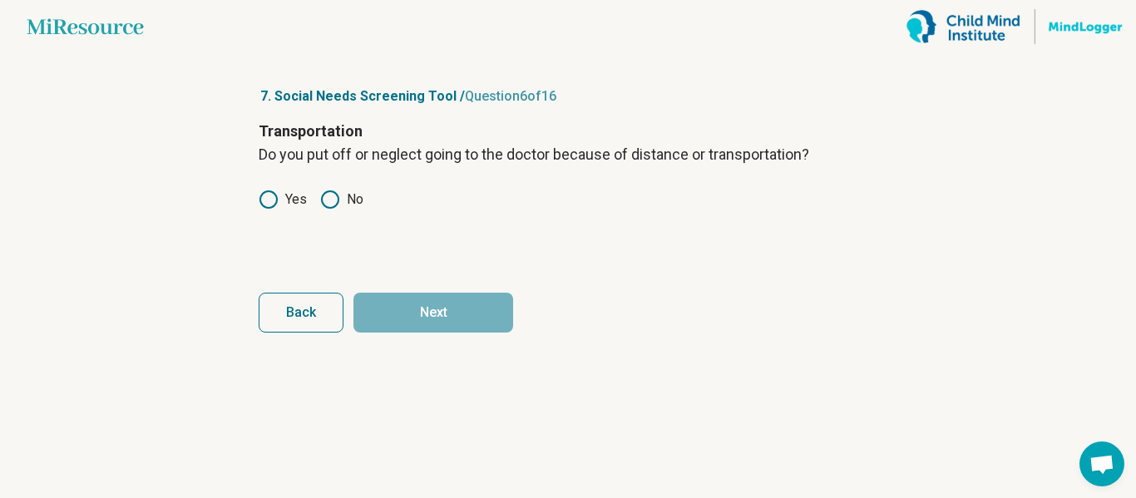
click at [324, 203] on icon at bounding box center [330, 200] width 20 height 20
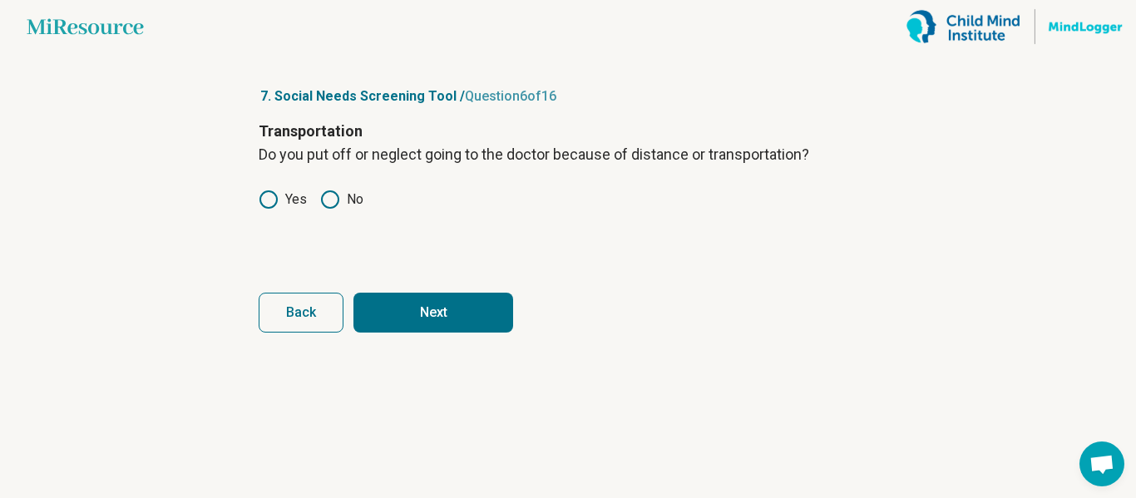
click at [387, 297] on button "Next" at bounding box center [434, 313] width 160 height 40
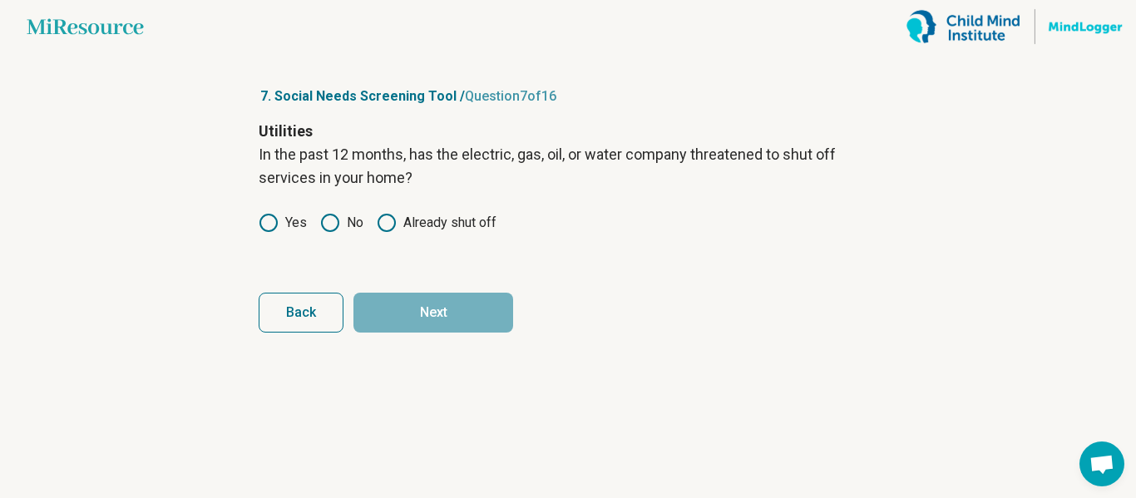
click at [325, 224] on icon at bounding box center [330, 223] width 20 height 20
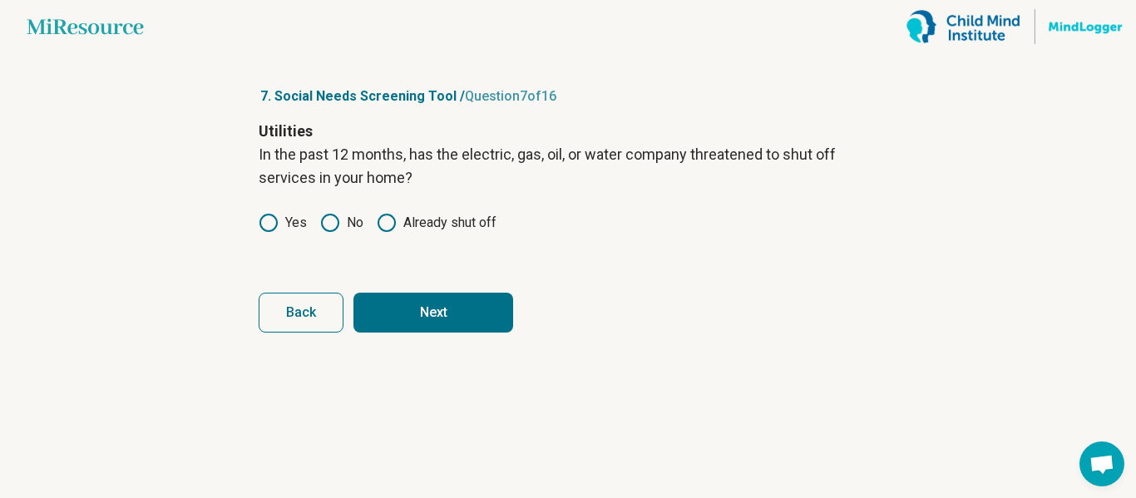
click at [390, 320] on button "Next" at bounding box center [434, 313] width 160 height 40
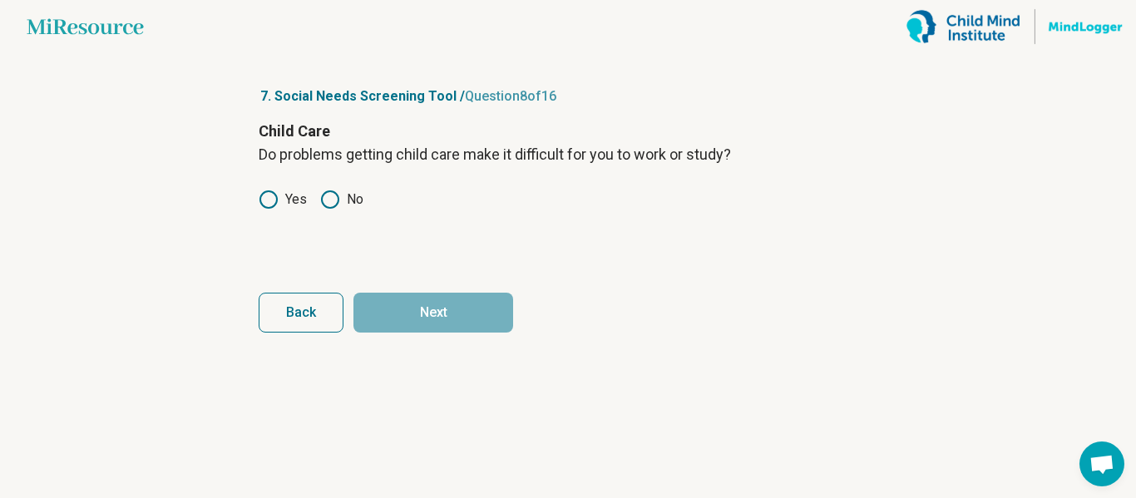
click at [334, 196] on icon at bounding box center [330, 200] width 20 height 20
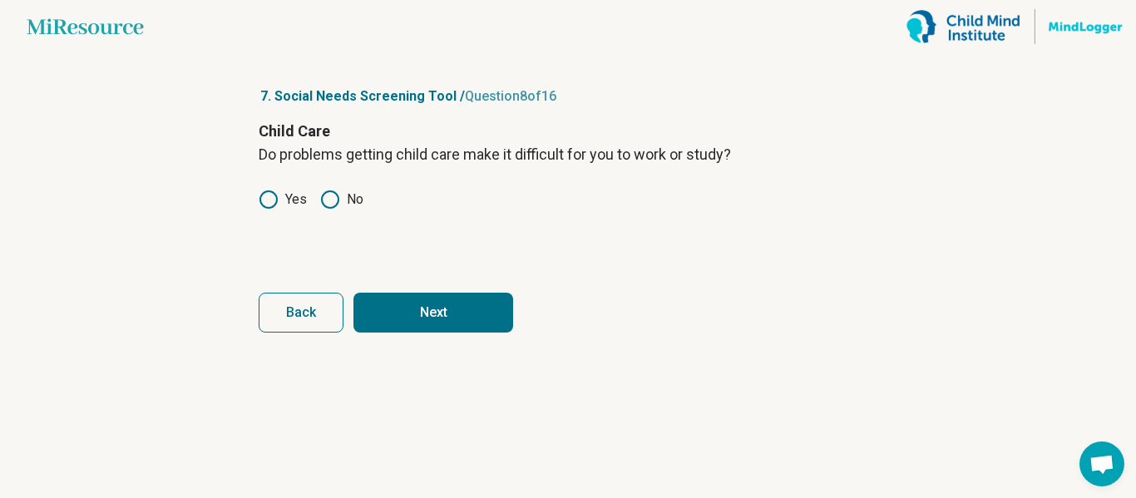
click at [373, 295] on button "Next" at bounding box center [434, 313] width 160 height 40
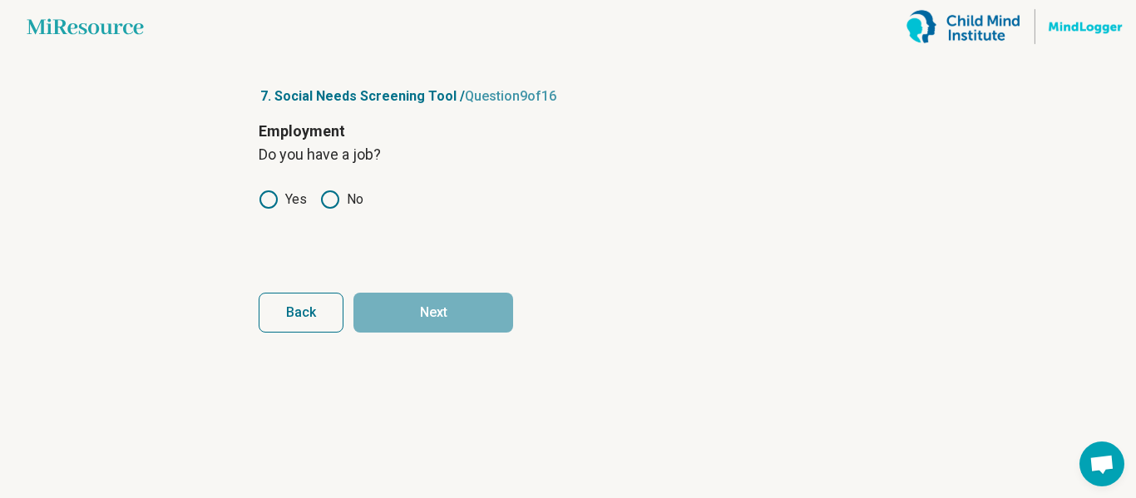
click at [270, 203] on icon at bounding box center [269, 200] width 20 height 20
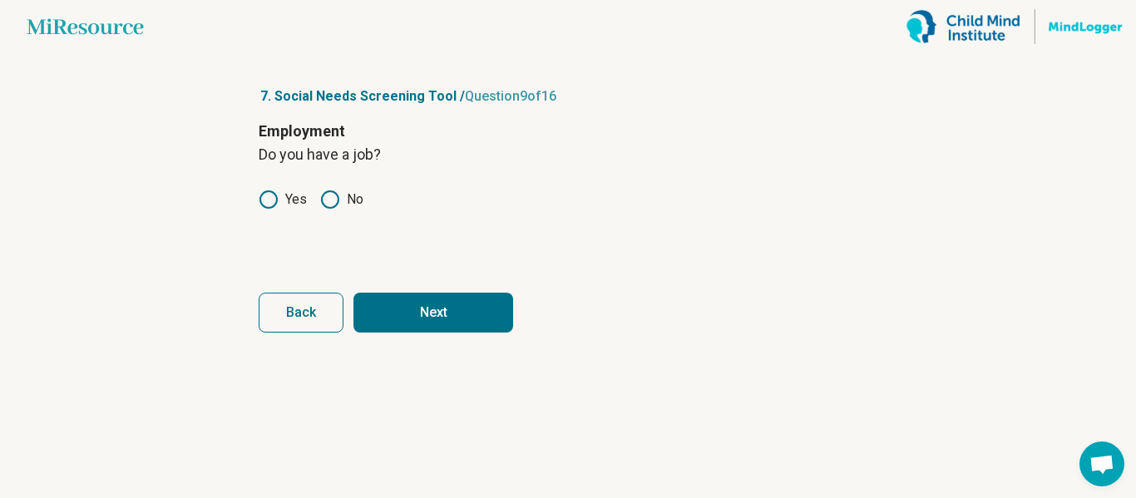
click at [431, 309] on button "Next" at bounding box center [434, 313] width 160 height 40
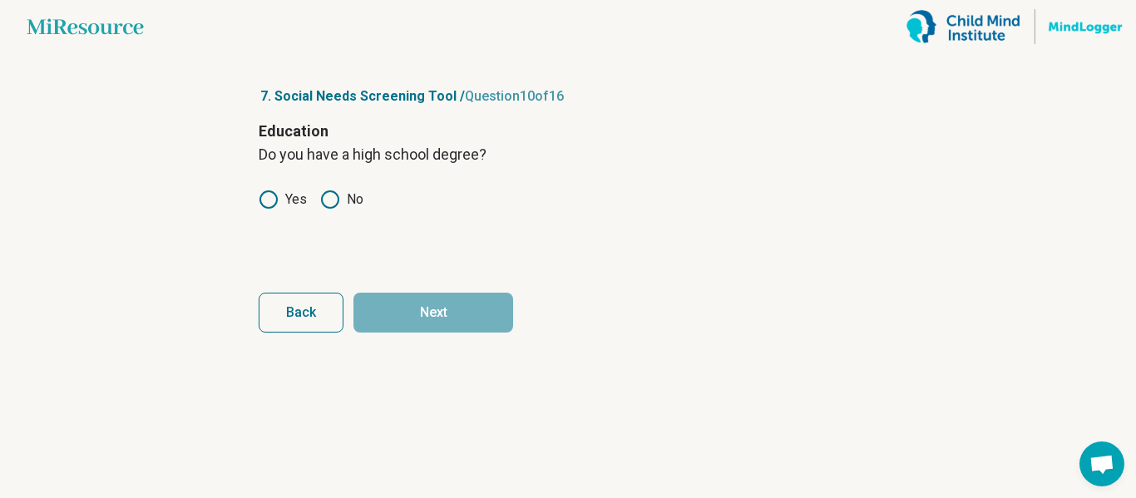
click at [269, 204] on icon at bounding box center [269, 200] width 20 height 20
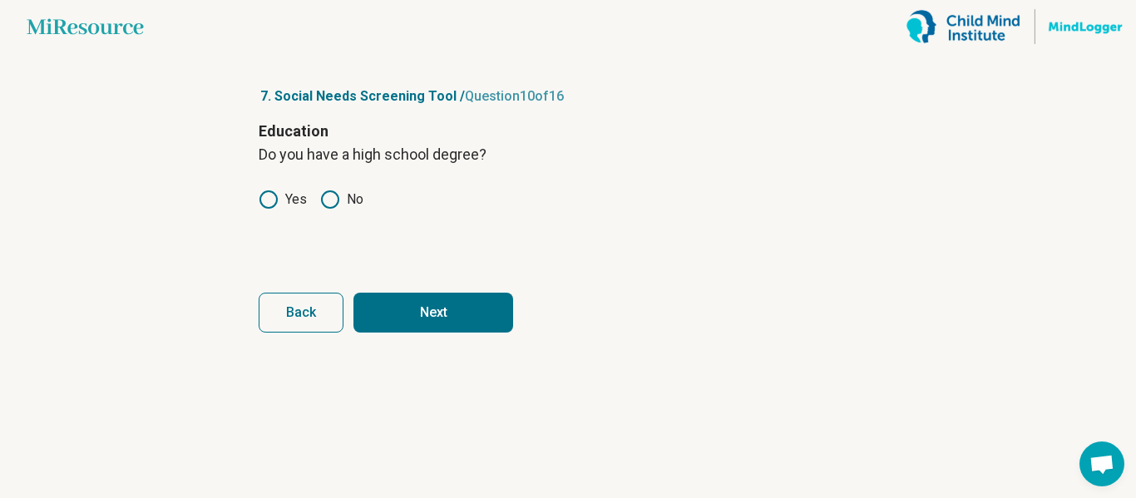
click at [404, 300] on button "Next" at bounding box center [434, 313] width 160 height 40
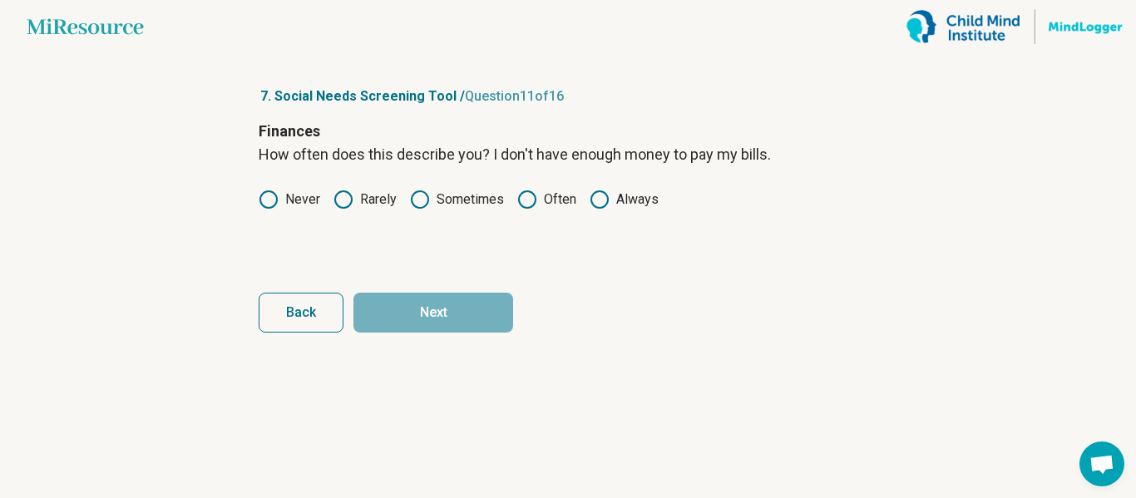
click at [419, 204] on icon at bounding box center [420, 200] width 20 height 20
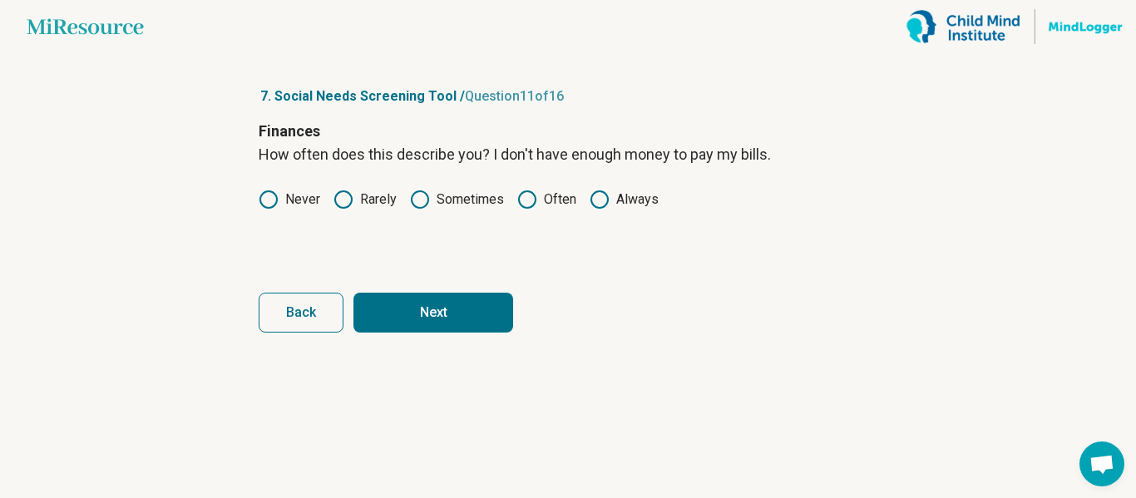
click at [535, 204] on icon at bounding box center [527, 200] width 20 height 20
click at [464, 198] on label "Sometimes" at bounding box center [457, 200] width 94 height 20
click at [438, 320] on button "Next" at bounding box center [434, 313] width 160 height 40
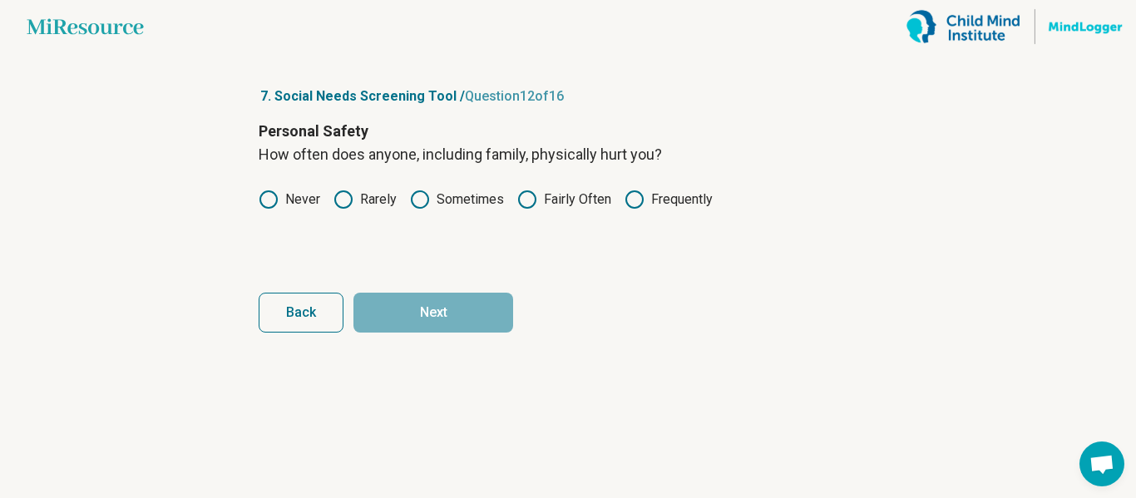
click at [357, 195] on label "Rarely" at bounding box center [365, 200] width 63 height 20
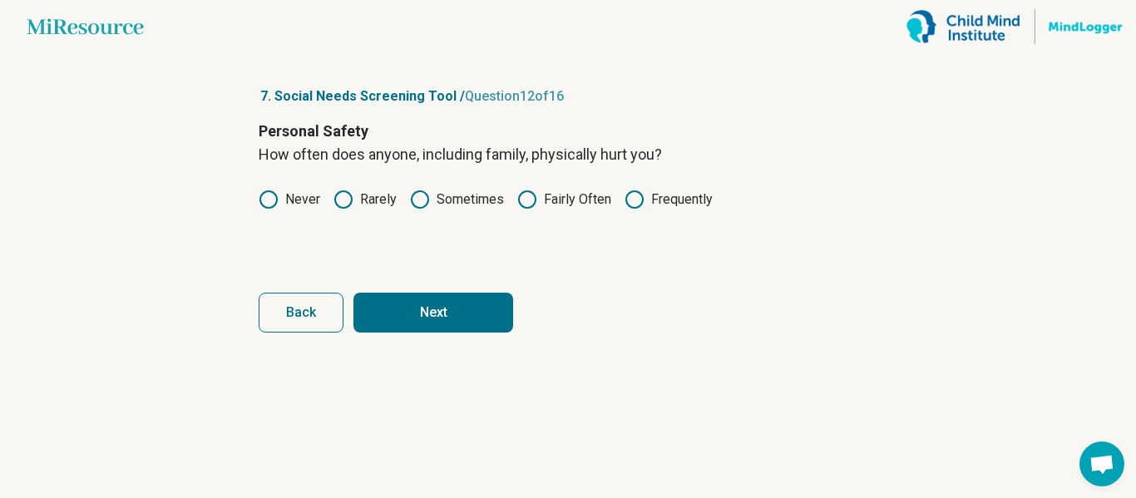
click at [298, 202] on label "Never" at bounding box center [290, 200] width 62 height 20
click at [338, 202] on icon at bounding box center [344, 200] width 20 height 20
click at [409, 300] on button "Next" at bounding box center [434, 313] width 160 height 40
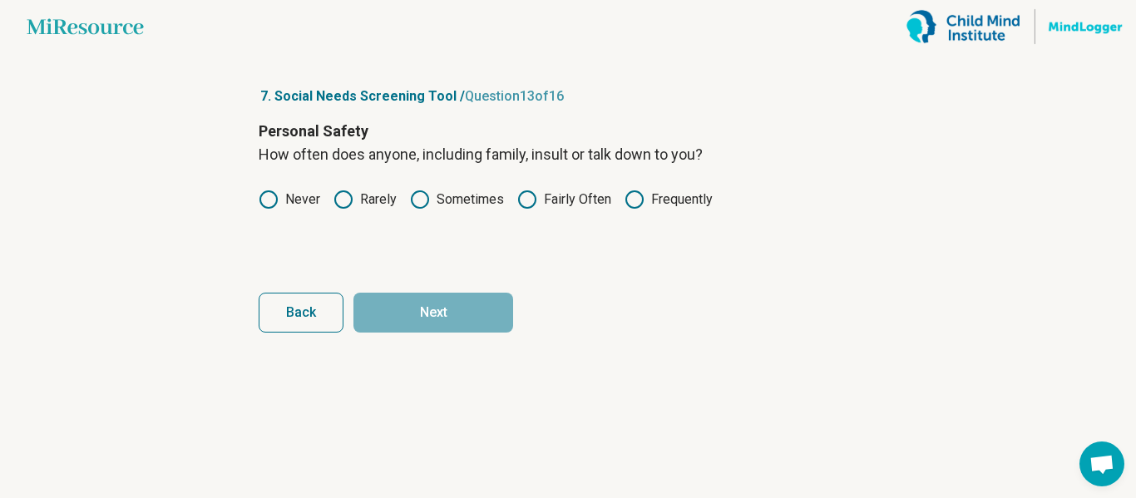
click at [628, 200] on icon at bounding box center [635, 200] width 20 height 20
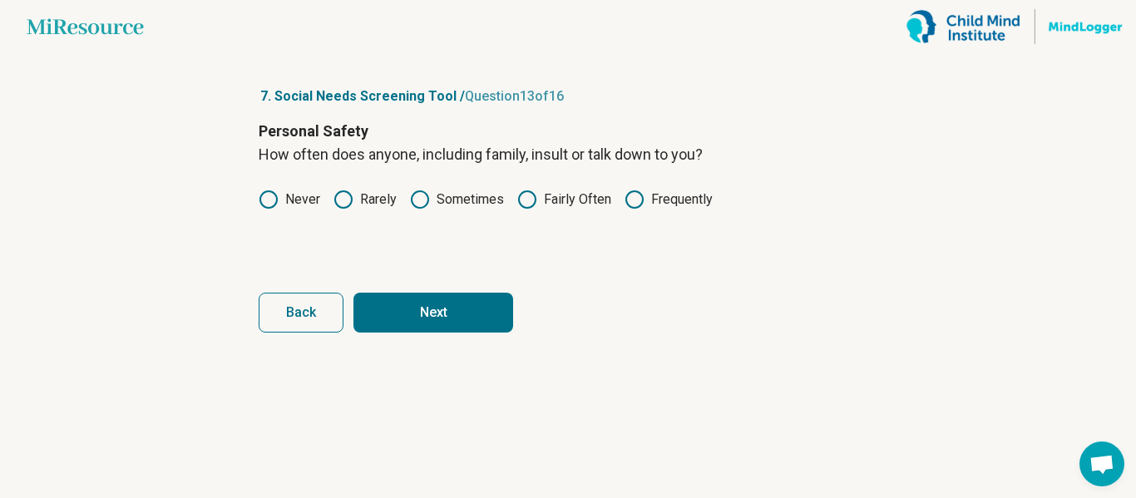
click at [435, 312] on button "Next" at bounding box center [434, 313] width 160 height 40
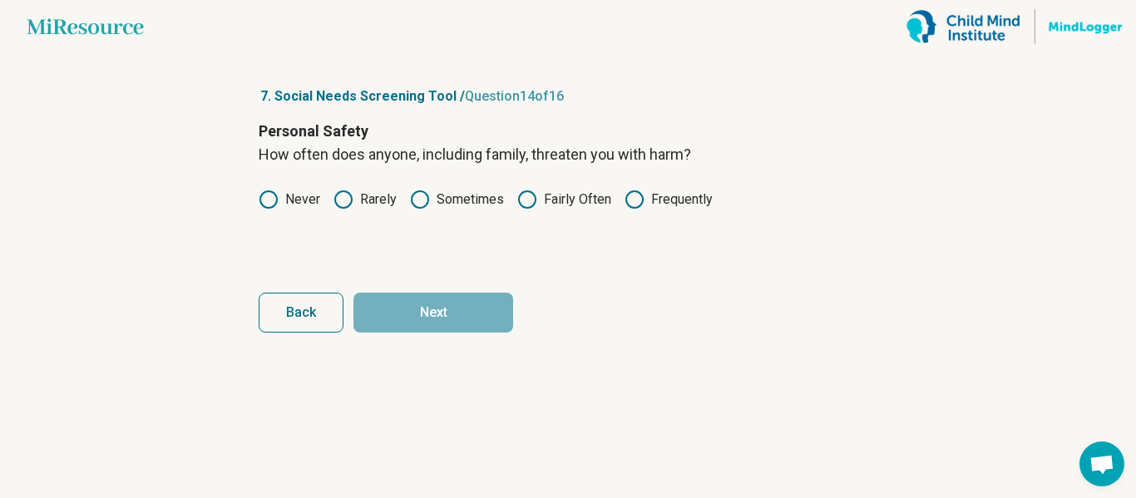
click at [304, 195] on label "Never" at bounding box center [290, 200] width 62 height 20
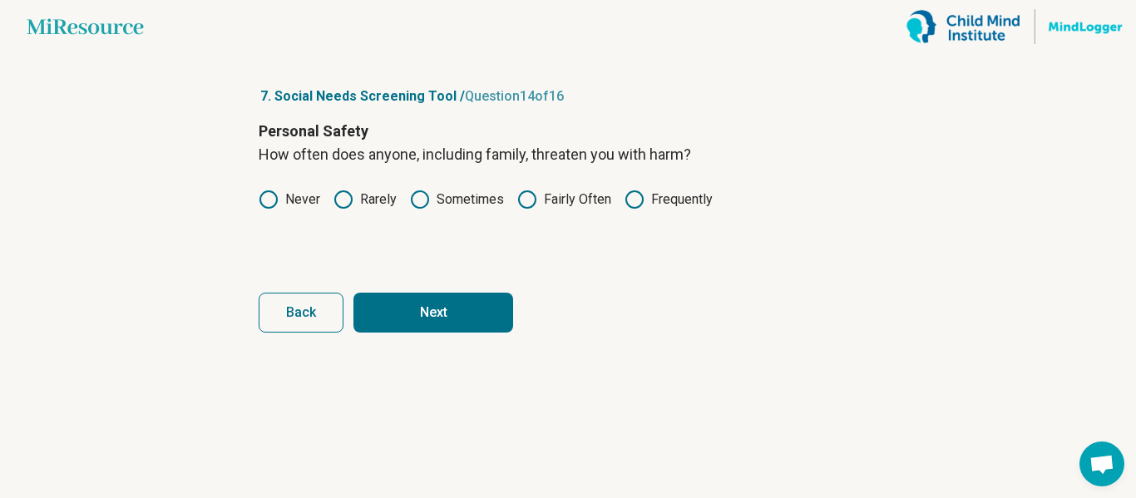
click at [418, 308] on button "Next" at bounding box center [434, 313] width 160 height 40
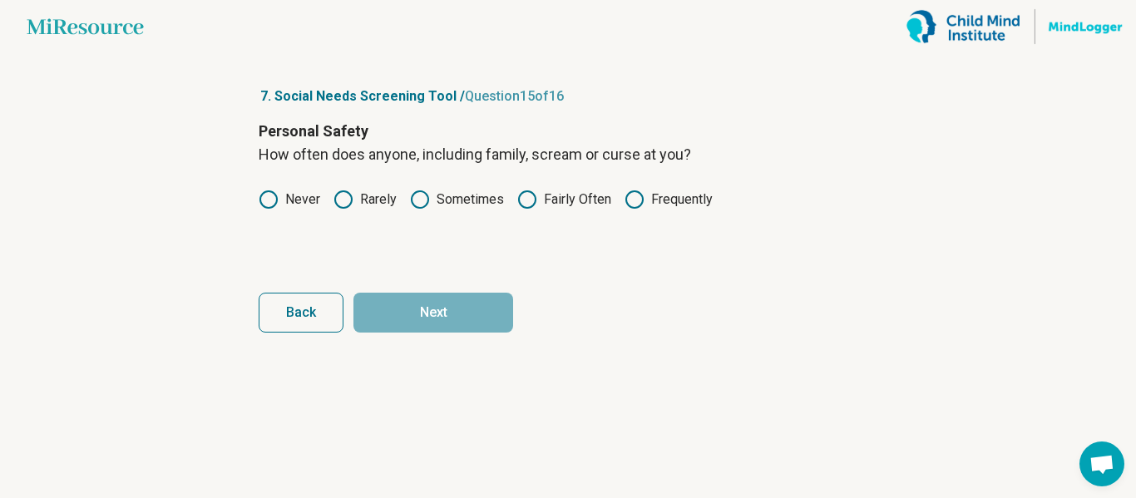
click at [439, 201] on label "Sometimes" at bounding box center [457, 200] width 94 height 20
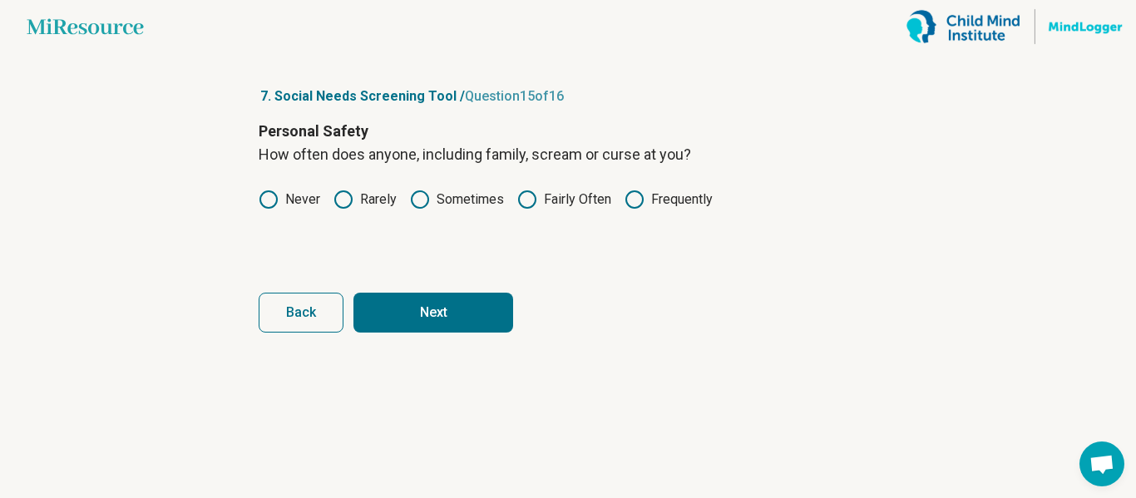
click at [408, 322] on button "Next" at bounding box center [434, 313] width 160 height 40
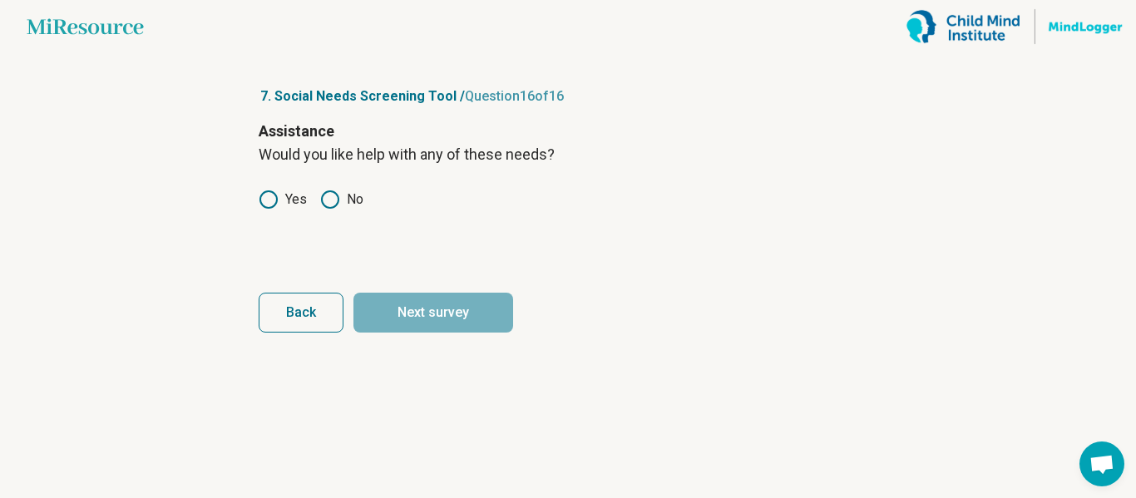
click at [332, 198] on icon at bounding box center [330, 200] width 20 height 20
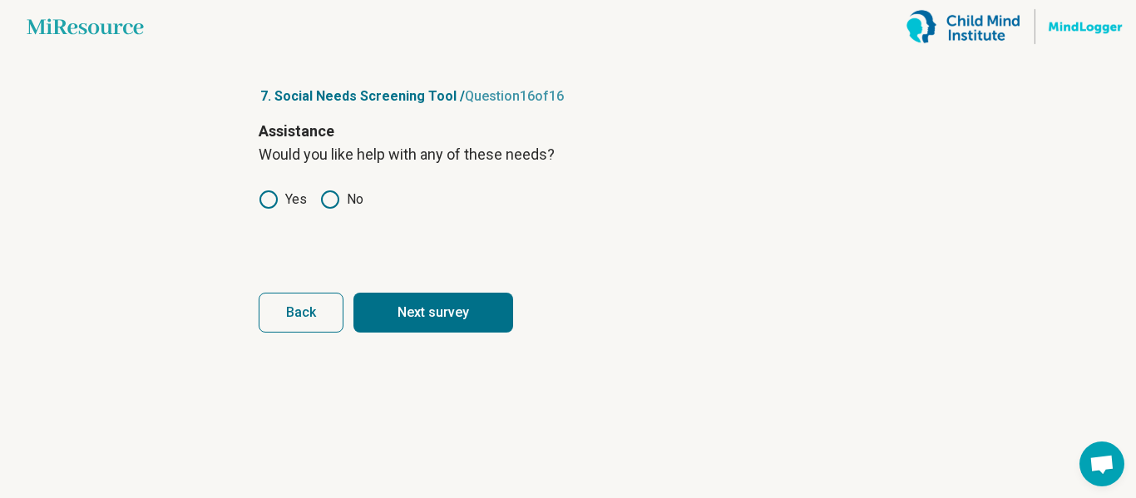
click at [384, 302] on button "Next survey" at bounding box center [434, 313] width 160 height 40
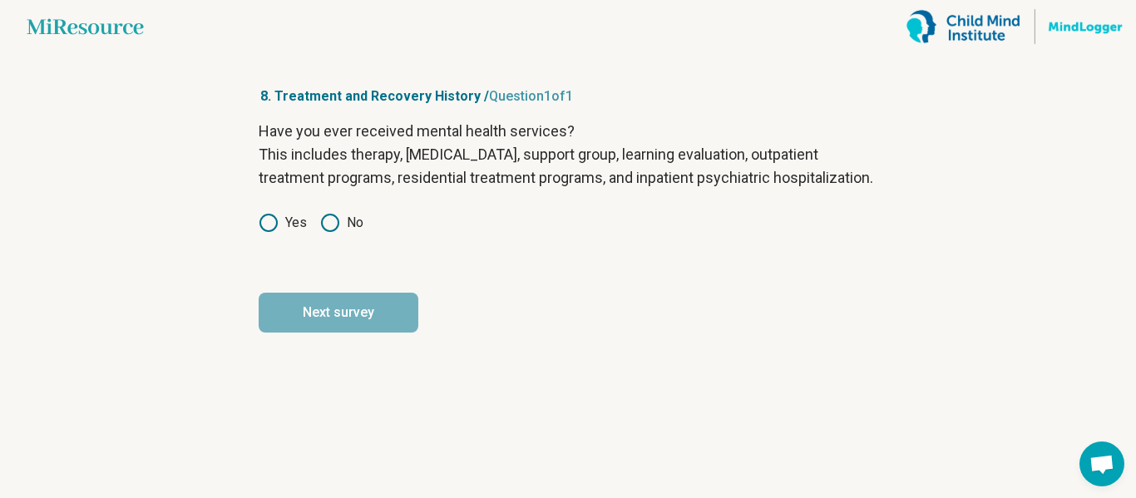
click at [289, 233] on label "Yes" at bounding box center [283, 223] width 48 height 20
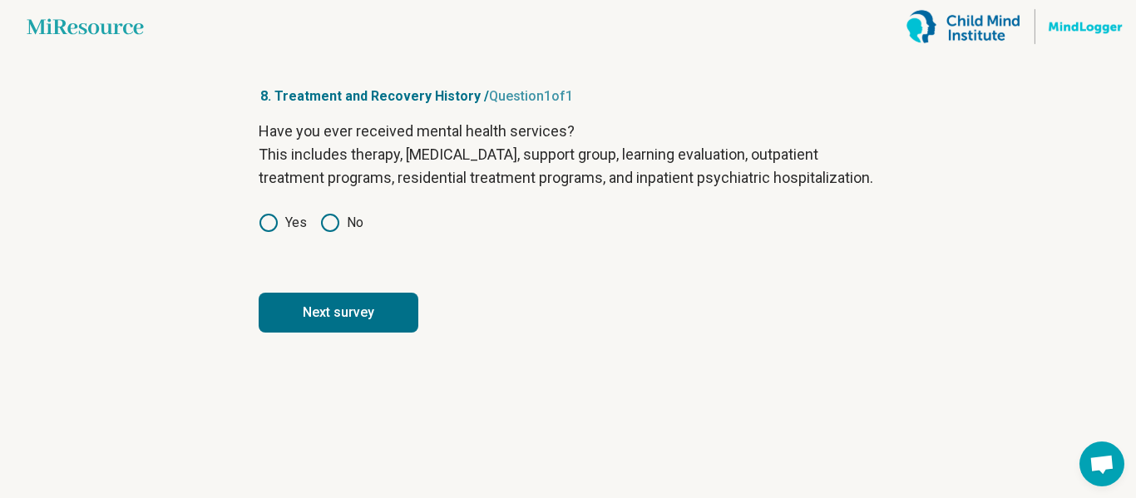
click at [333, 333] on button "Next survey" at bounding box center [339, 313] width 160 height 40
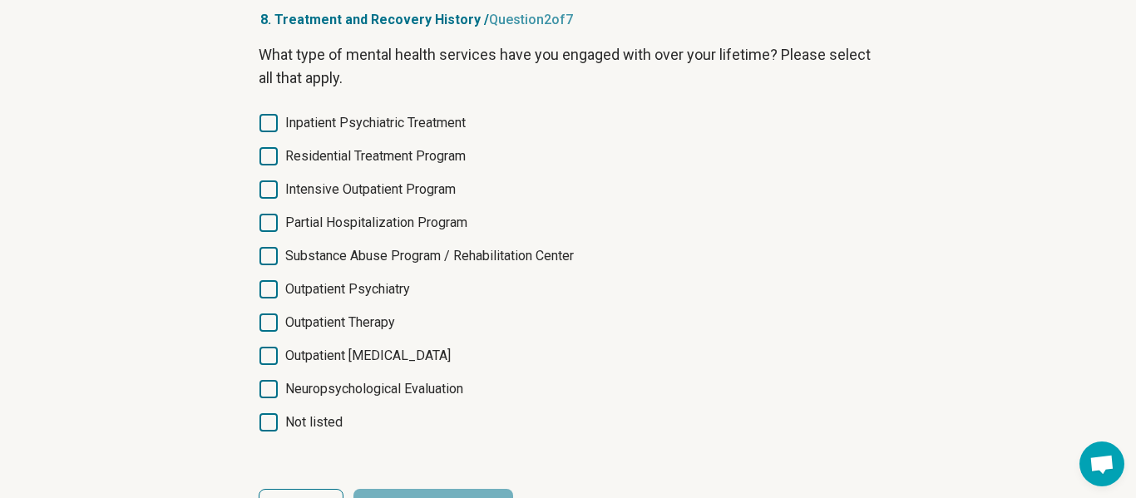
scroll to position [77, 0]
click at [359, 317] on span "Outpatient Therapy" at bounding box center [340, 322] width 110 height 20
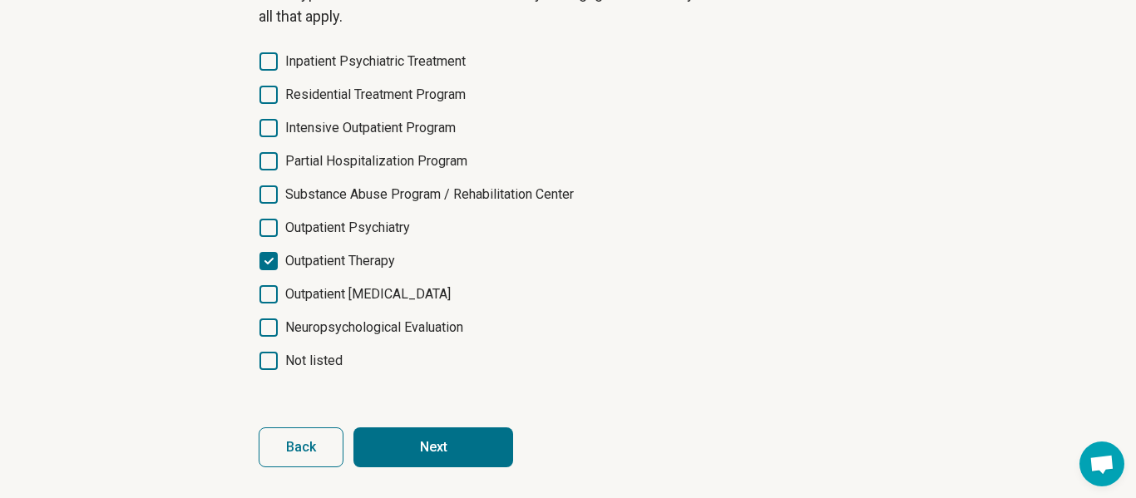
scroll to position [141, 0]
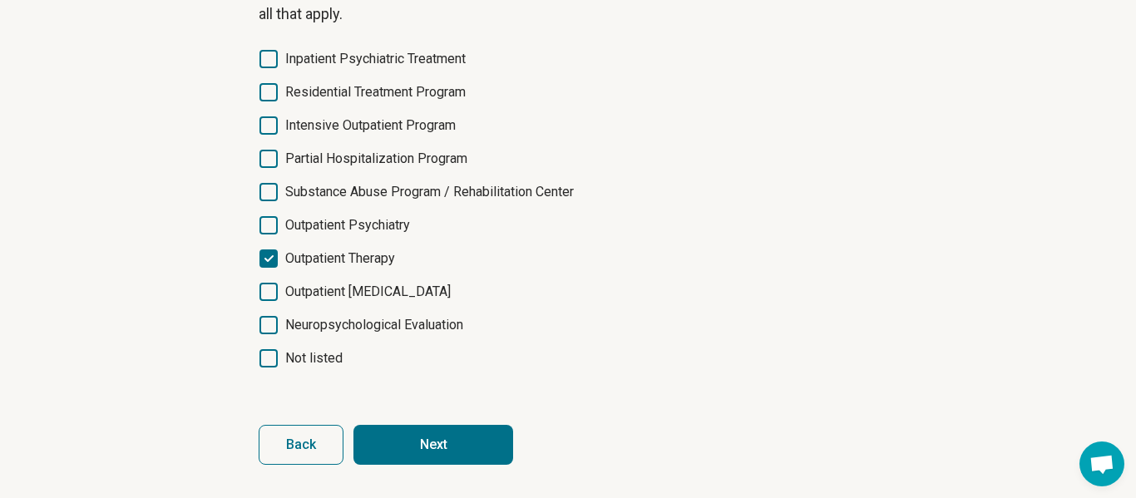
click at [367, 430] on button "Next" at bounding box center [434, 445] width 160 height 40
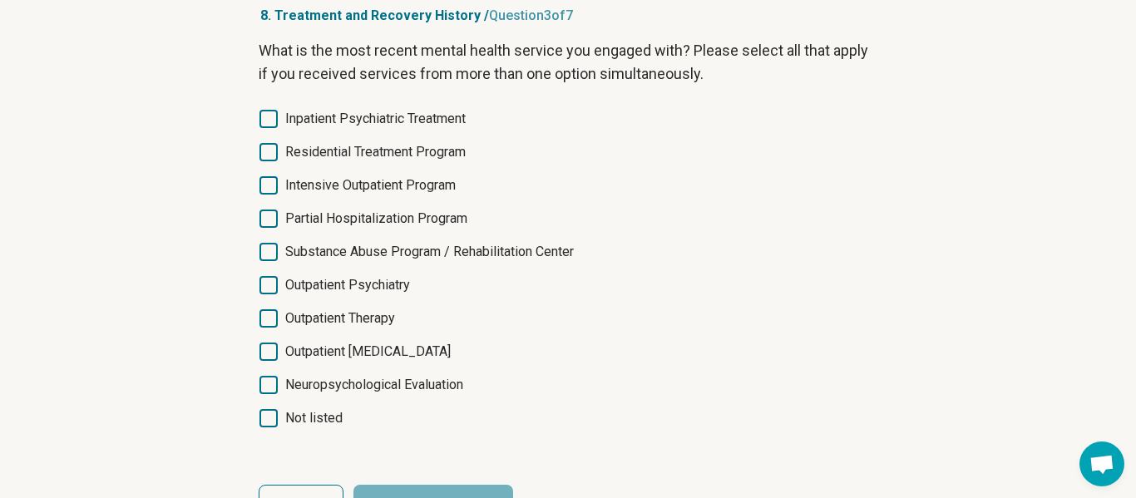
scroll to position [82, 0]
click at [352, 322] on span "Outpatient Therapy" at bounding box center [340, 317] width 110 height 20
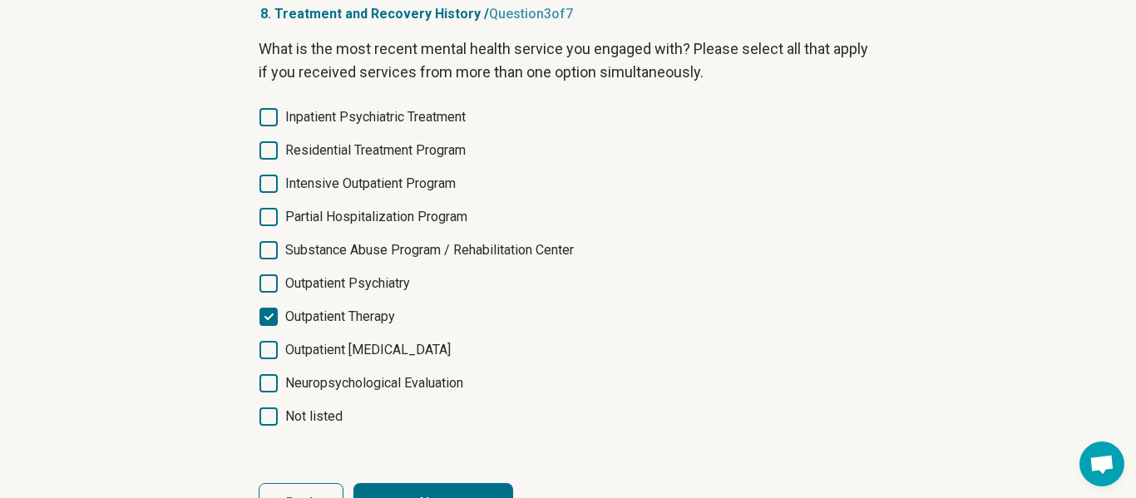
scroll to position [141, 0]
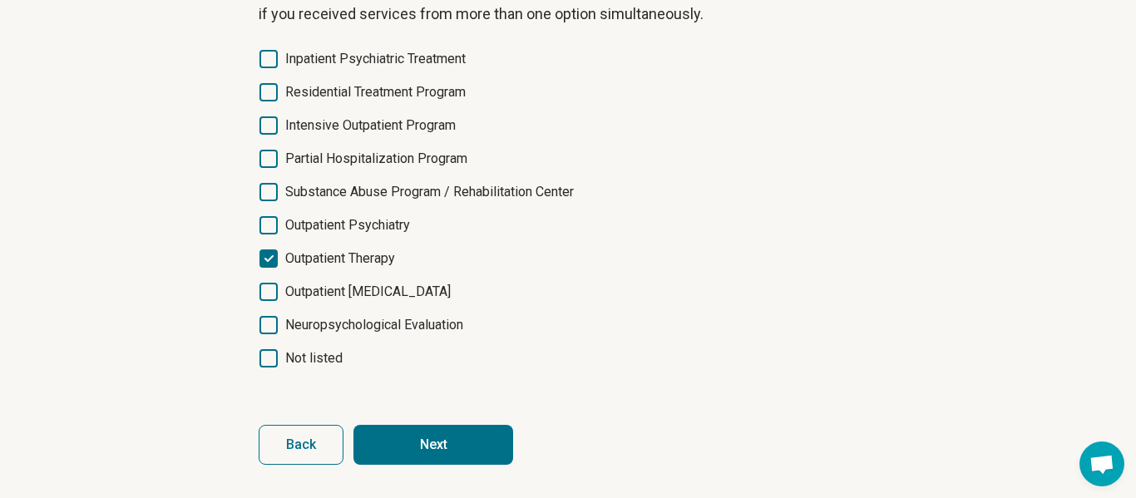
click at [423, 433] on button "Next" at bounding box center [434, 445] width 160 height 40
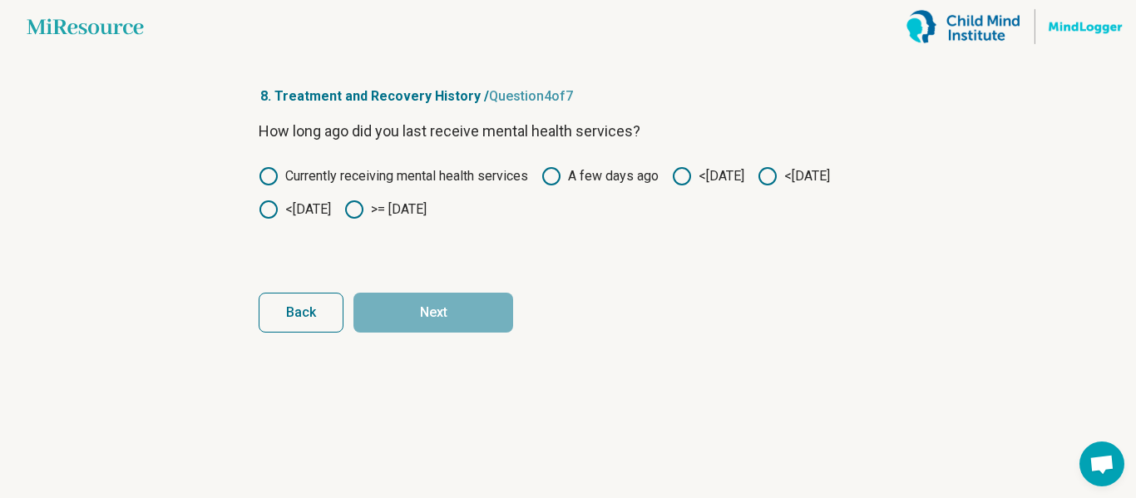
scroll to position [0, 0]
click at [758, 186] on icon at bounding box center [768, 176] width 20 height 20
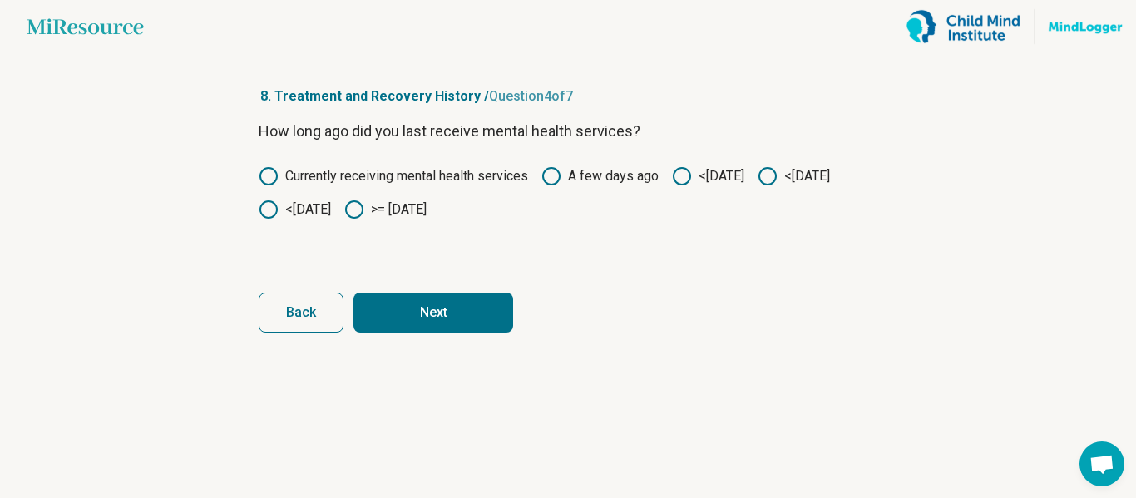
click at [356, 318] on button "Next" at bounding box center [434, 313] width 160 height 40
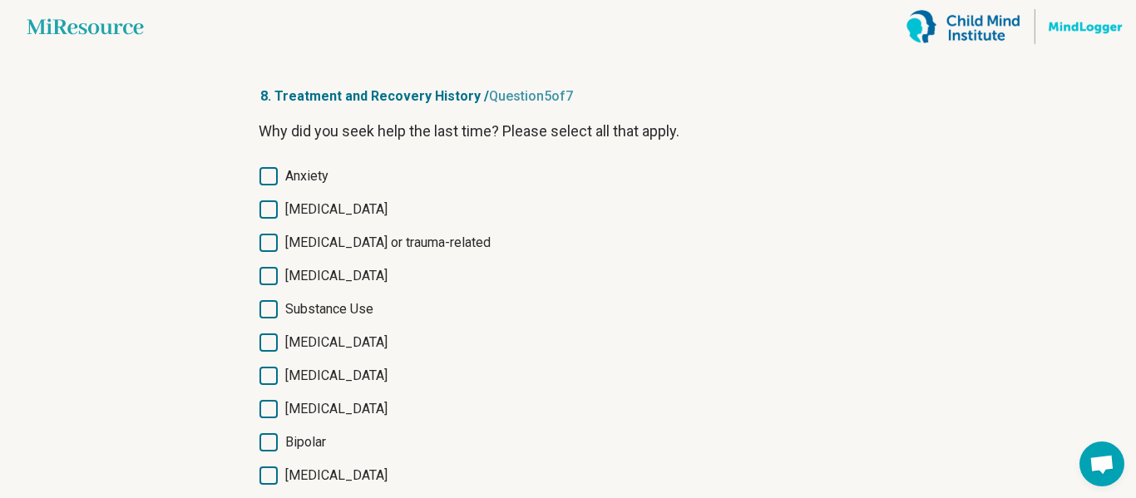
click at [306, 169] on span "Anxiety" at bounding box center [306, 176] width 43 height 20
click at [295, 212] on span "[MEDICAL_DATA]" at bounding box center [336, 210] width 102 height 20
click at [301, 243] on span "[MEDICAL_DATA] or trauma-related" at bounding box center [388, 243] width 206 height 20
click at [306, 312] on span "Substance Use" at bounding box center [329, 310] width 88 height 20
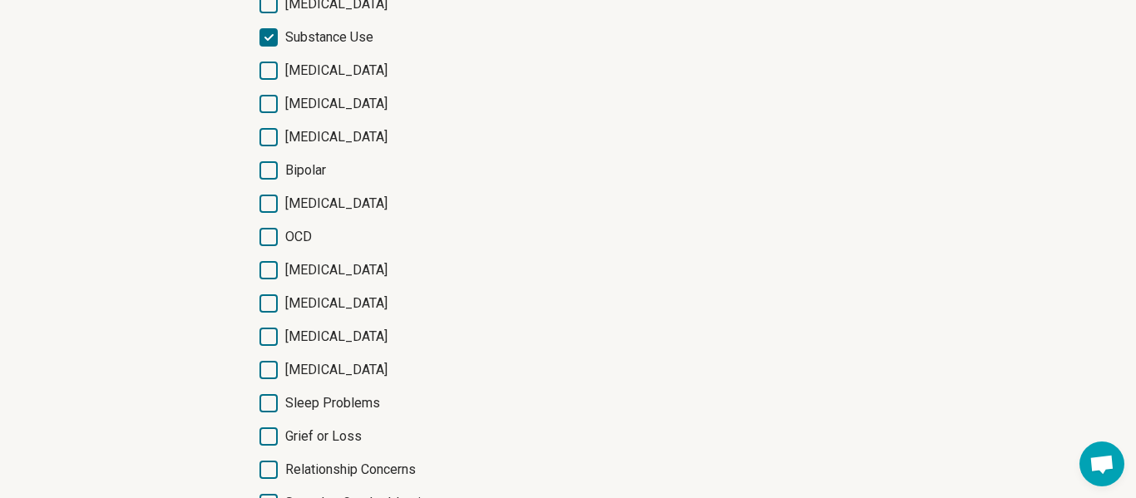
scroll to position [275, 0]
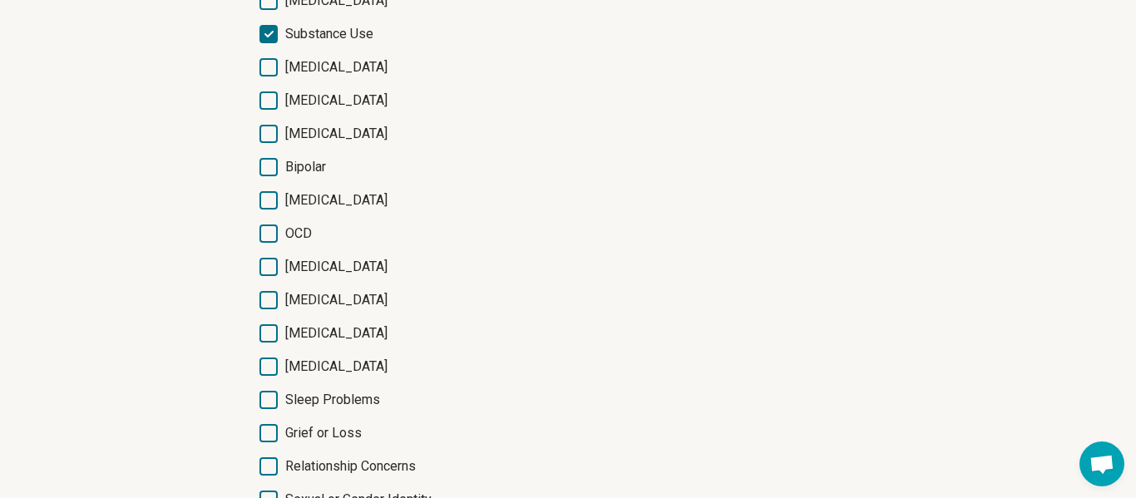
click at [290, 260] on span "[MEDICAL_DATA]" at bounding box center [336, 267] width 102 height 20
click at [295, 301] on span "[MEDICAL_DATA]" at bounding box center [336, 300] width 102 height 20
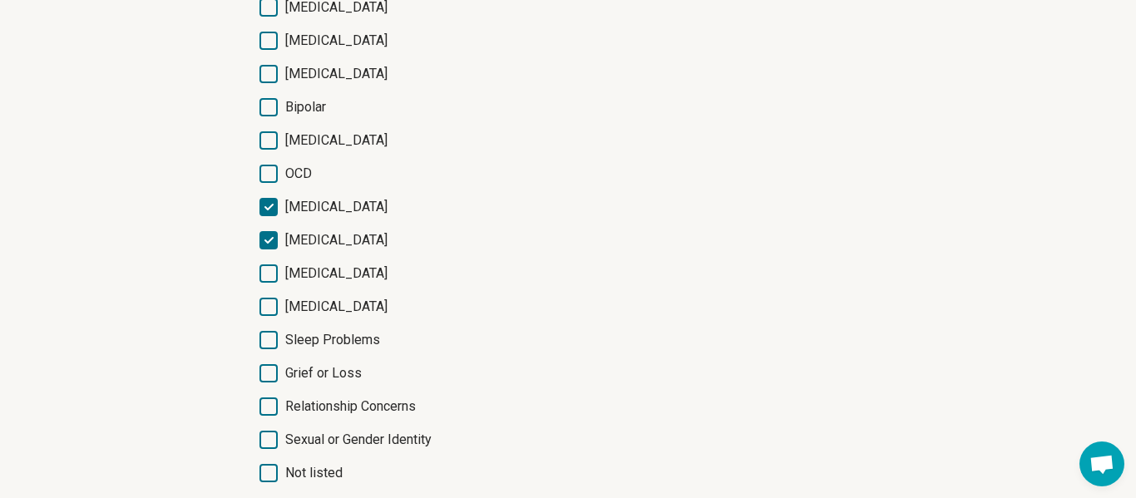
scroll to position [344, 0]
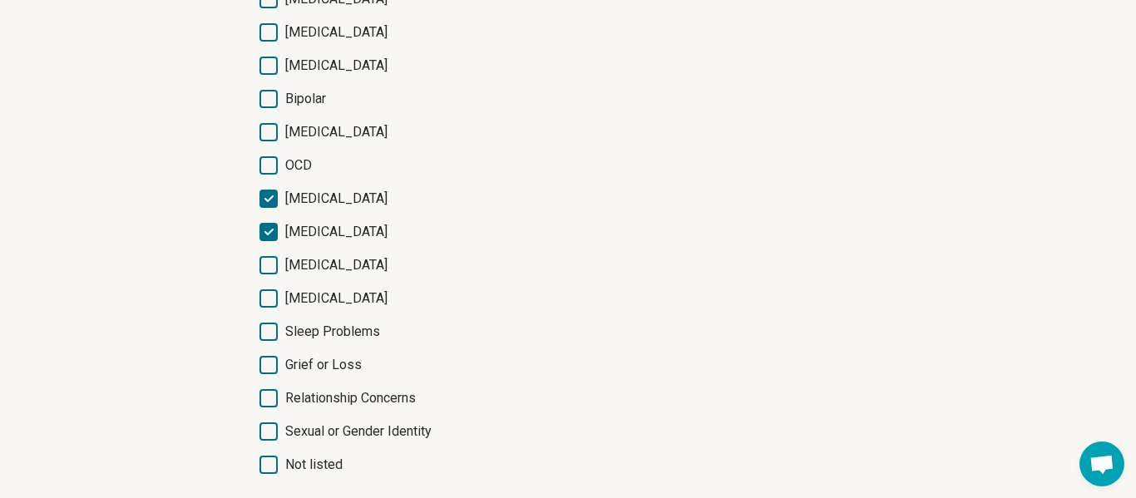
click at [295, 301] on span "[MEDICAL_DATA]" at bounding box center [336, 299] width 102 height 20
click at [292, 324] on span "Sleep Problems" at bounding box center [332, 332] width 95 height 20
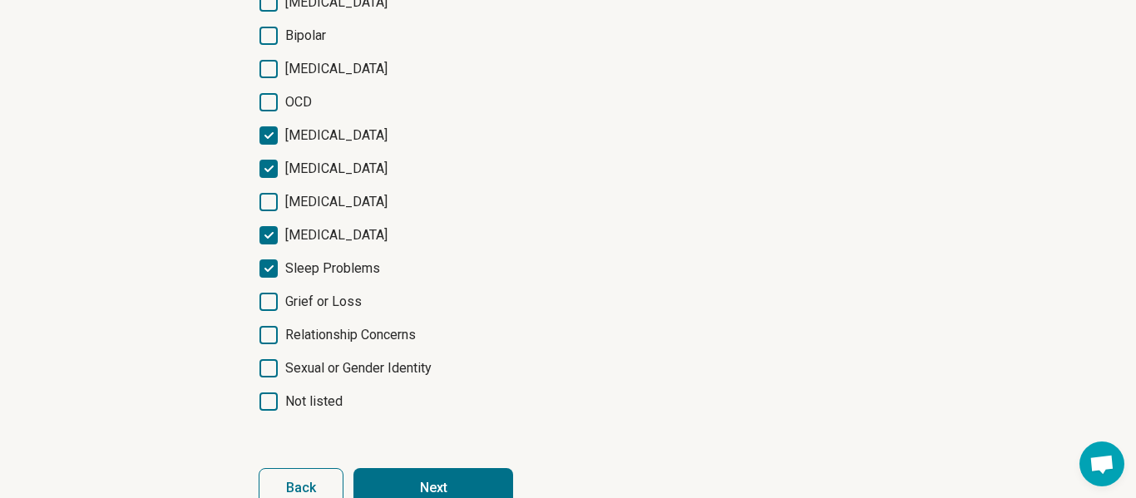
scroll to position [409, 0]
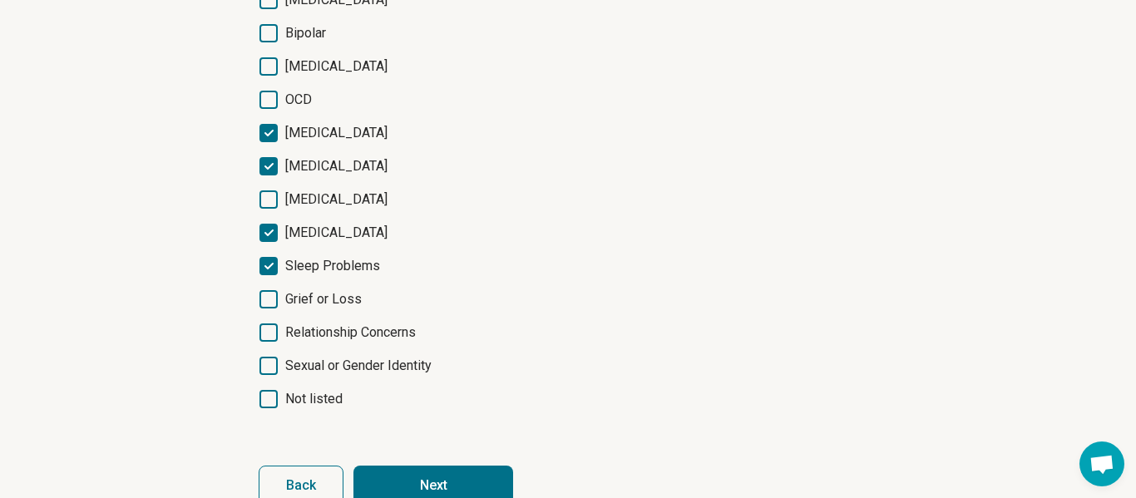
click at [292, 324] on span "Relationship Concerns" at bounding box center [350, 333] width 131 height 20
click at [399, 474] on button "Next" at bounding box center [434, 486] width 160 height 40
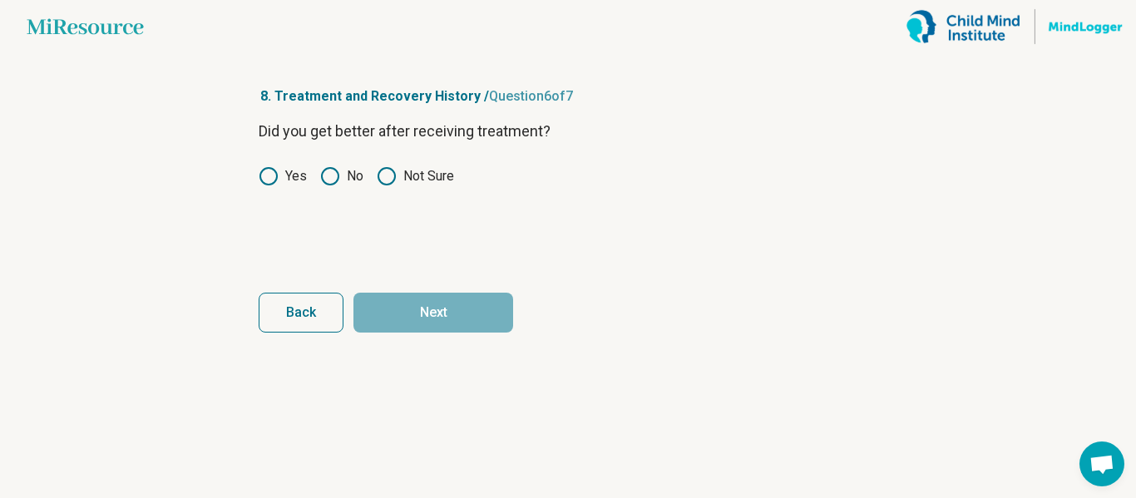
click at [329, 171] on icon at bounding box center [330, 176] width 20 height 20
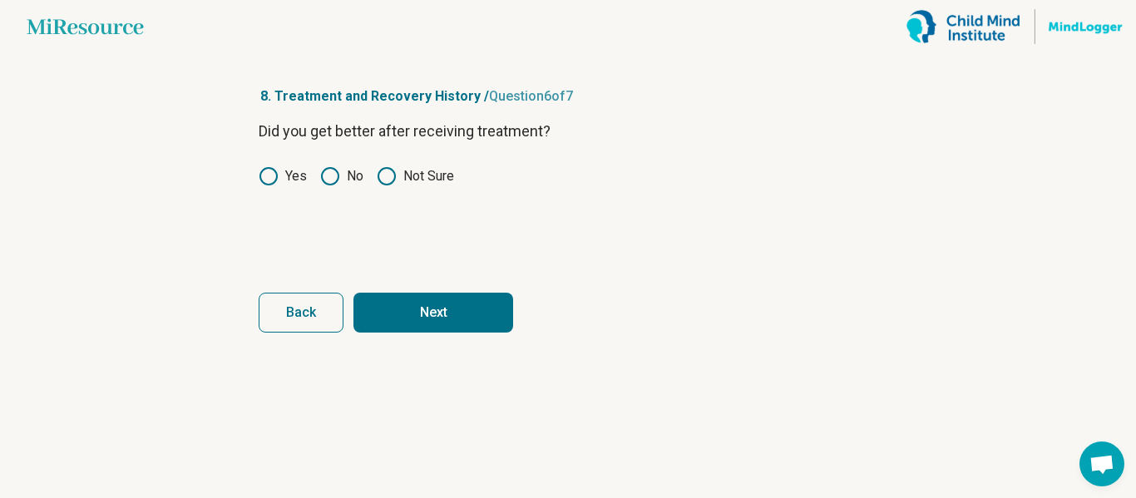
click at [454, 329] on button "Next" at bounding box center [434, 313] width 160 height 40
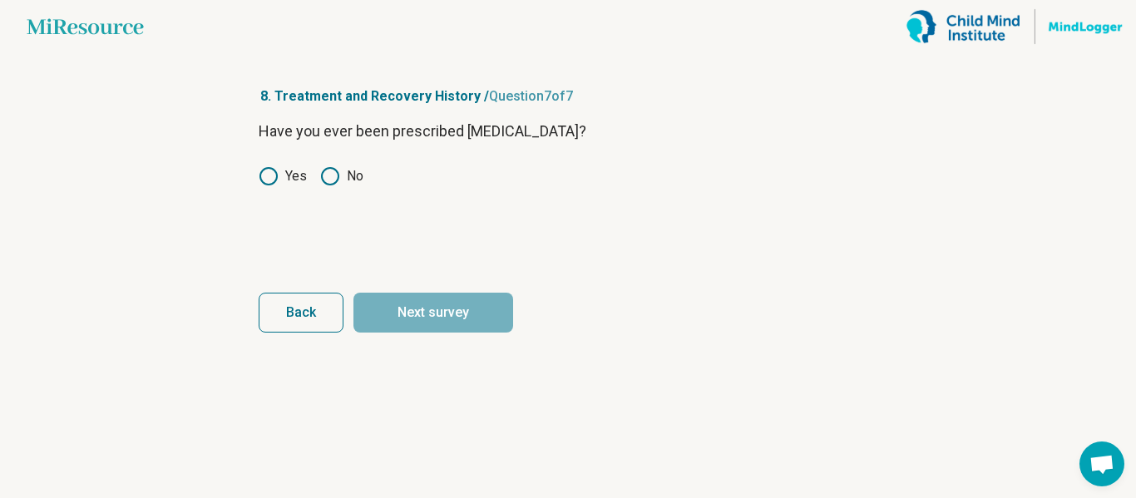
click at [284, 178] on label "Yes" at bounding box center [283, 176] width 48 height 20
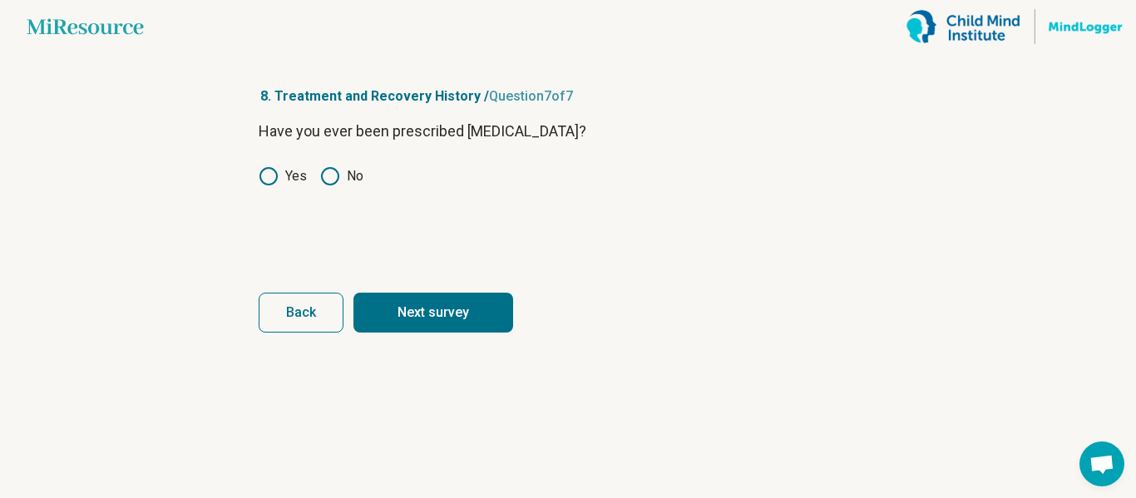
click at [368, 300] on button "Next survey" at bounding box center [434, 313] width 160 height 40
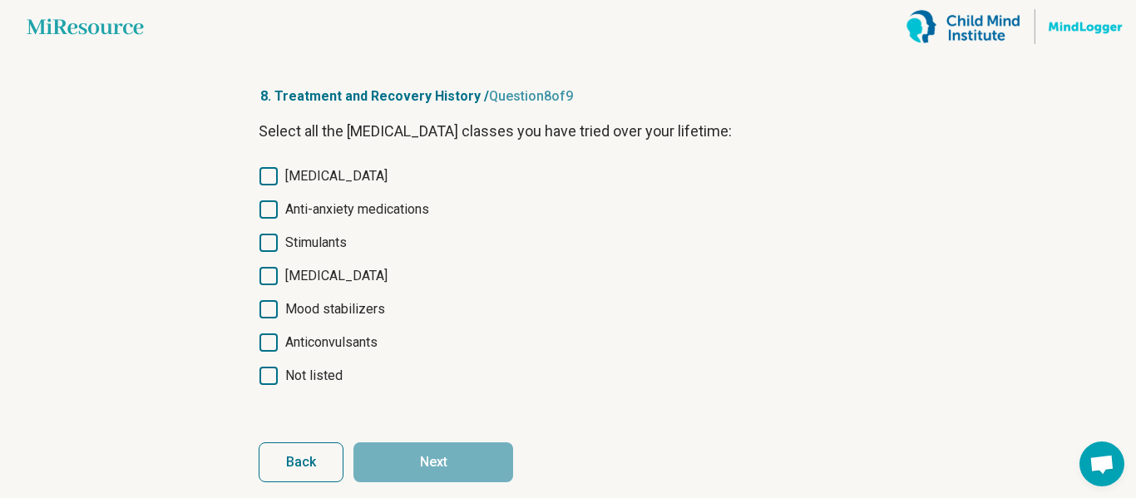
click at [312, 174] on span "[MEDICAL_DATA]" at bounding box center [336, 176] width 102 height 20
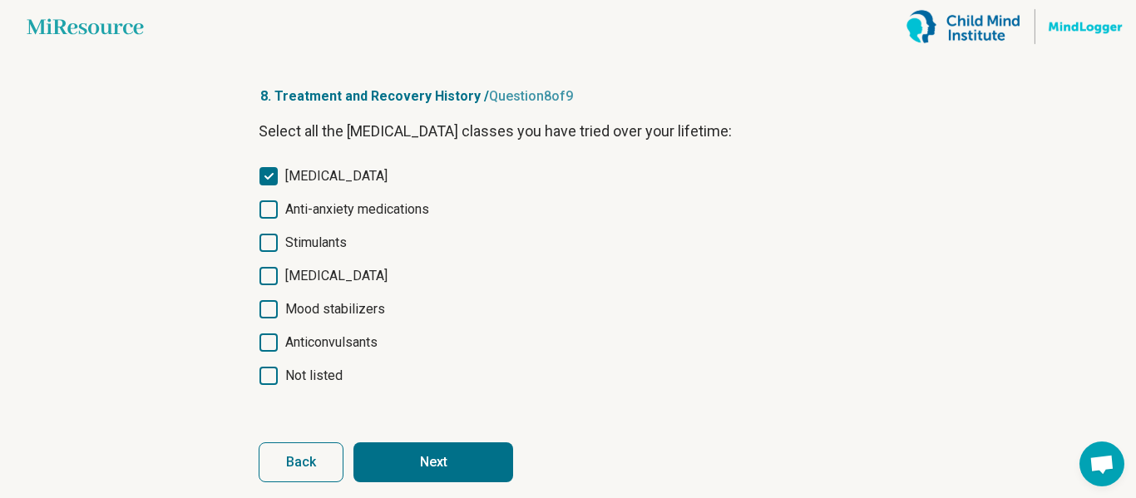
scroll to position [8, 0]
click at [307, 209] on span "Anti-anxiety medications" at bounding box center [357, 210] width 144 height 20
click at [394, 449] on button "Next" at bounding box center [434, 463] width 160 height 40
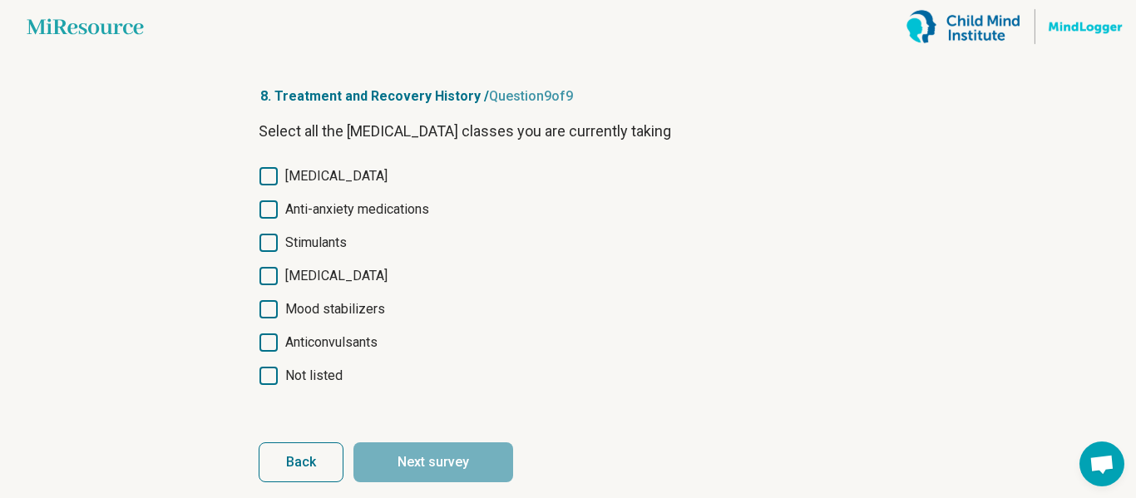
click at [309, 178] on span "[MEDICAL_DATA]" at bounding box center [336, 176] width 102 height 20
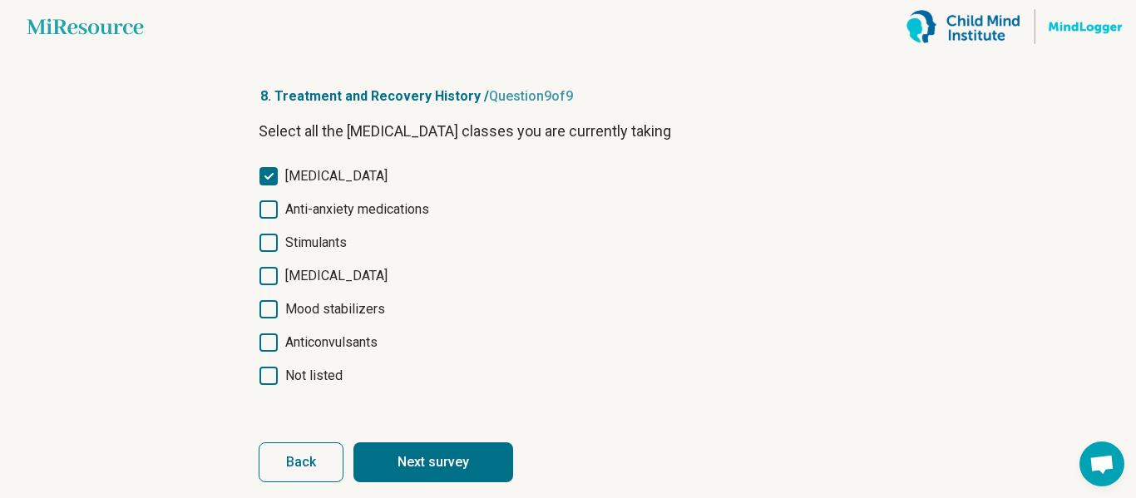
click at [421, 449] on button "Next survey" at bounding box center [434, 463] width 160 height 40
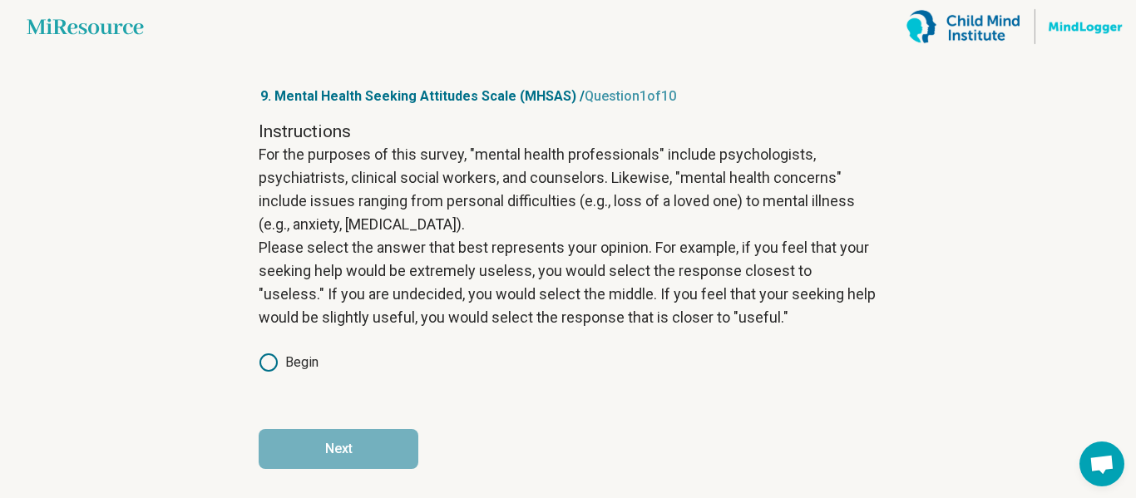
click at [280, 364] on label "Begin" at bounding box center [289, 363] width 60 height 20
click at [306, 427] on form "Instructions For the purposes of this survey, "mental health professionals" inc…" at bounding box center [568, 294] width 619 height 349
click at [305, 436] on button "Next" at bounding box center [339, 449] width 160 height 40
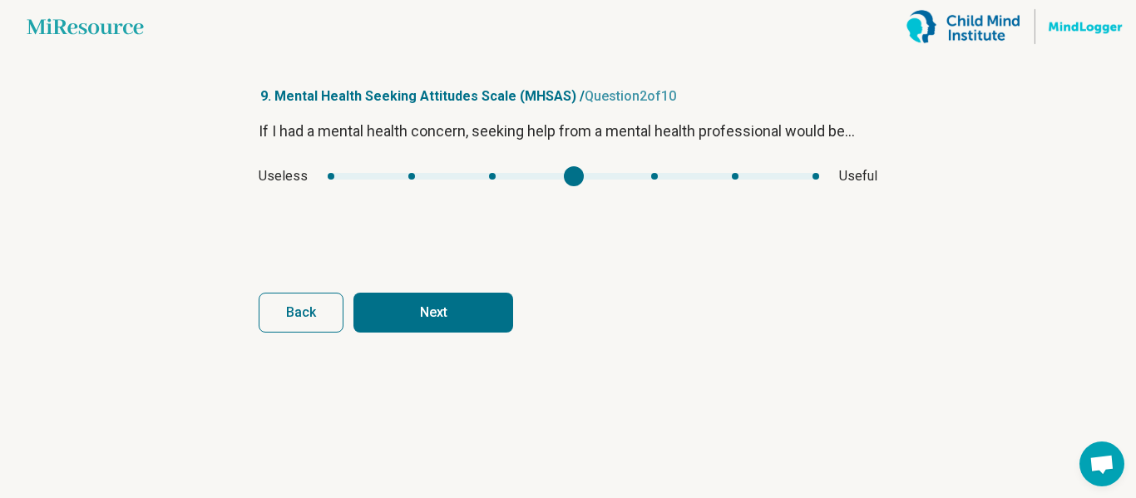
type input "*"
click at [675, 185] on div "Useless Useful" at bounding box center [568, 176] width 619 height 20
click at [402, 329] on button "Next" at bounding box center [434, 313] width 160 height 40
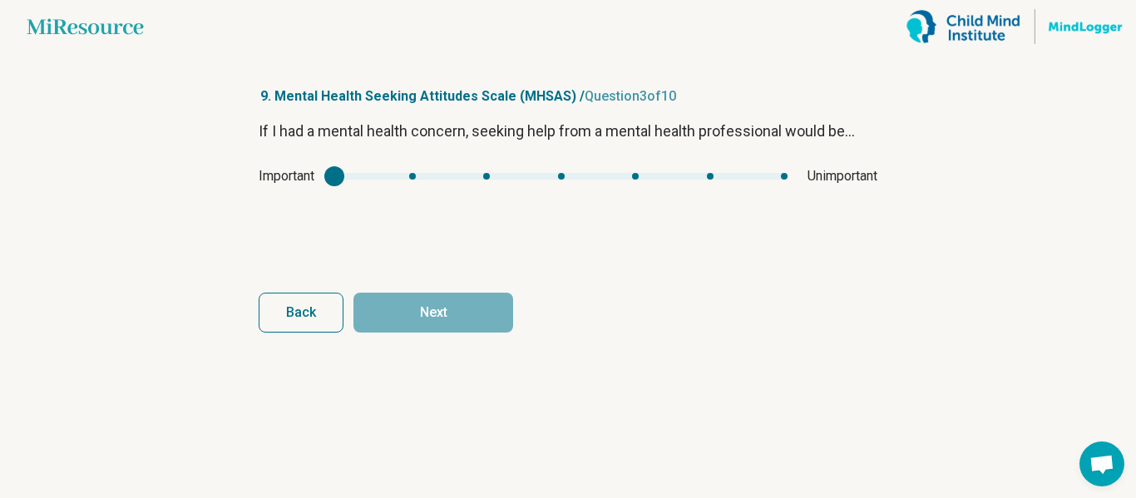
click at [334, 177] on div "mhsas2" at bounding box center [334, 176] width 20 height 20
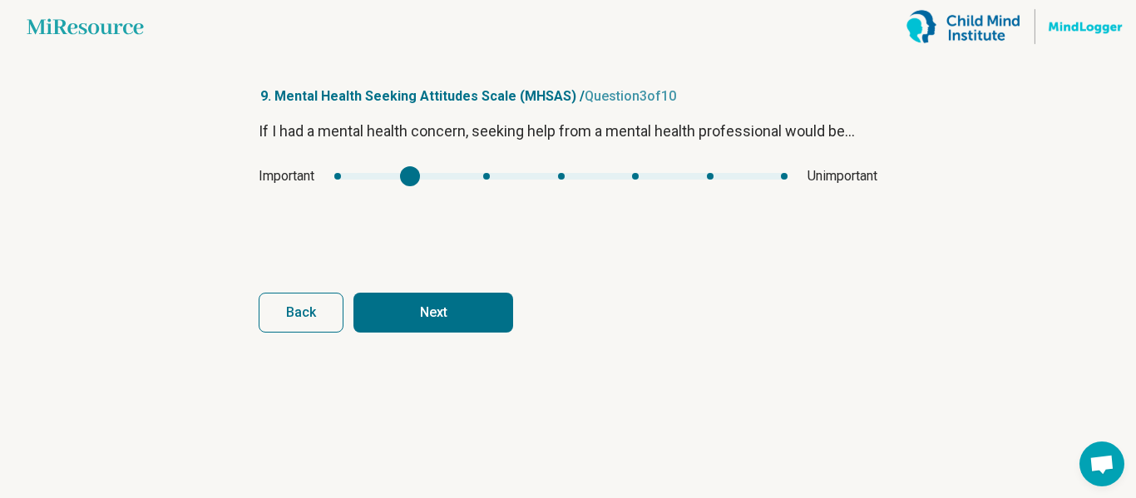
type input "*"
click at [497, 203] on div "If I had a mental health concern, seeking help from a mental health professiona…" at bounding box center [568, 190] width 619 height 140
click at [428, 310] on button "Next" at bounding box center [434, 313] width 160 height 40
type input "*"
click at [735, 188] on div "If I had a mental health concern, seeking help from a mental health professiona…" at bounding box center [568, 190] width 619 height 140
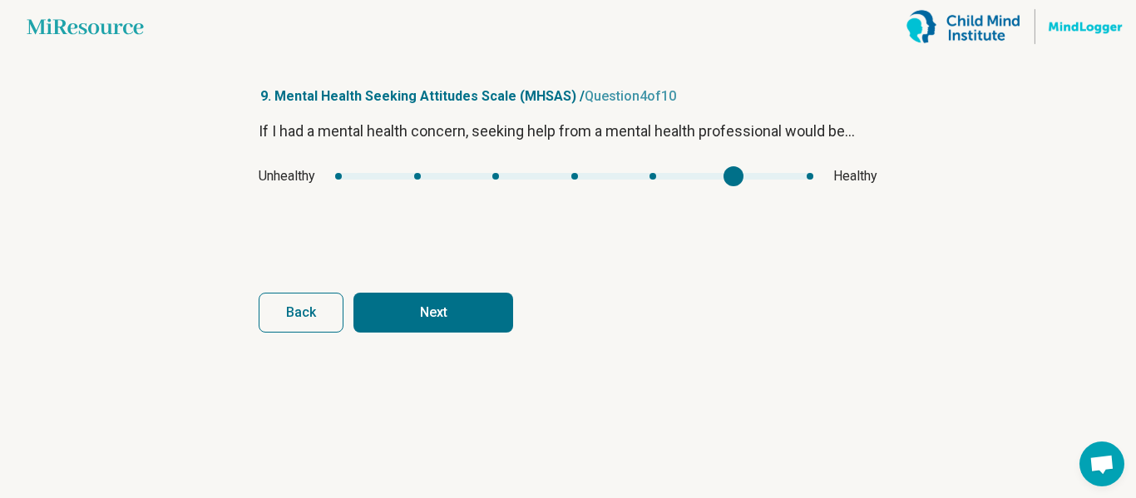
click at [405, 300] on button "Next" at bounding box center [434, 313] width 160 height 40
type input "*"
click at [513, 163] on div "If I had a mental health concern, seeking help from a mental health professiona…" at bounding box center [568, 190] width 619 height 140
click at [480, 315] on button "Next" at bounding box center [434, 313] width 160 height 40
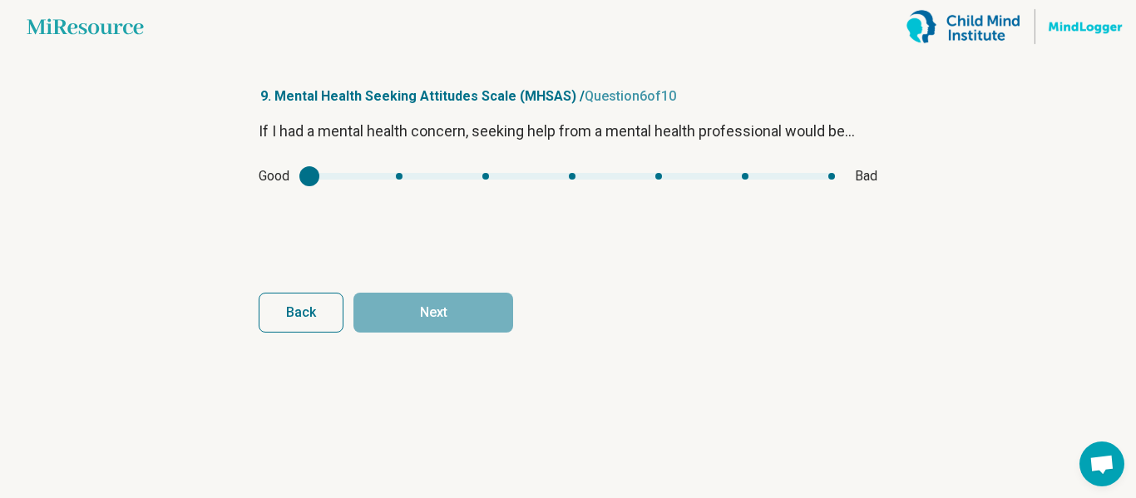
click at [313, 181] on div "mhsas5" at bounding box center [310, 176] width 20 height 20
click at [298, 205] on div "If I had a mental health concern, seeking help from a mental health professiona…" at bounding box center [568, 190] width 619 height 140
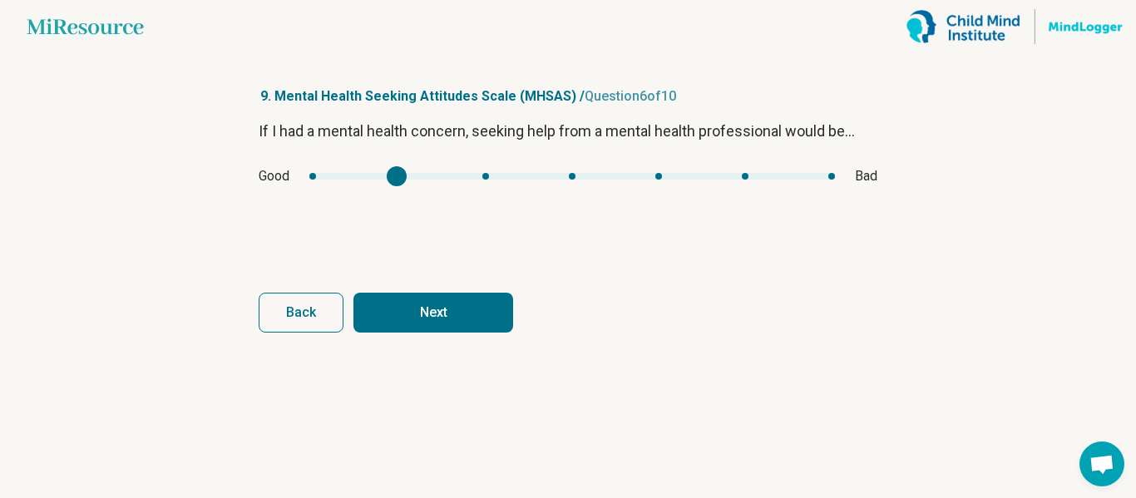
type input "*"
click at [301, 175] on div "mhsas5" at bounding box center [310, 176] width 20 height 20
click at [395, 320] on button "Next" at bounding box center [434, 313] width 160 height 40
type input "*"
click at [343, 181] on div "Healing Hurting" at bounding box center [568, 176] width 619 height 20
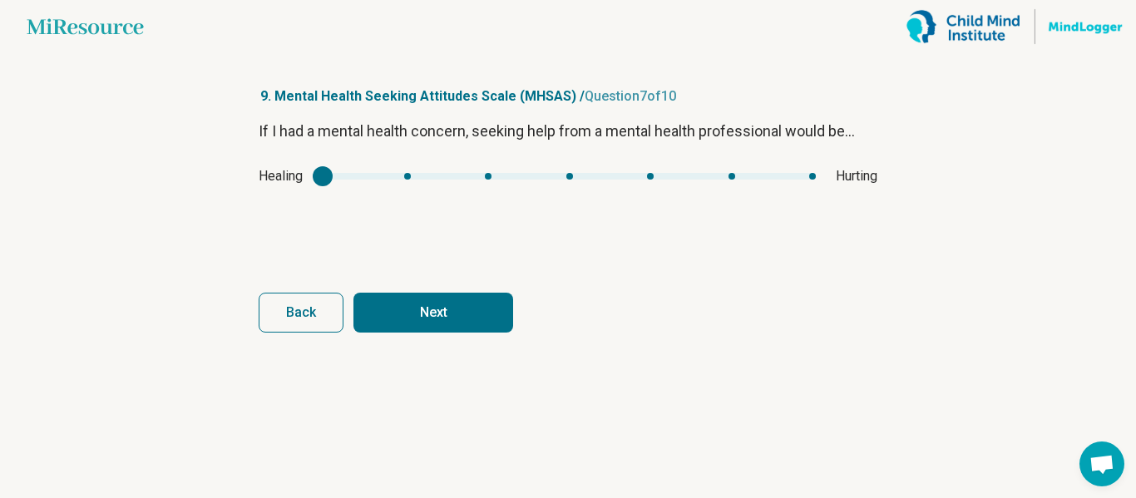
click at [417, 302] on button "Next" at bounding box center [434, 313] width 160 height 40
type input "*"
click at [691, 193] on div "If I had a mental health concern, seeking help from a mental health professiona…" at bounding box center [568, 190] width 619 height 140
click at [465, 313] on button "Next" at bounding box center [434, 313] width 160 height 40
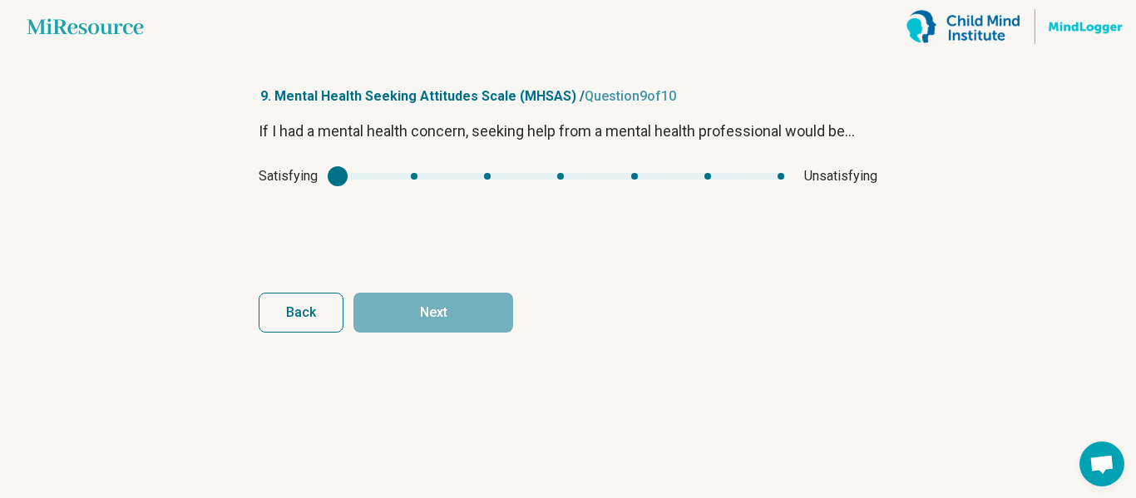
type input "*"
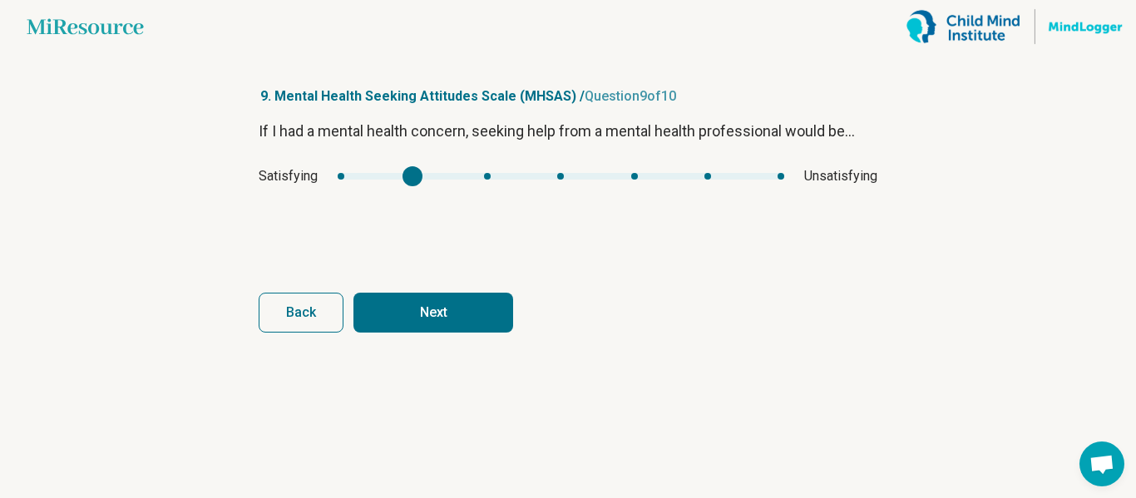
click at [423, 173] on div "mhsas8" at bounding box center [561, 176] width 447 height 7
click at [392, 310] on button "Next" at bounding box center [434, 313] width 160 height 40
click at [368, 190] on div "If I had a mental health concern, seeking help from a mental health professiona…" at bounding box center [568, 190] width 619 height 140
click at [415, 307] on button "Next survey" at bounding box center [434, 313] width 160 height 40
type input "*"
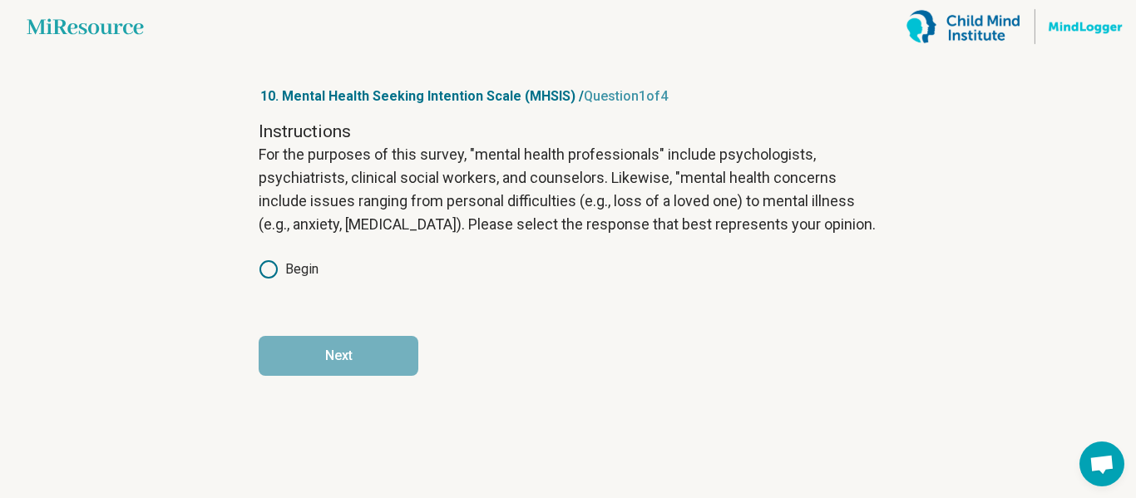
click at [289, 270] on label "Begin" at bounding box center [289, 270] width 60 height 20
click at [322, 352] on button "Next" at bounding box center [339, 356] width 160 height 40
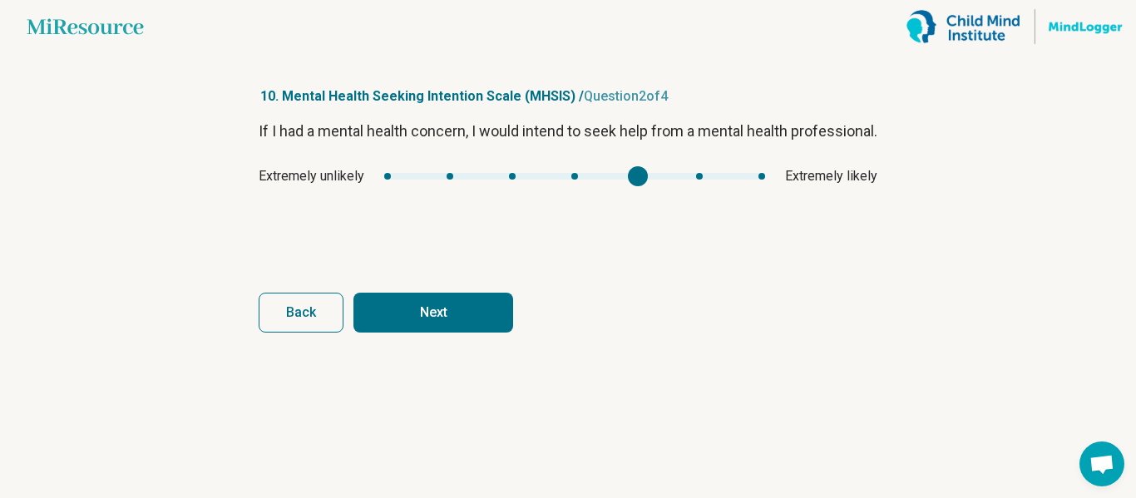
type input "*"
click at [711, 211] on div "If I had a mental health concern, I would intend to seek help from a mental hea…" at bounding box center [568, 190] width 619 height 140
click at [416, 314] on button "Next" at bounding box center [434, 313] width 160 height 40
type input "*"
click at [680, 214] on div "If I had a mental health concern, I would try to seek help from a mental health…" at bounding box center [568, 190] width 619 height 140
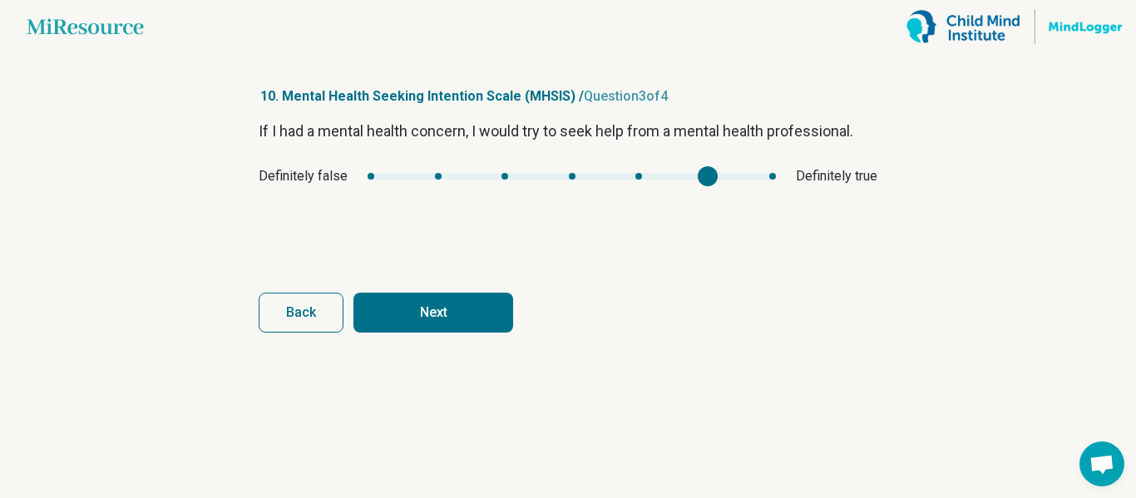
click at [446, 293] on button "Next" at bounding box center [434, 313] width 160 height 40
click at [751, 208] on div "If I had a mental health concern, I would plan to seek help from a mental healt…" at bounding box center [568, 190] width 619 height 140
click at [436, 308] on button "Finish" at bounding box center [434, 313] width 160 height 40
type input "*"
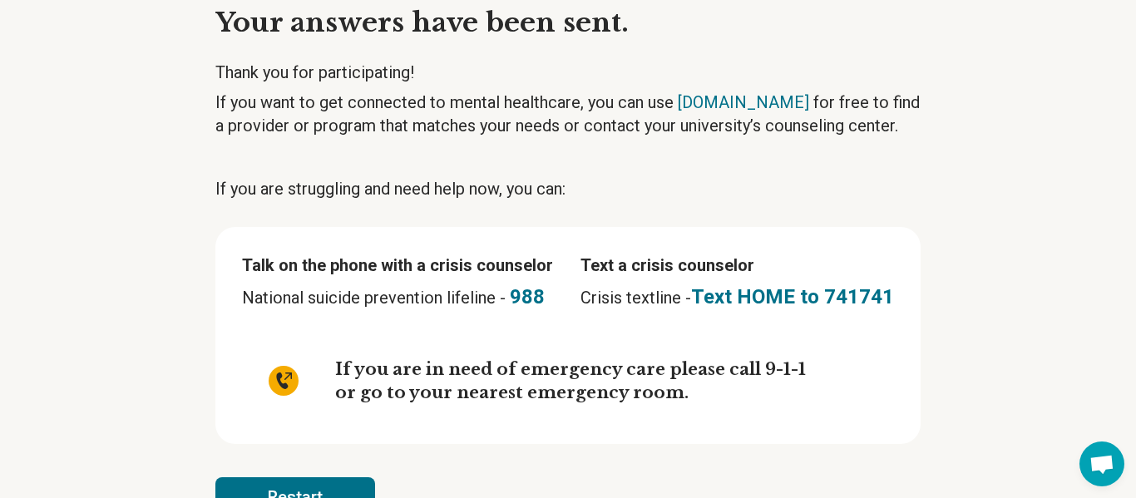
scroll to position [133, 0]
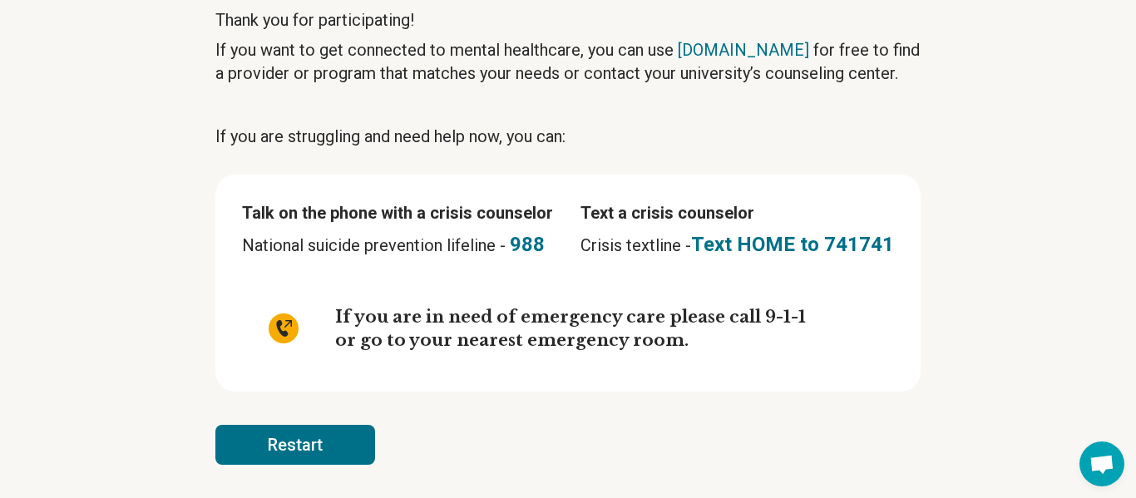
click at [257, 462] on button "Restart" at bounding box center [295, 445] width 160 height 40
